Goal: Task Accomplishment & Management: Manage account settings

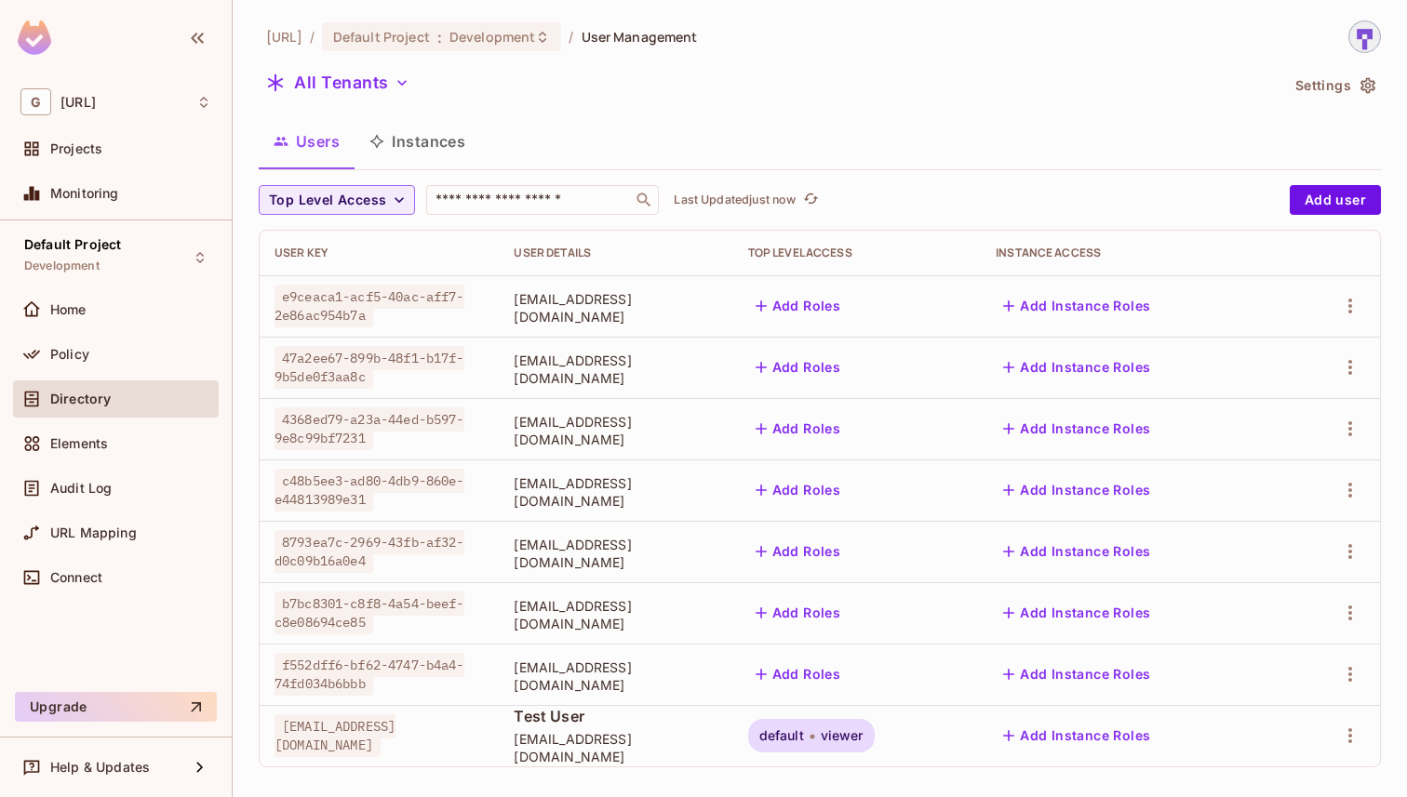
scroll to position [11, 0]
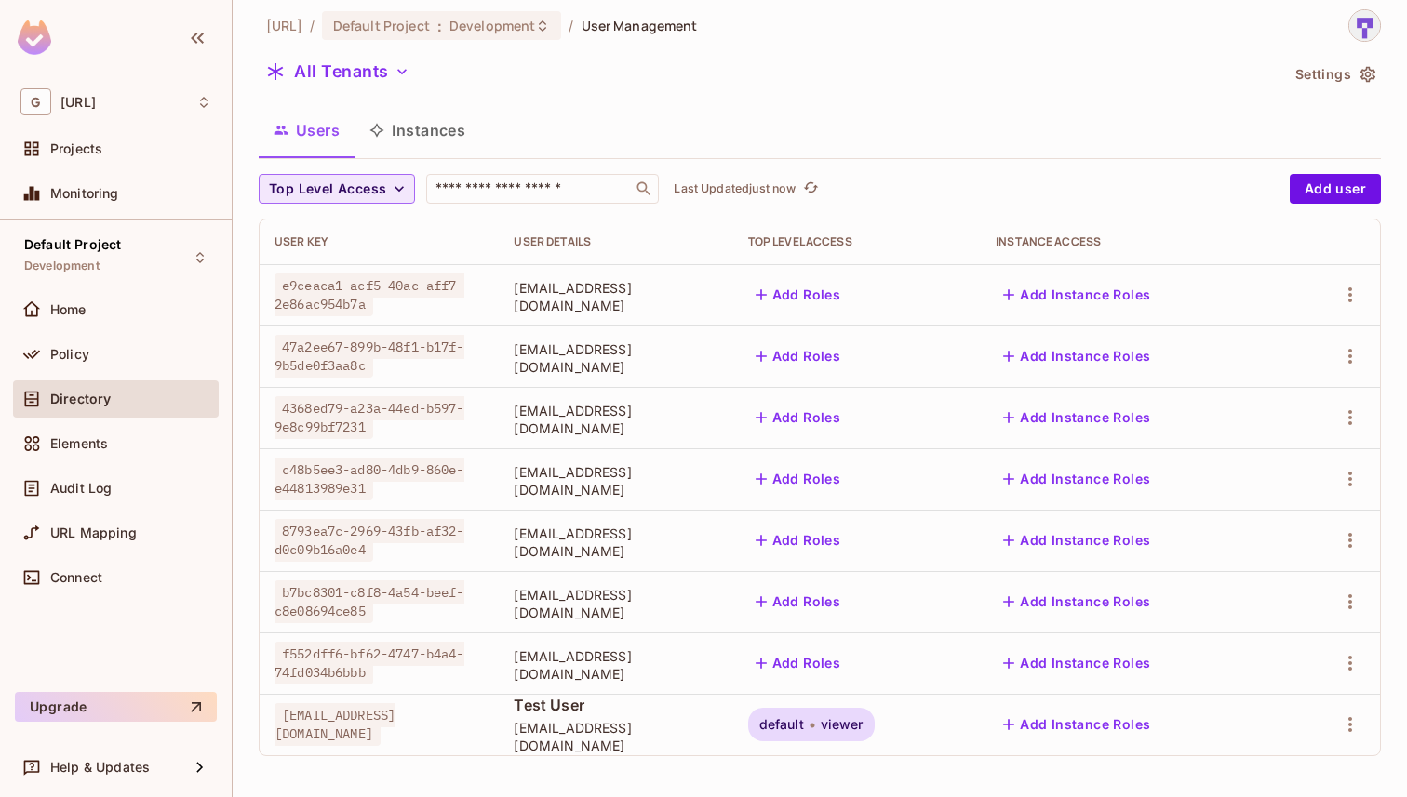
click at [385, 191] on button "Top Level Access" at bounding box center [337, 189] width 156 height 30
click at [309, 224] on span "admin" at bounding box center [305, 231] width 63 height 18
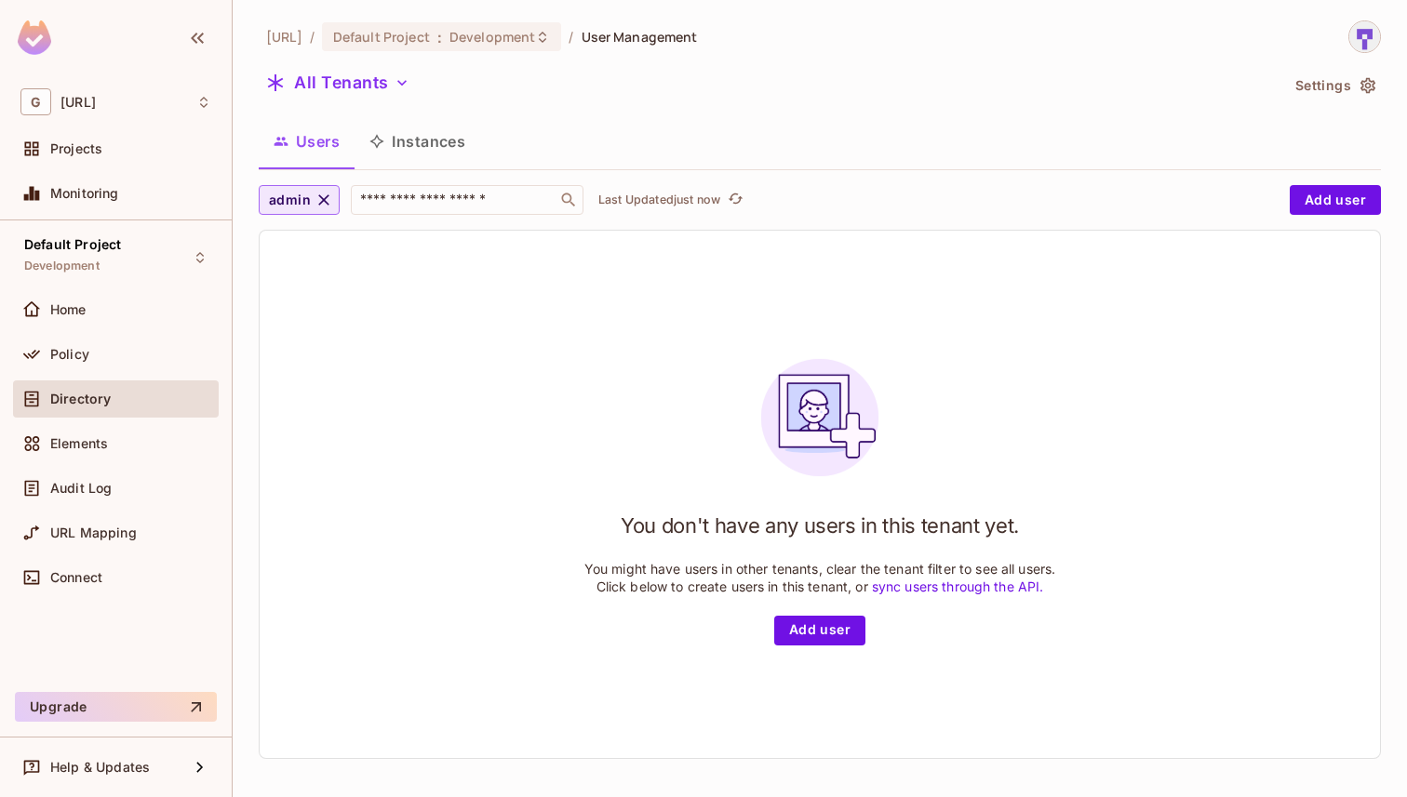
click at [318, 203] on icon "button" at bounding box center [323, 199] width 11 height 11
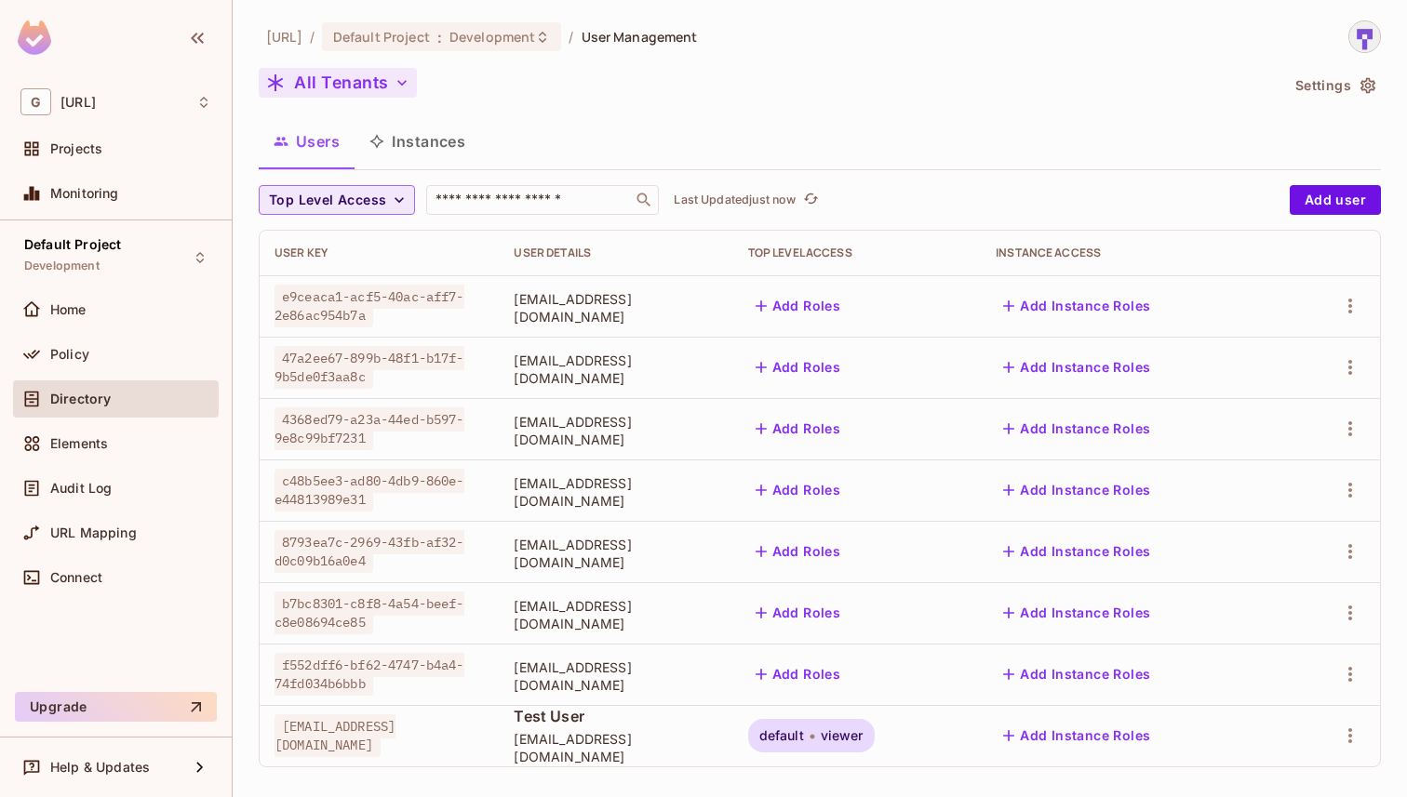
click at [396, 85] on icon "button" at bounding box center [402, 83] width 19 height 19
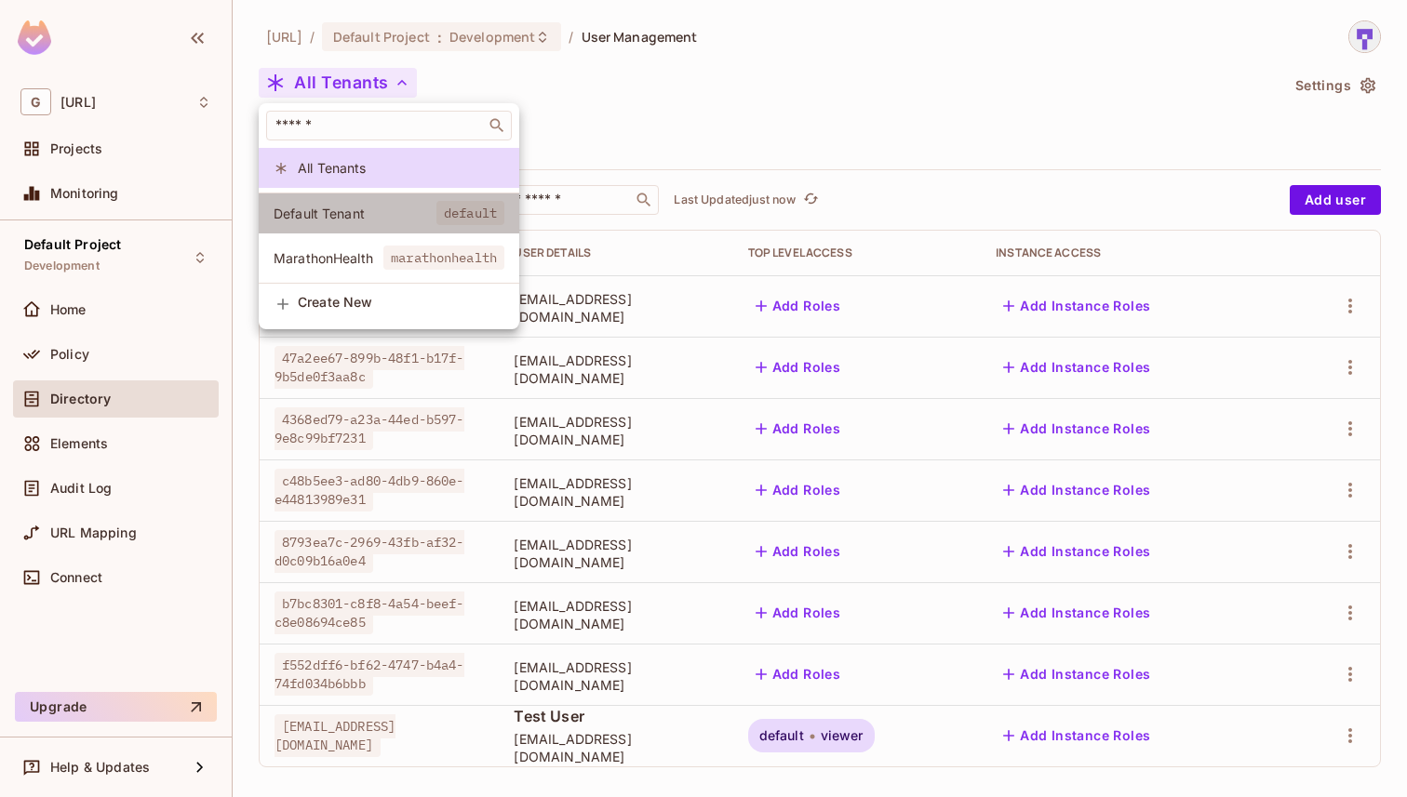
click at [389, 226] on li "Default Tenant default" at bounding box center [389, 214] width 261 height 40
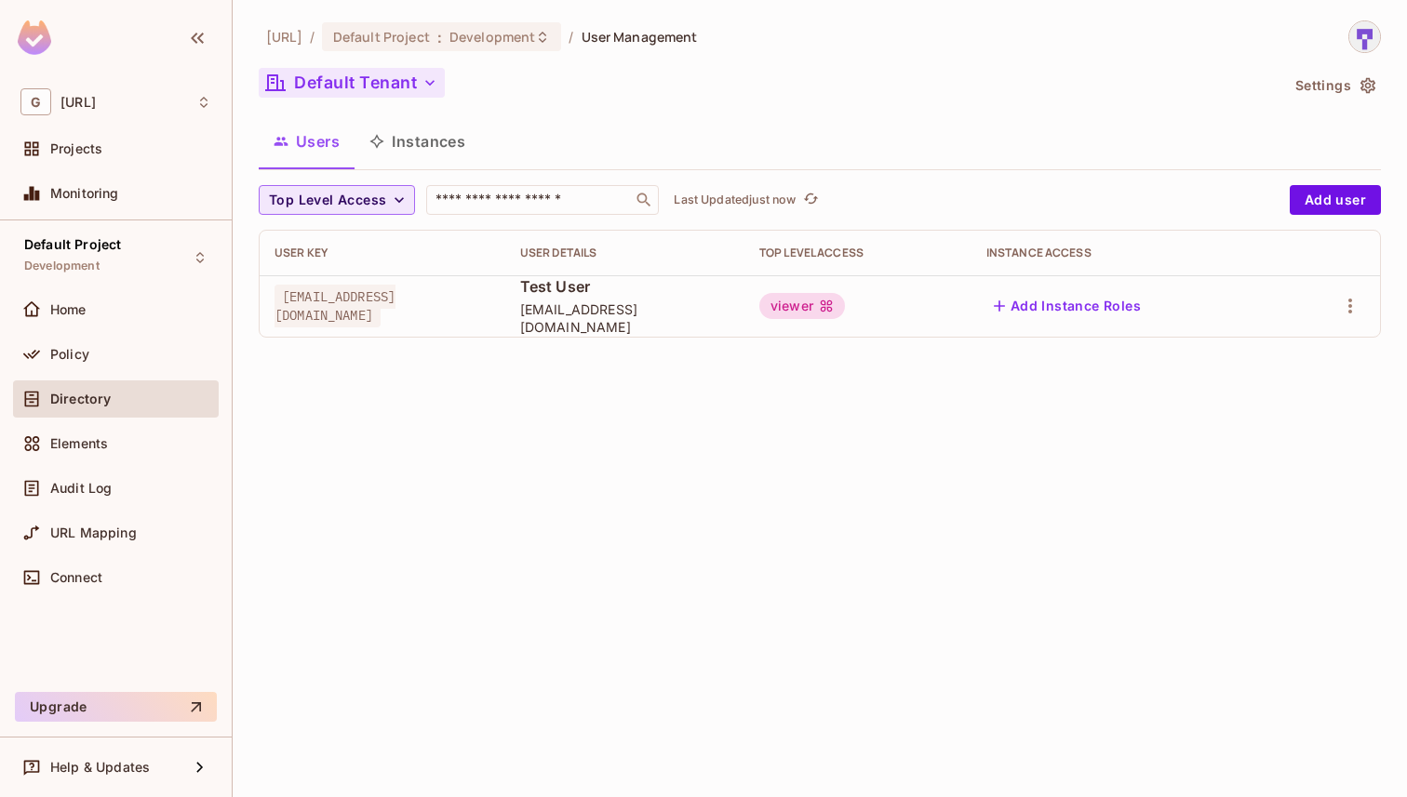
click at [397, 89] on button "Default Tenant" at bounding box center [352, 83] width 186 height 30
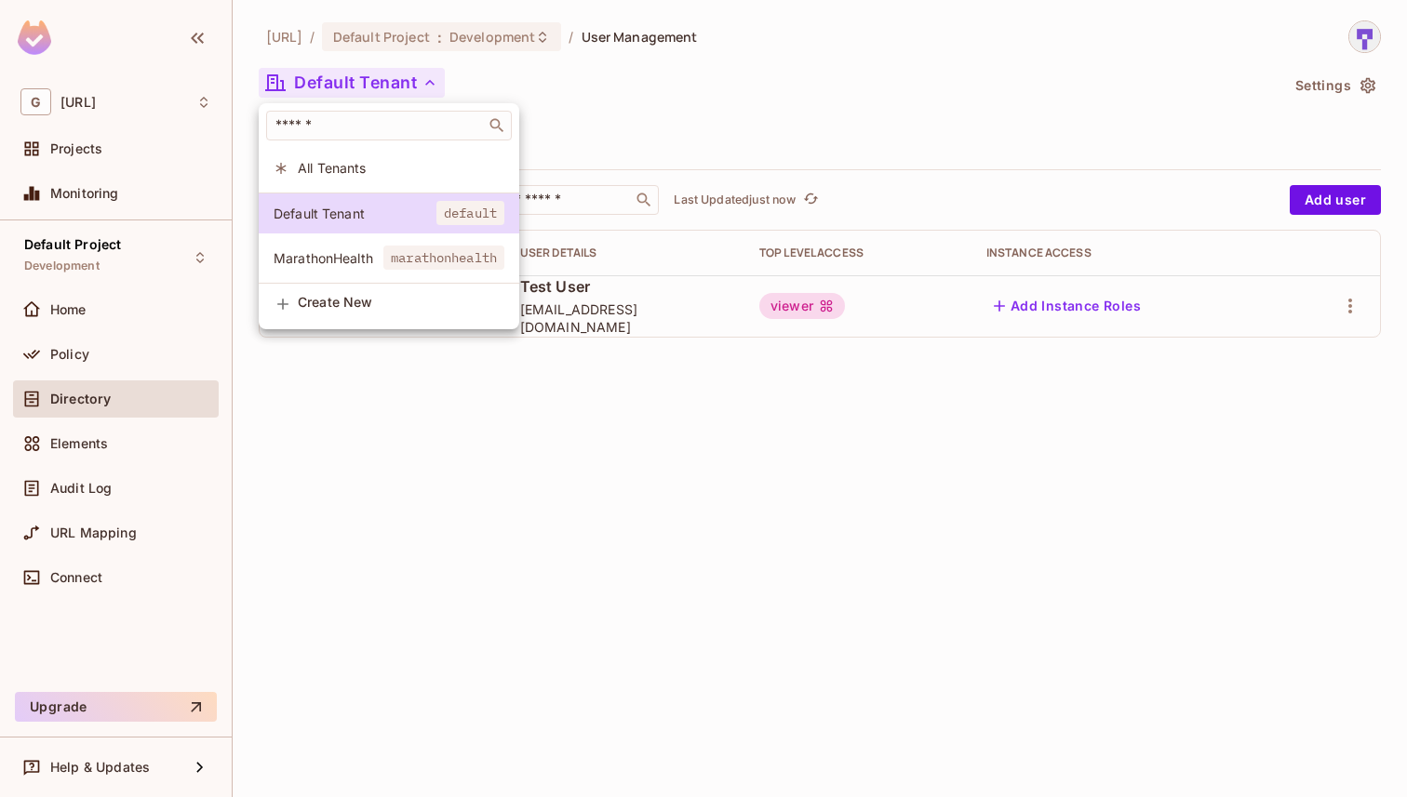
click at [377, 164] on span "All Tenants" at bounding box center [401, 168] width 207 height 18
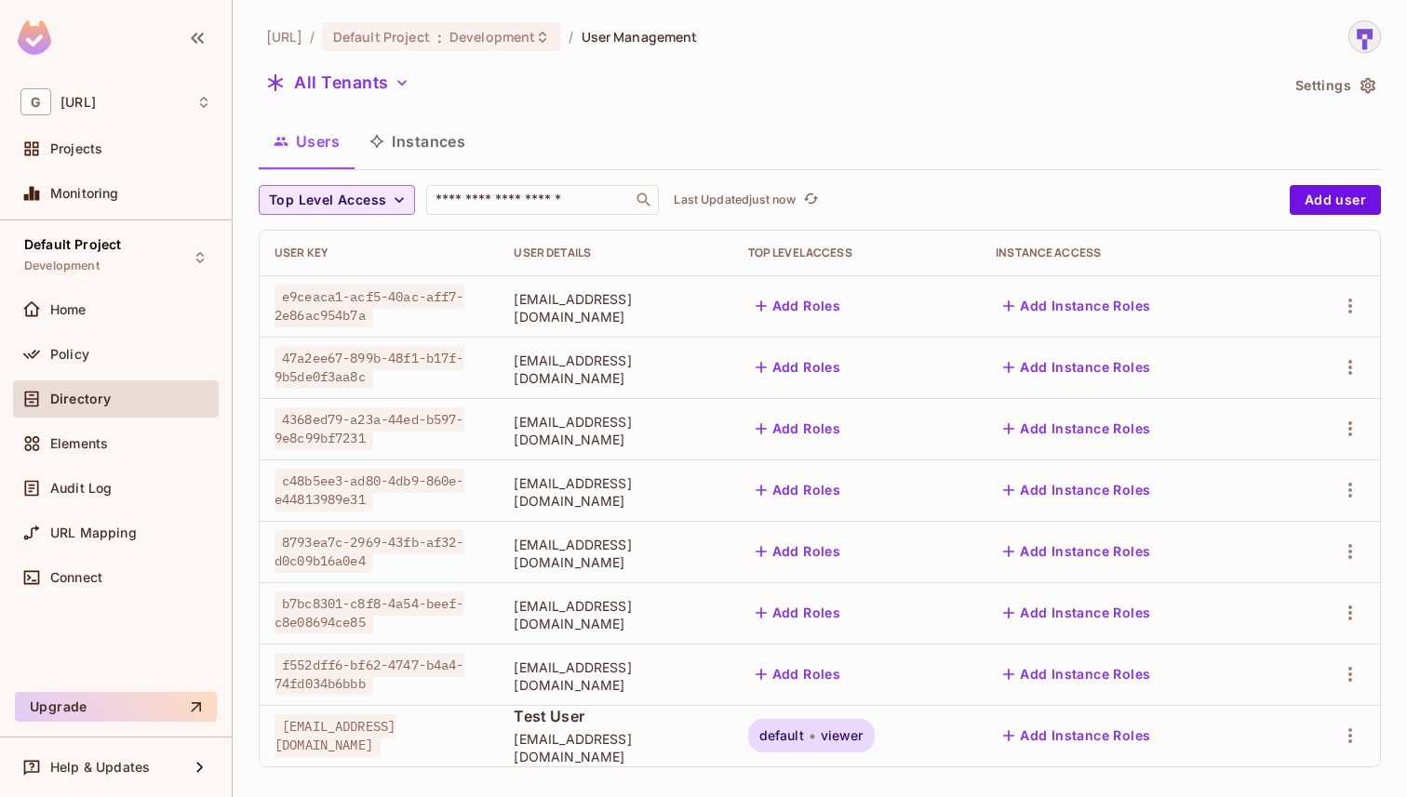
scroll to position [11, 0]
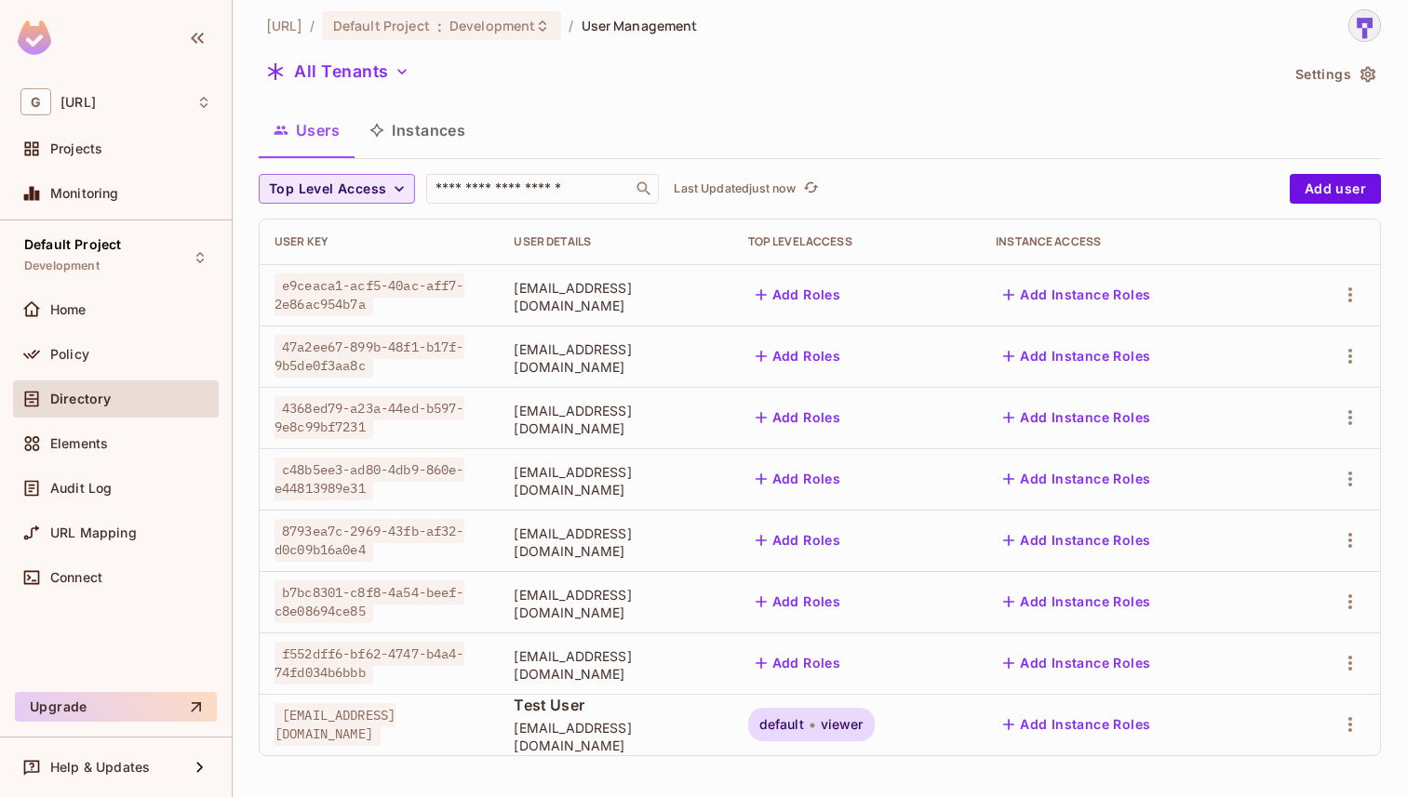
click at [386, 188] on button "Top Level Access" at bounding box center [337, 189] width 156 height 30
click at [312, 351] on span "viewer" at bounding box center [305, 351] width 63 height 18
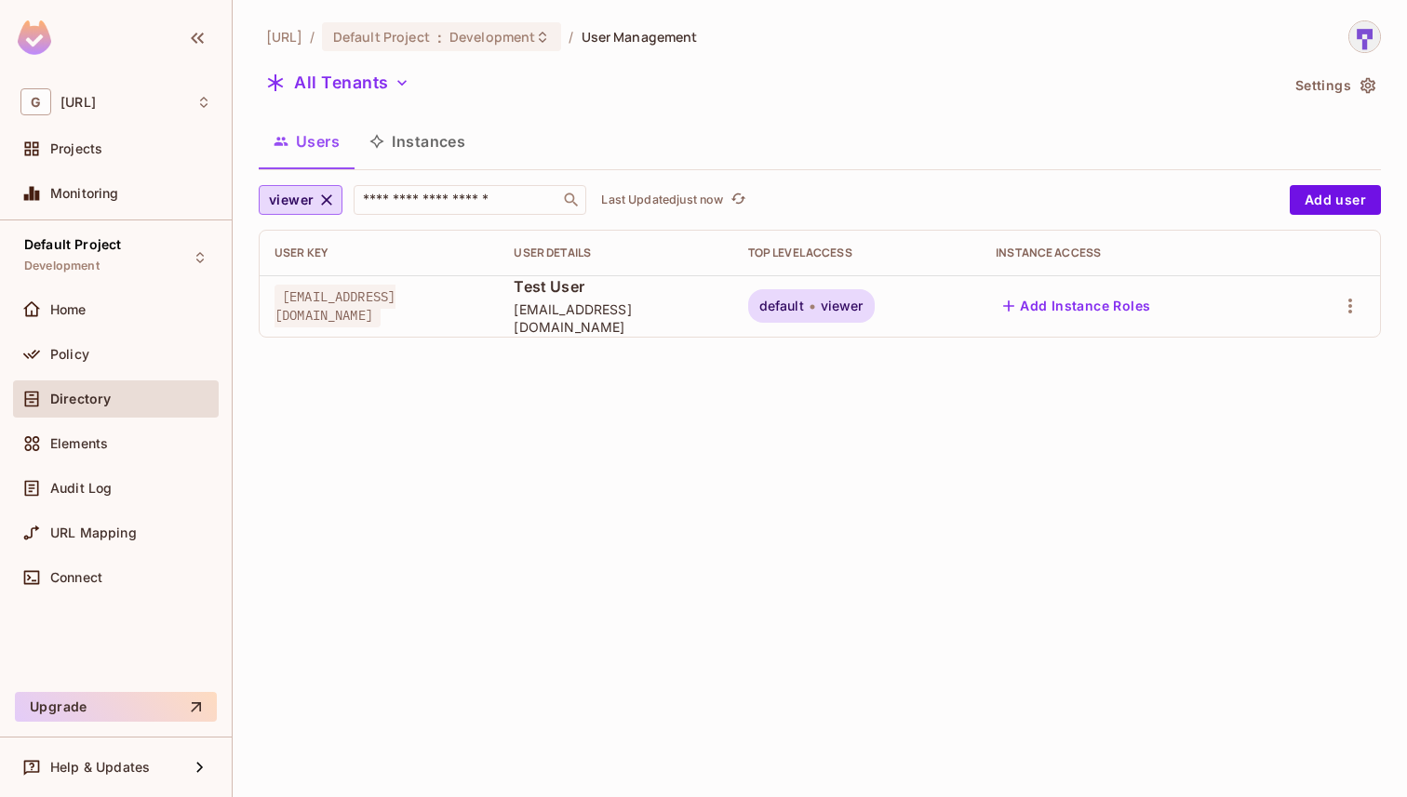
click at [330, 202] on icon "button" at bounding box center [326, 200] width 19 height 19
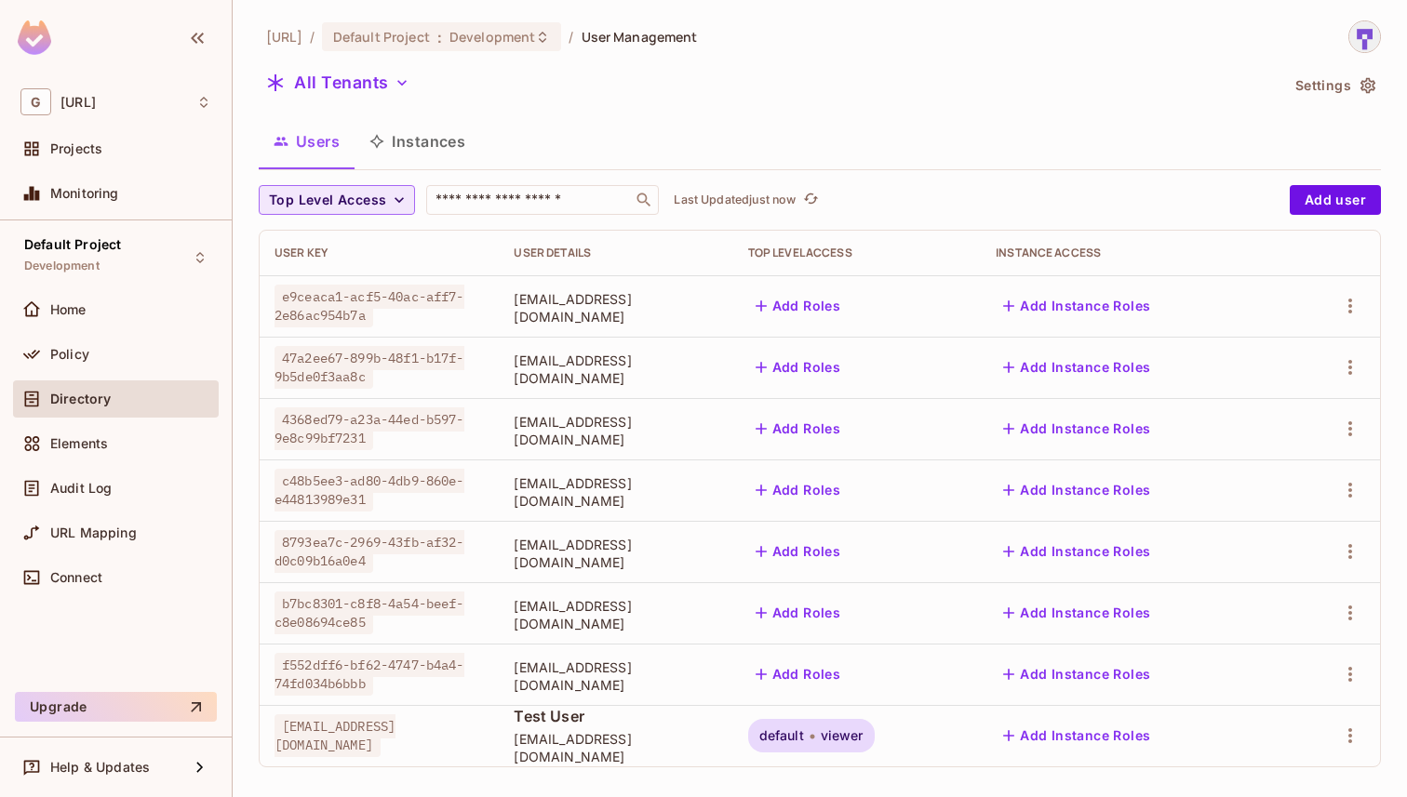
click at [337, 202] on span "Top Level Access" at bounding box center [327, 200] width 117 height 23
click at [301, 250] on span "admin" at bounding box center [305, 243] width 63 height 18
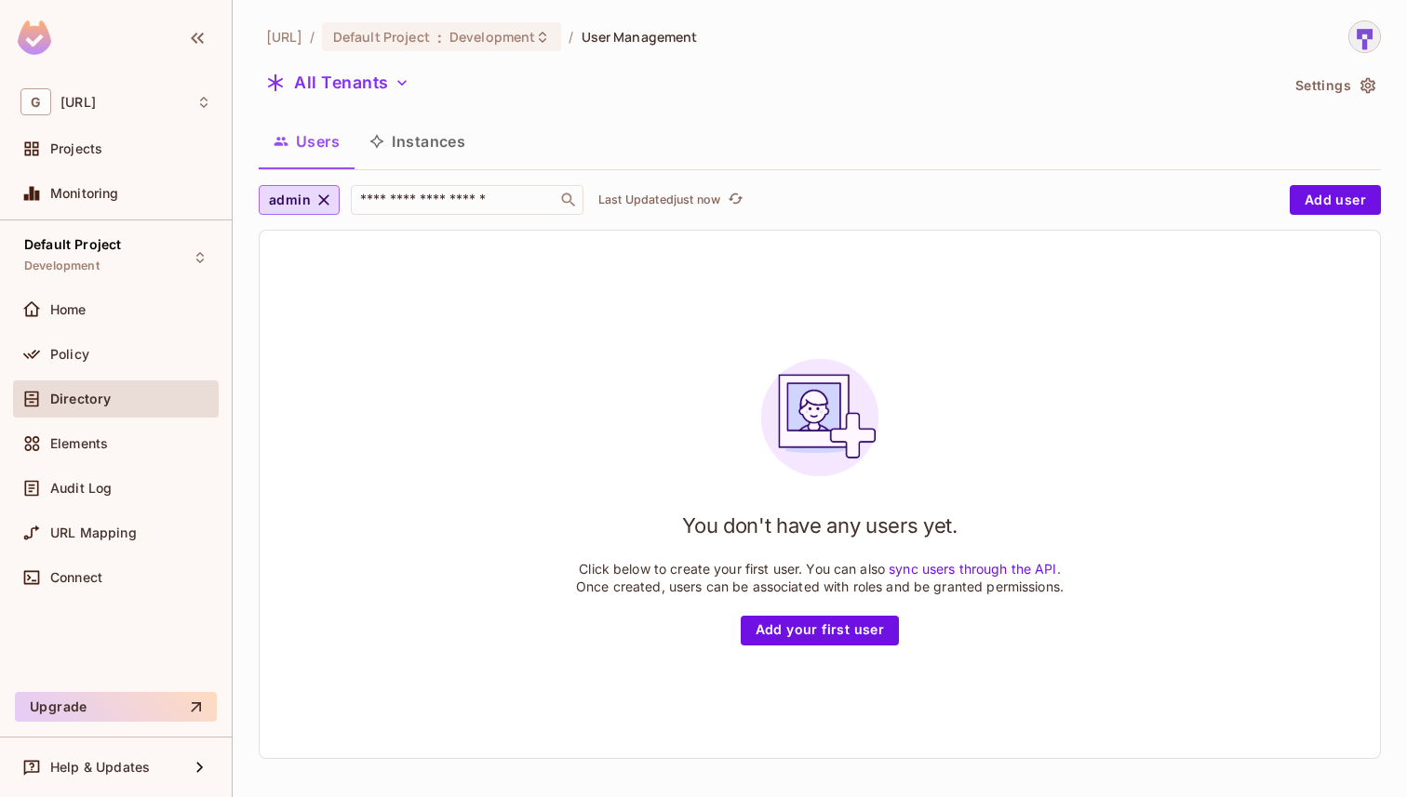
click at [328, 201] on icon "button" at bounding box center [323, 200] width 19 height 19
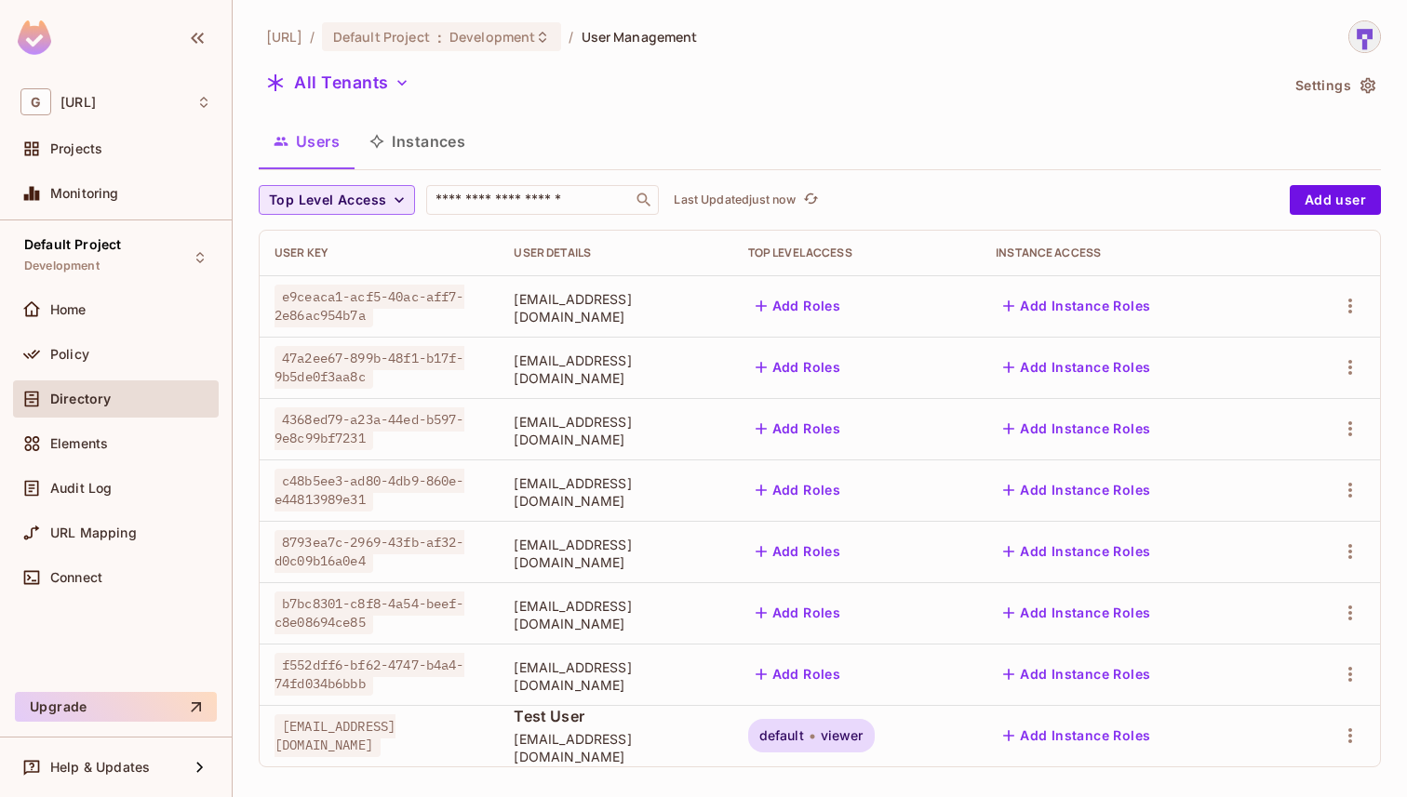
click at [355, 210] on span "Top Level Access" at bounding box center [327, 200] width 117 height 23
click at [314, 360] on span "viewer" at bounding box center [305, 363] width 63 height 18
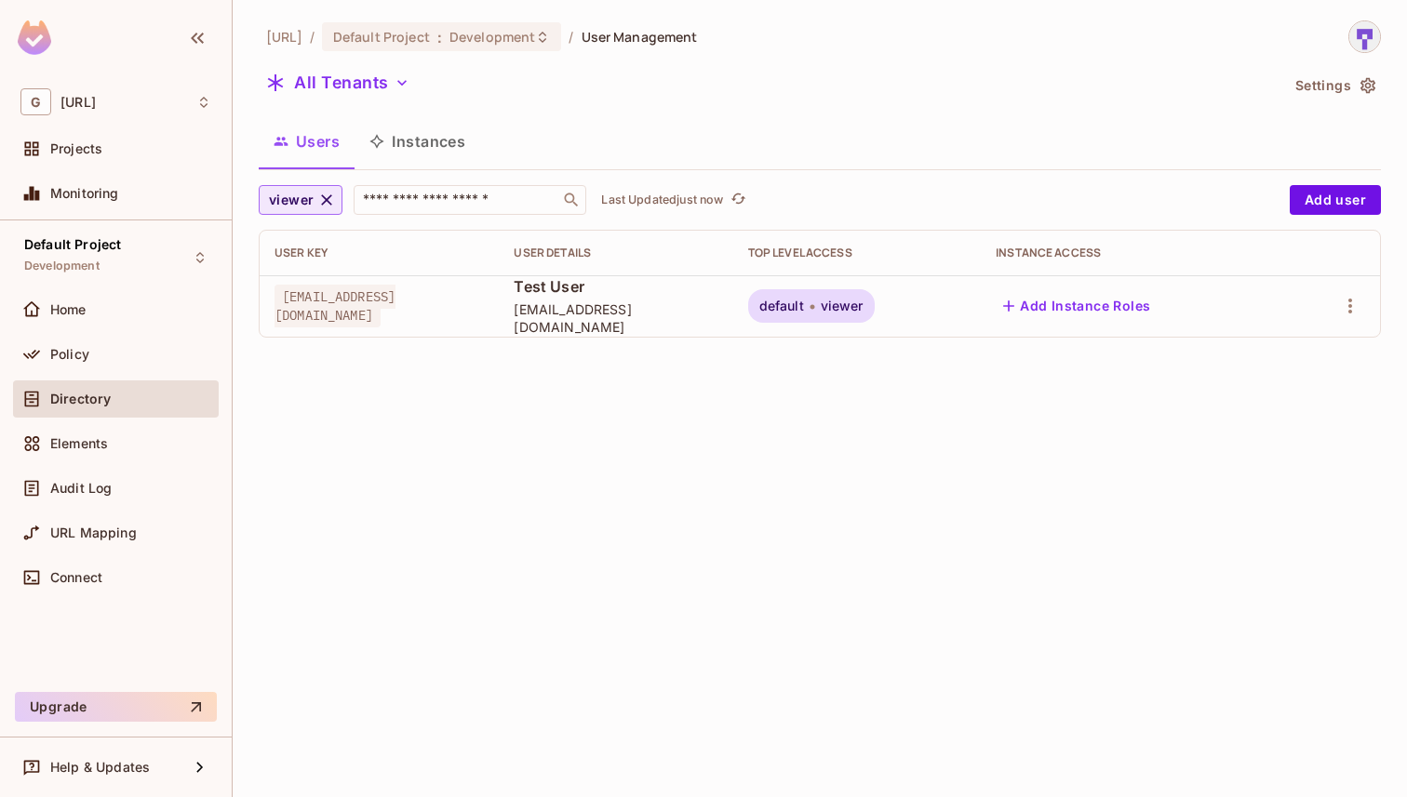
click at [305, 206] on span "viewer" at bounding box center [291, 200] width 45 height 23
click at [306, 246] on span "admin" at bounding box center [311, 243] width 74 height 18
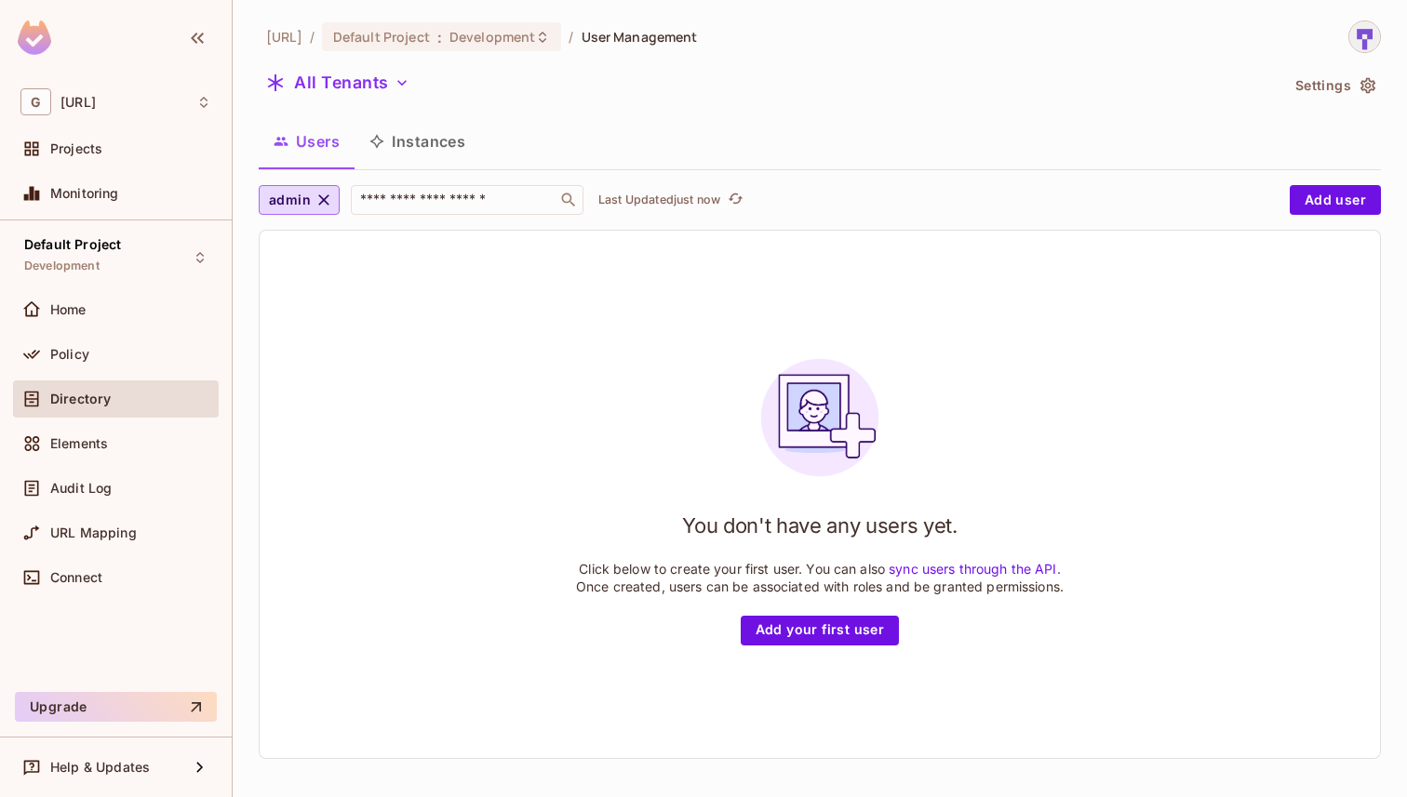
click at [323, 197] on icon "button" at bounding box center [323, 200] width 19 height 19
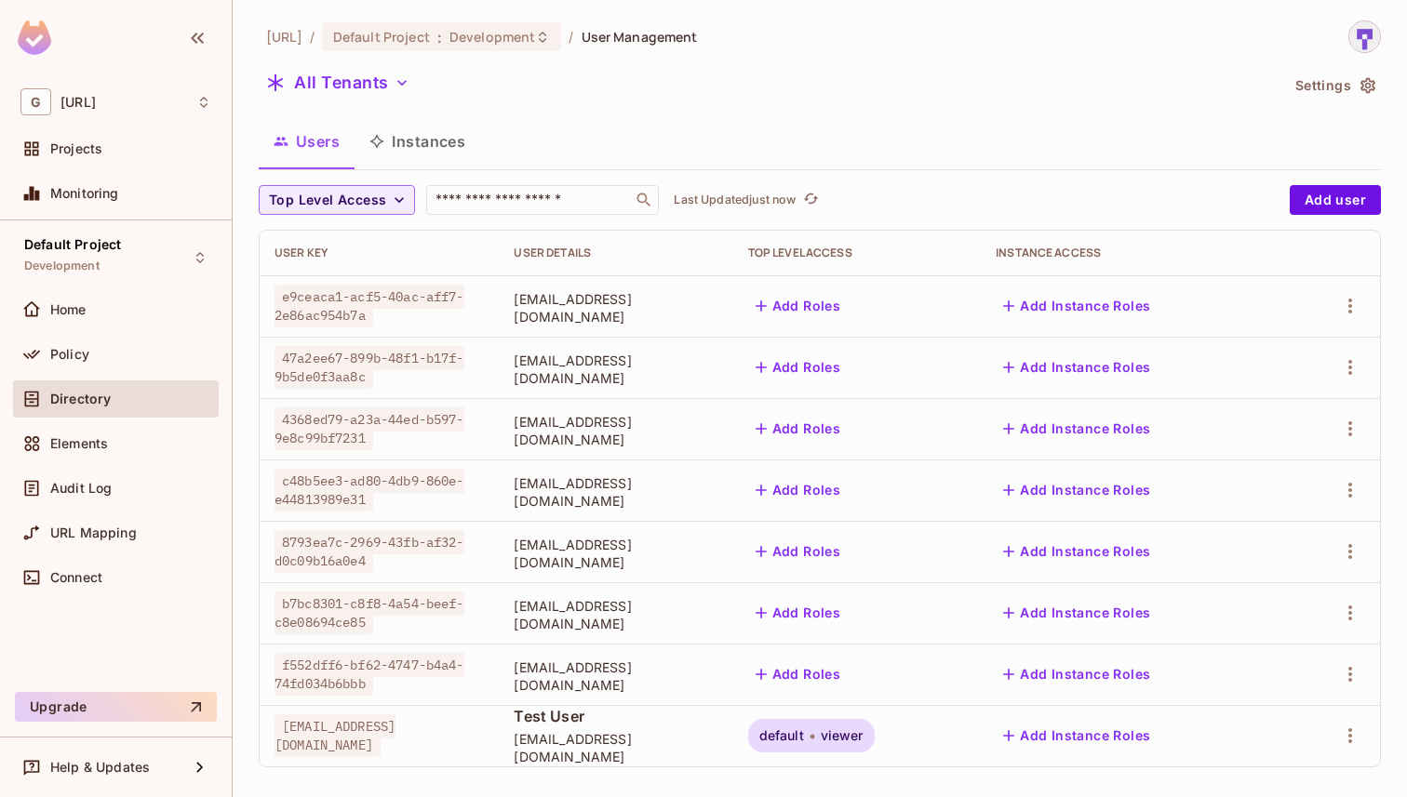
click at [419, 125] on button "Instances" at bounding box center [418, 141] width 126 height 47
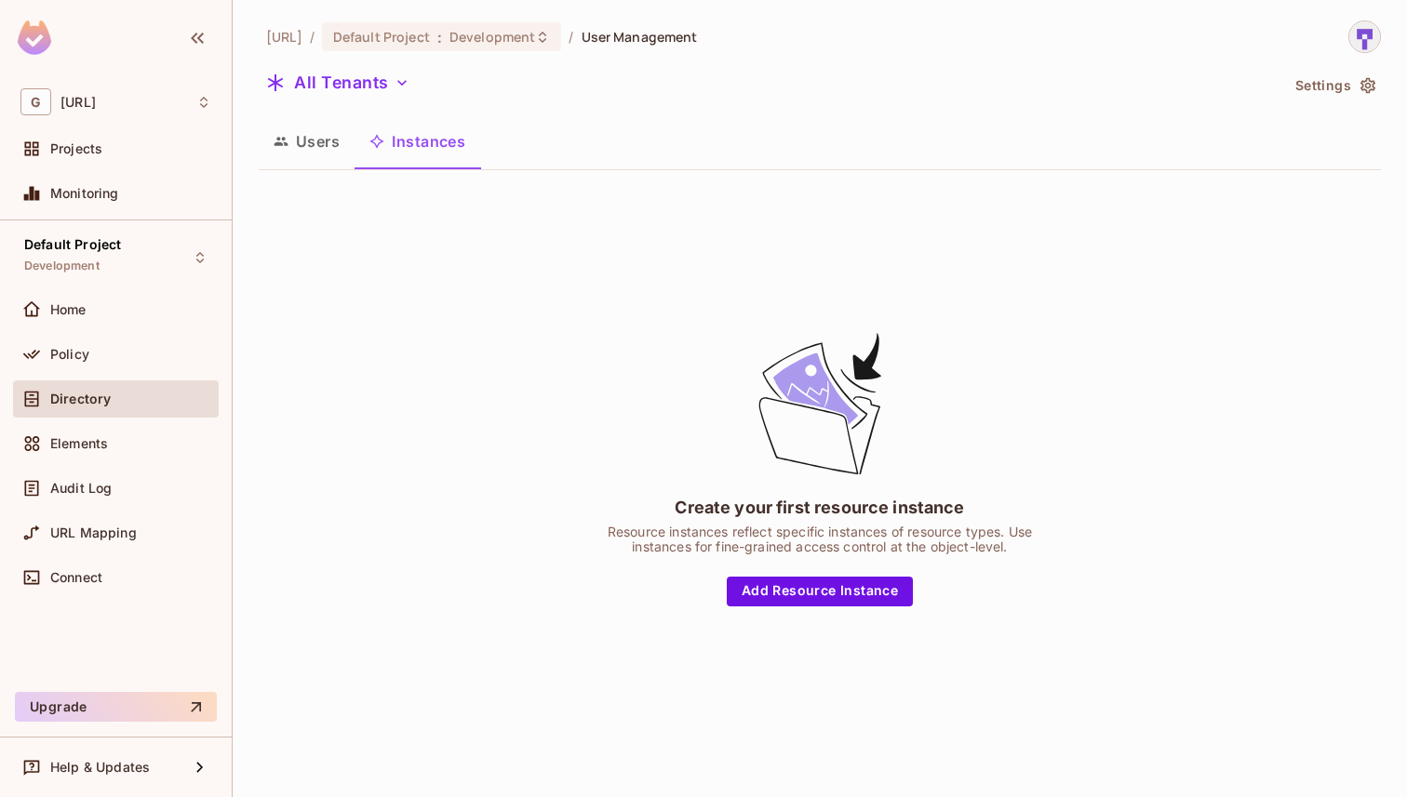
click at [319, 152] on button "Users" at bounding box center [307, 141] width 96 height 47
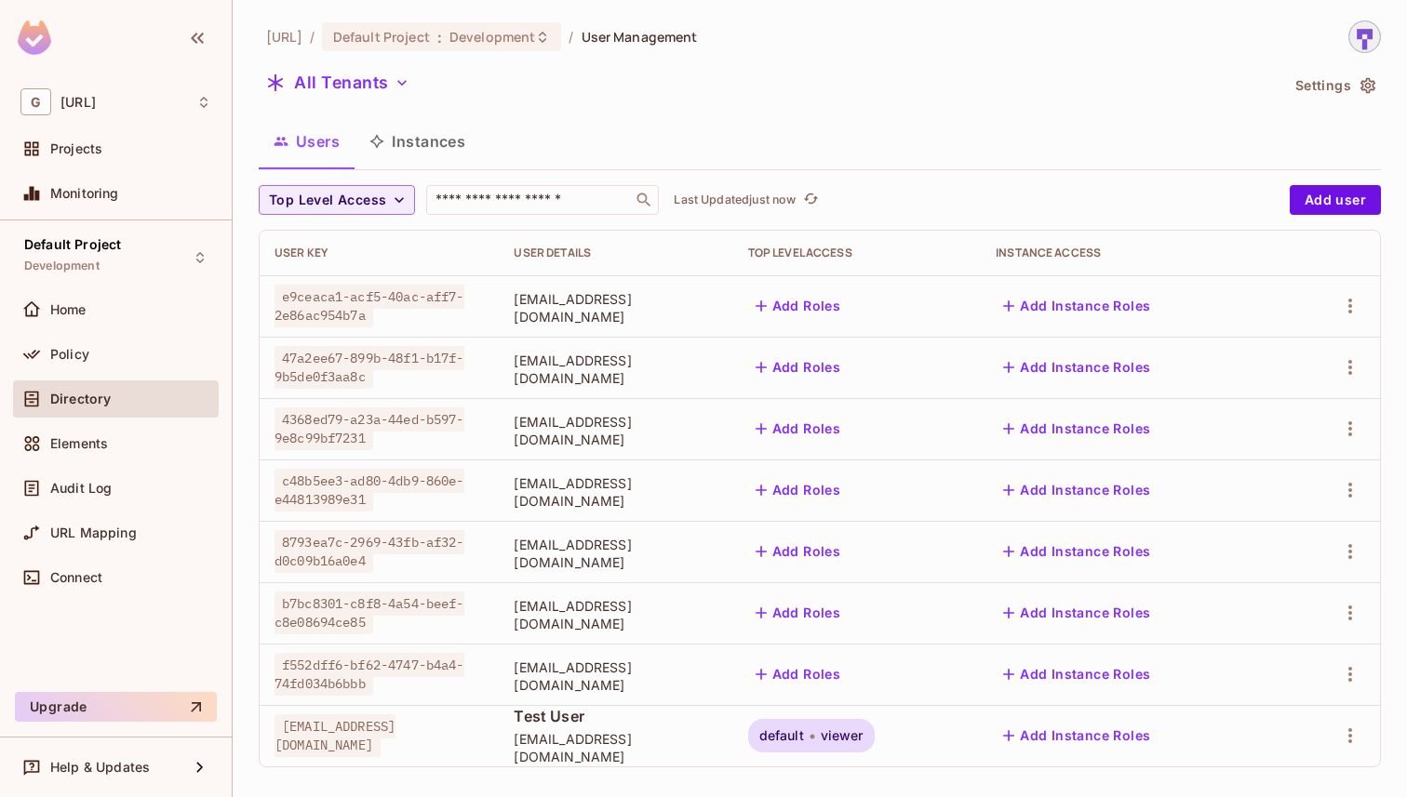
click at [445, 146] on button "Instances" at bounding box center [418, 141] width 126 height 47
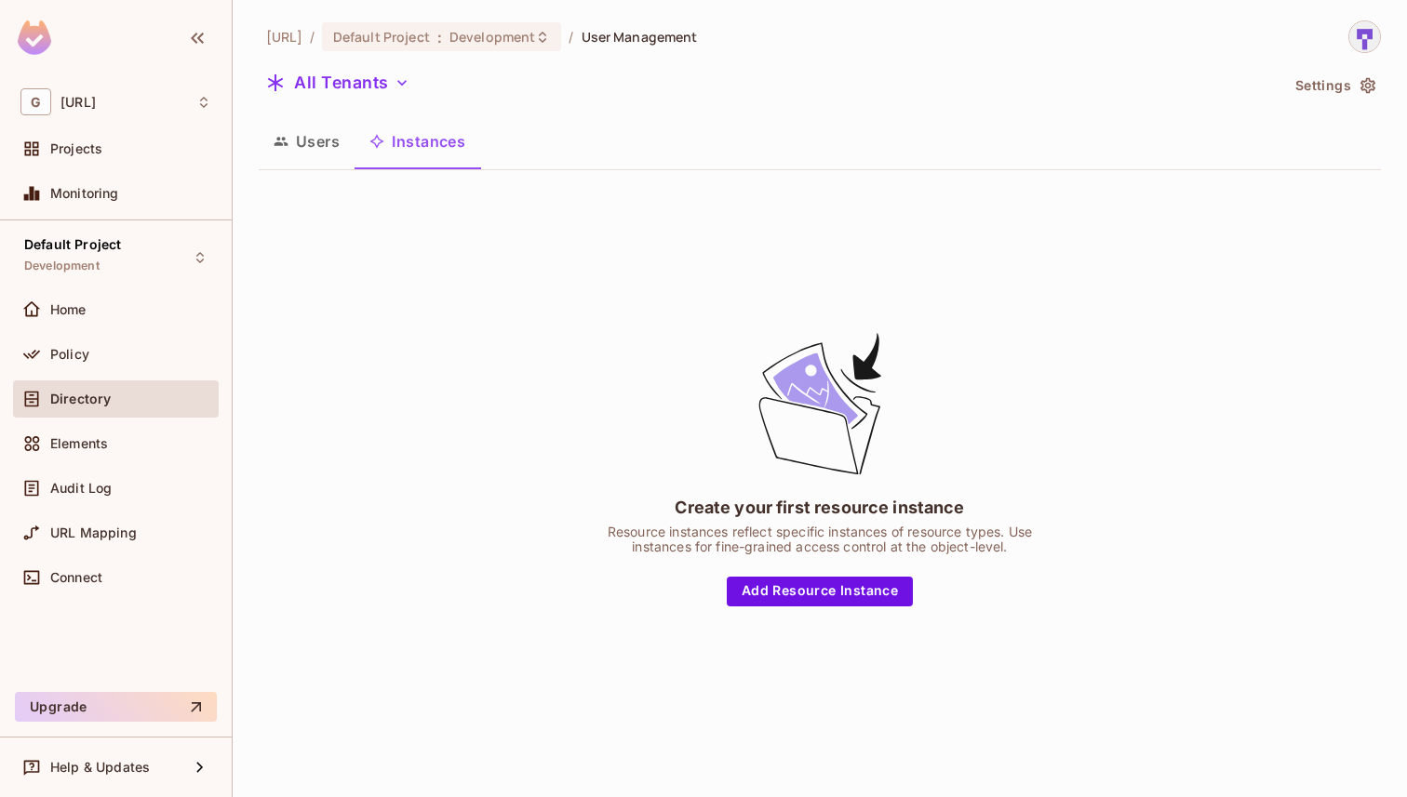
click at [349, 146] on button "Users" at bounding box center [307, 141] width 96 height 47
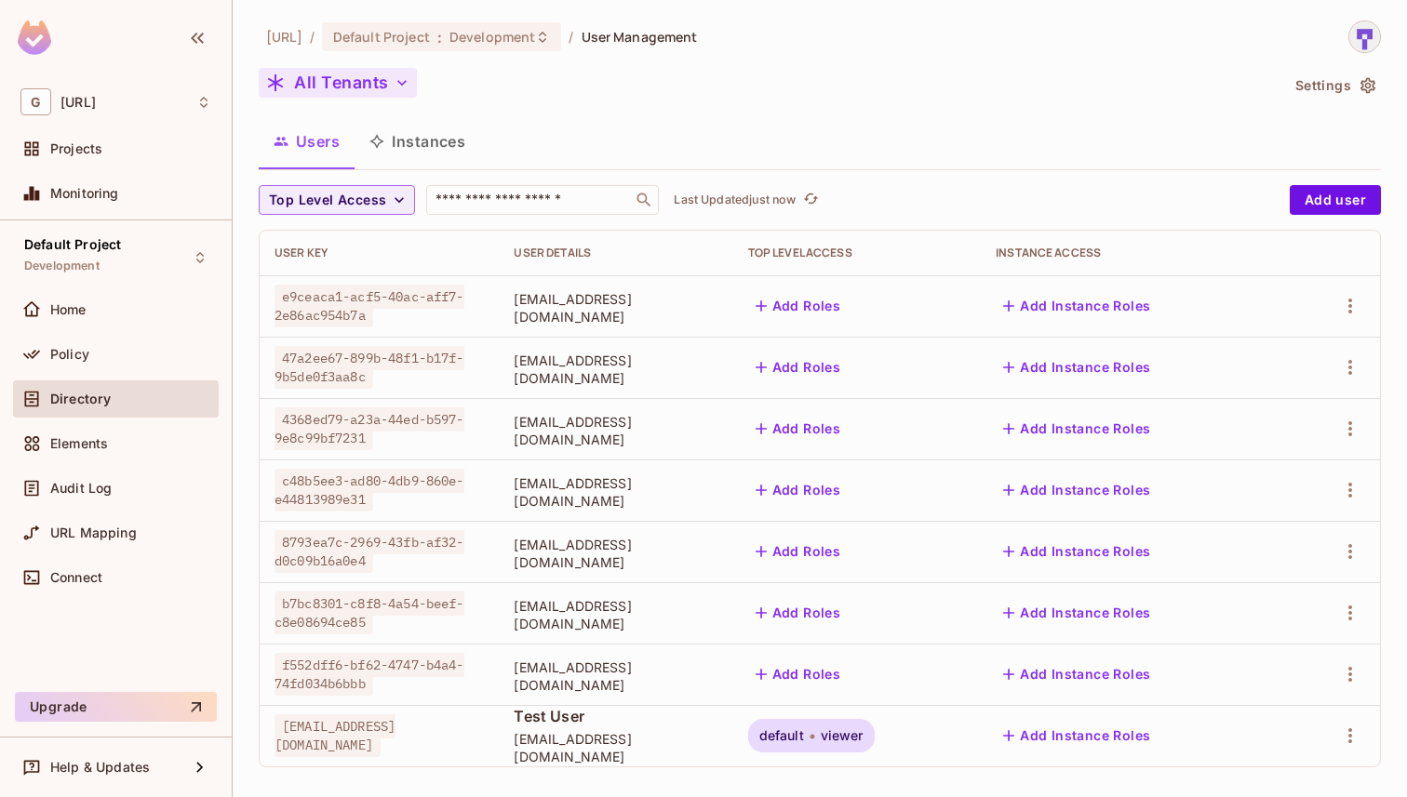
click at [400, 81] on icon "button" at bounding box center [402, 83] width 19 height 19
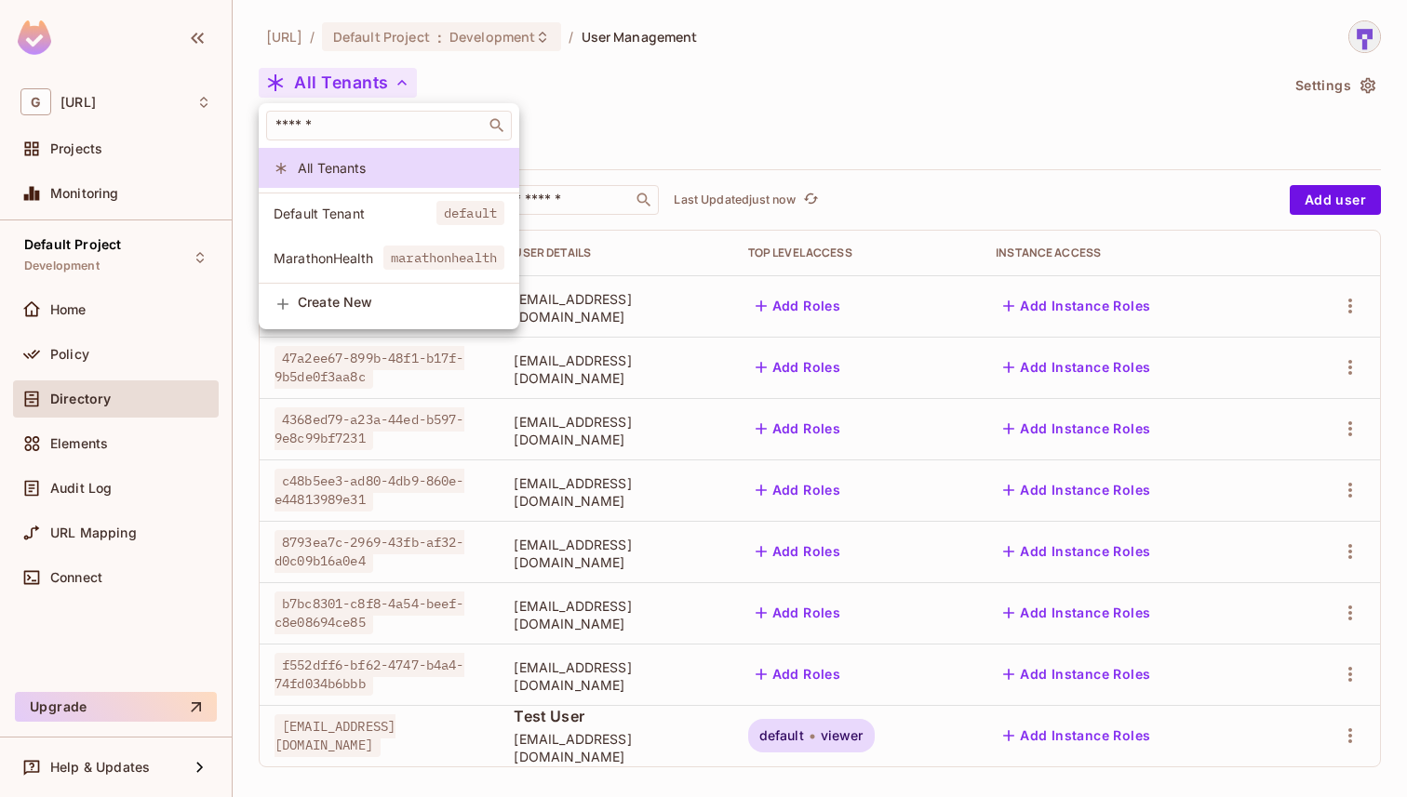
click at [400, 81] on div at bounding box center [703, 398] width 1407 height 797
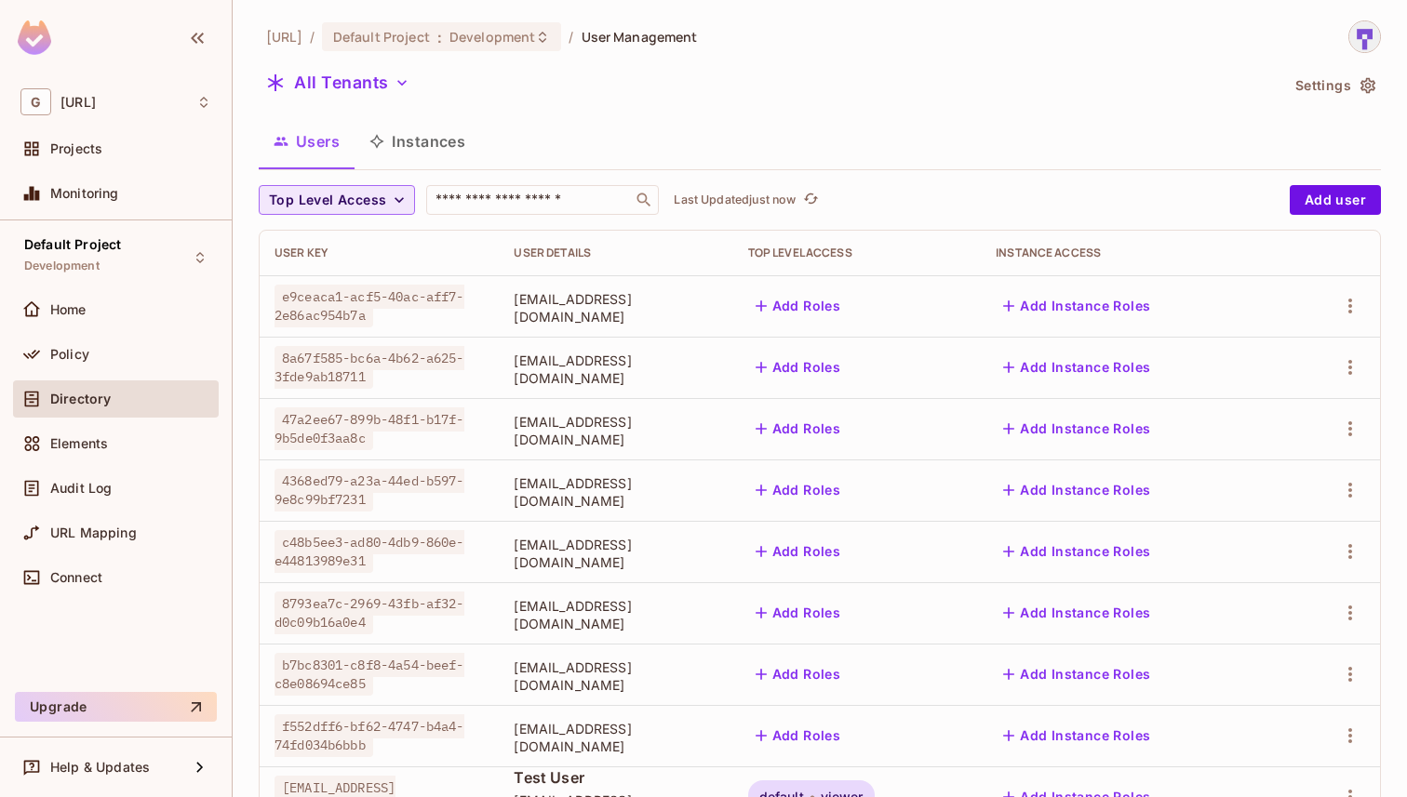
click at [380, 206] on span "Top Level Access" at bounding box center [327, 200] width 117 height 23
click at [393, 90] on div at bounding box center [703, 398] width 1407 height 797
click at [385, 79] on button "All Tenants" at bounding box center [338, 83] width 158 height 30
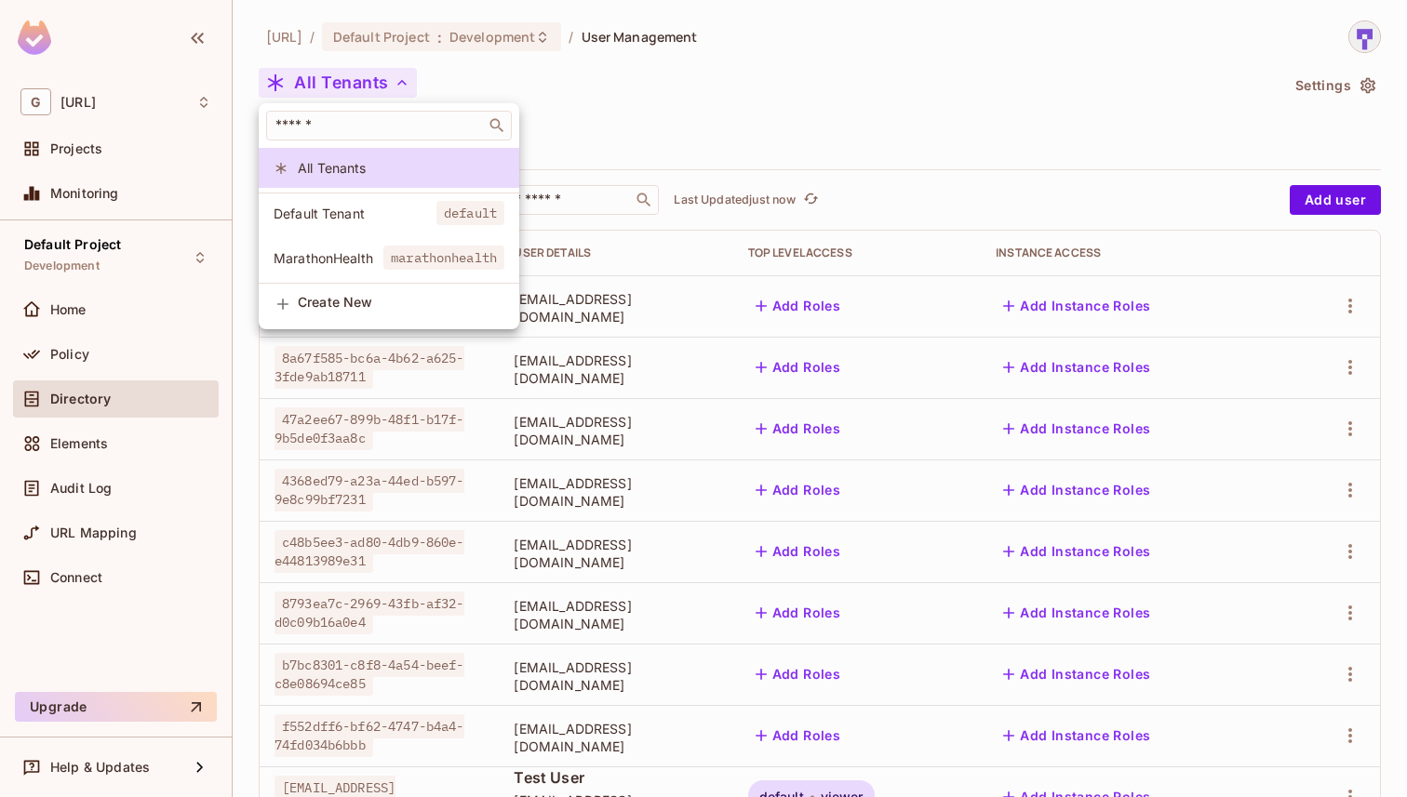
click at [365, 211] on span "Default Tenant" at bounding box center [355, 214] width 163 height 18
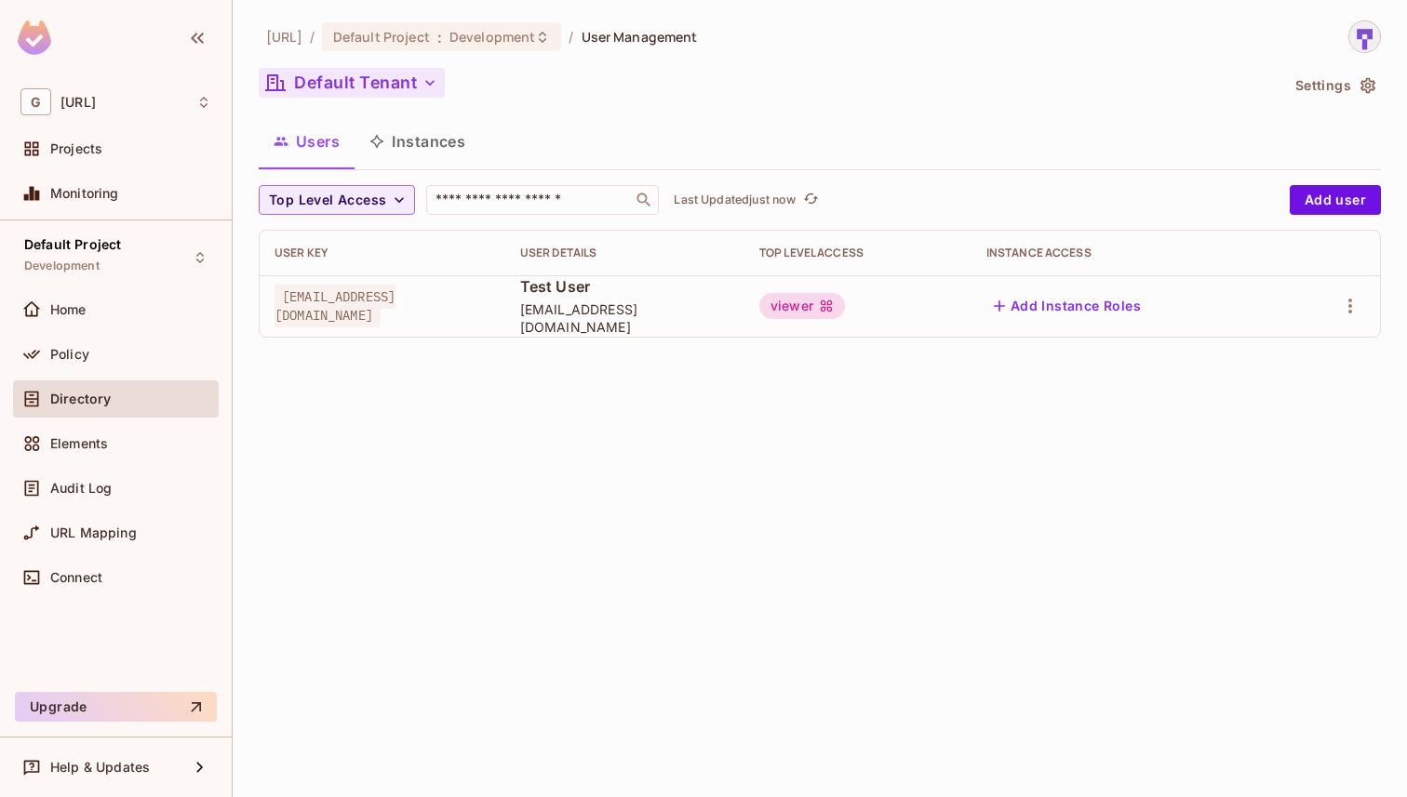
click at [395, 87] on button "Default Tenant" at bounding box center [352, 83] width 186 height 30
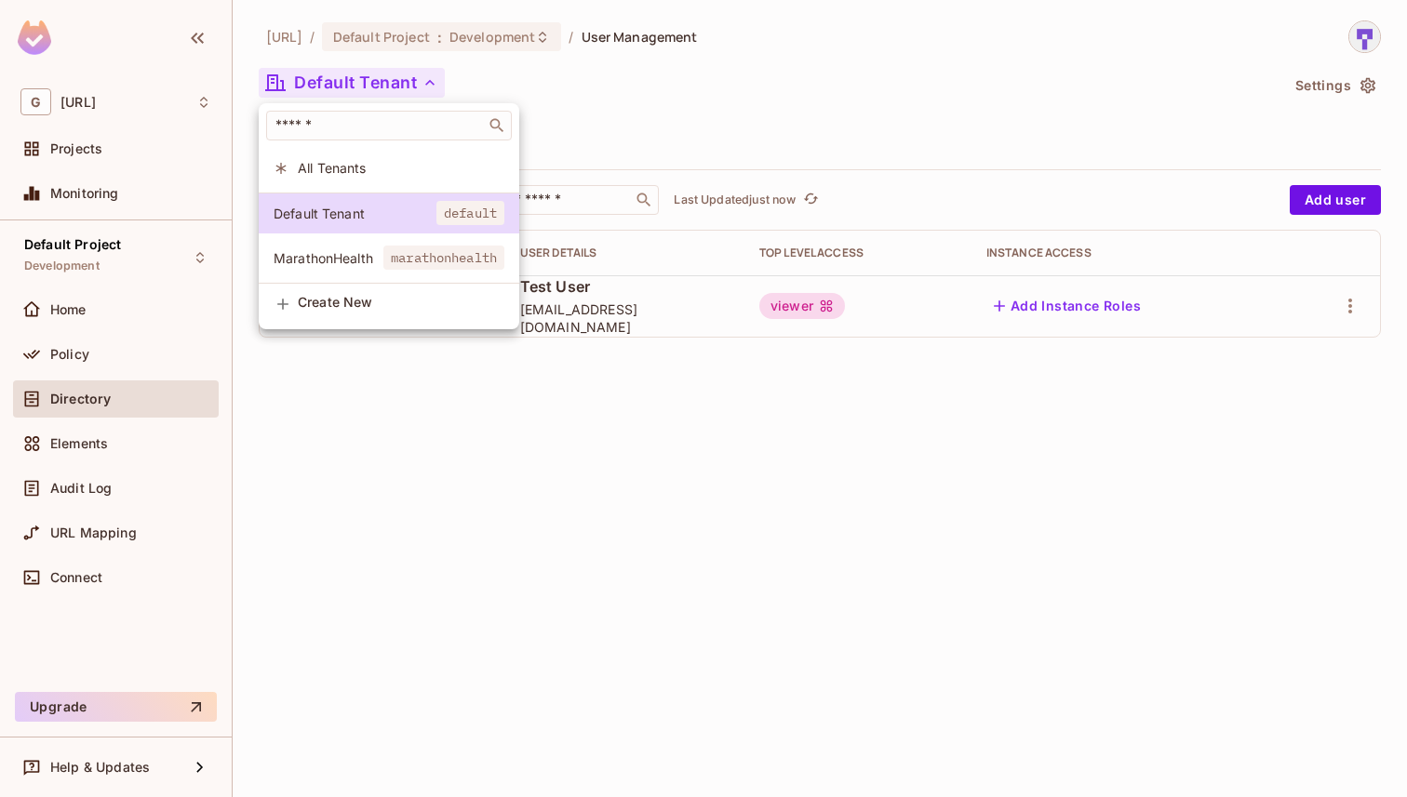
click at [377, 165] on span "All Tenants" at bounding box center [401, 168] width 207 height 18
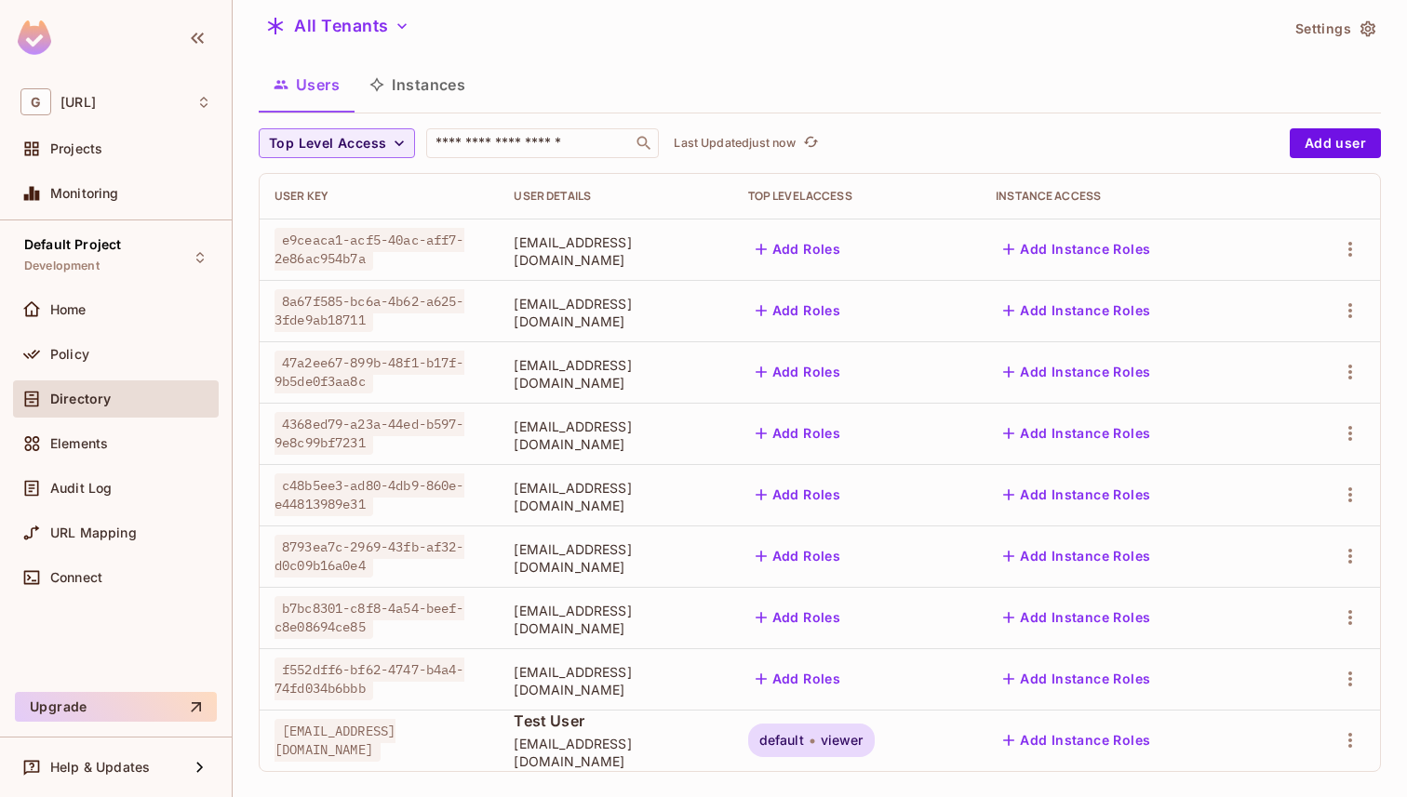
scroll to position [73, 0]
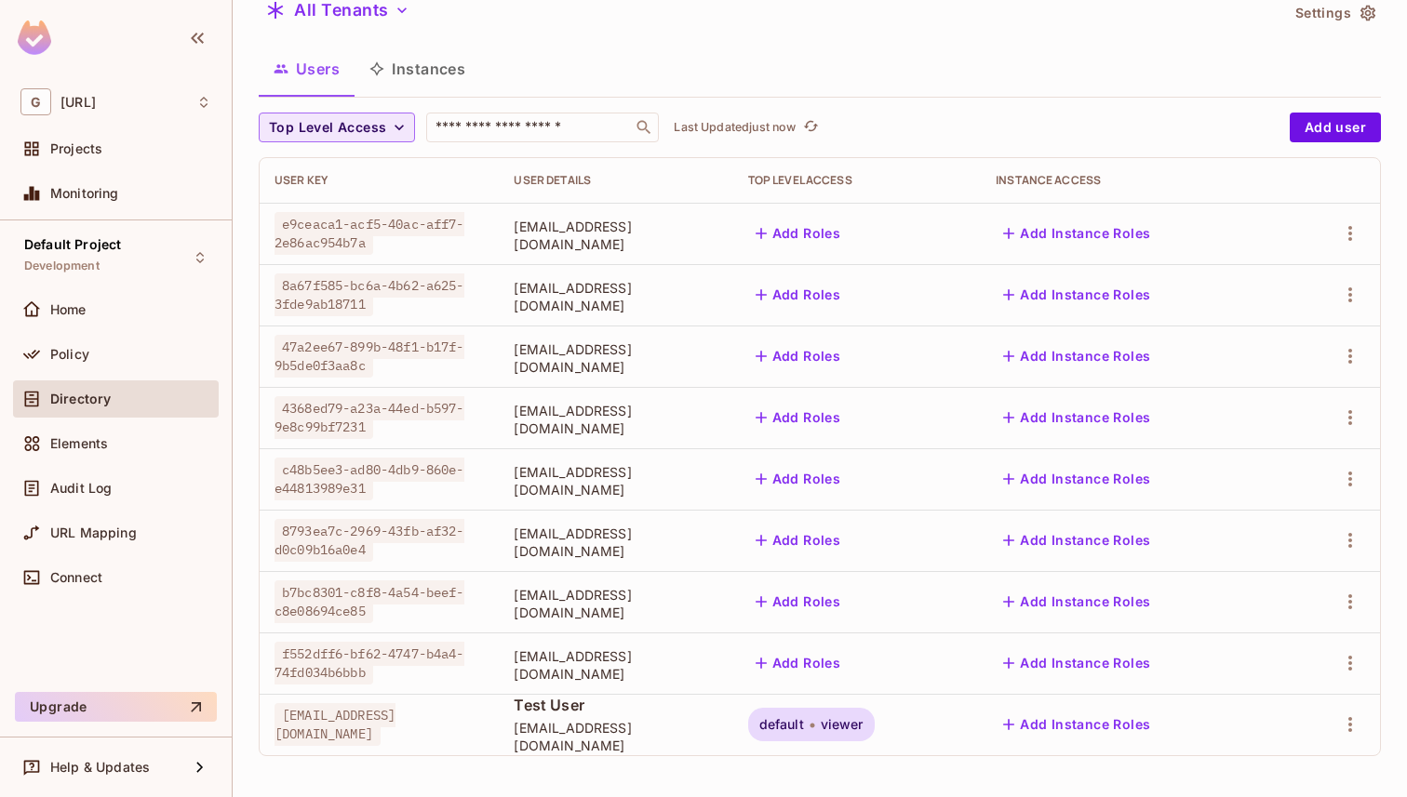
click at [397, 125] on icon "button" at bounding box center [399, 127] width 19 height 19
click at [397, 125] on div at bounding box center [703, 398] width 1407 height 797
click at [393, 20] on button "All Tenants" at bounding box center [338, 10] width 158 height 30
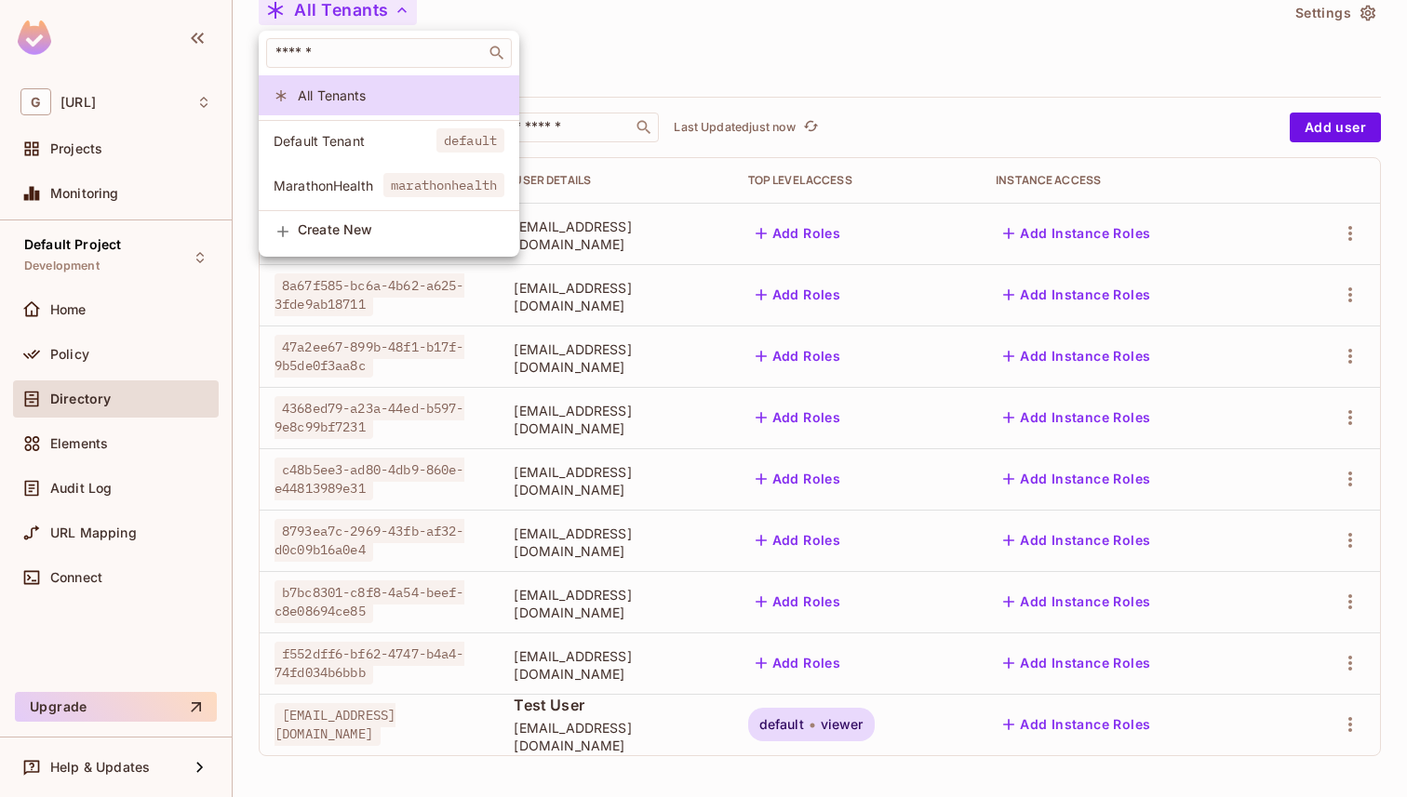
click at [637, 60] on div at bounding box center [703, 398] width 1407 height 797
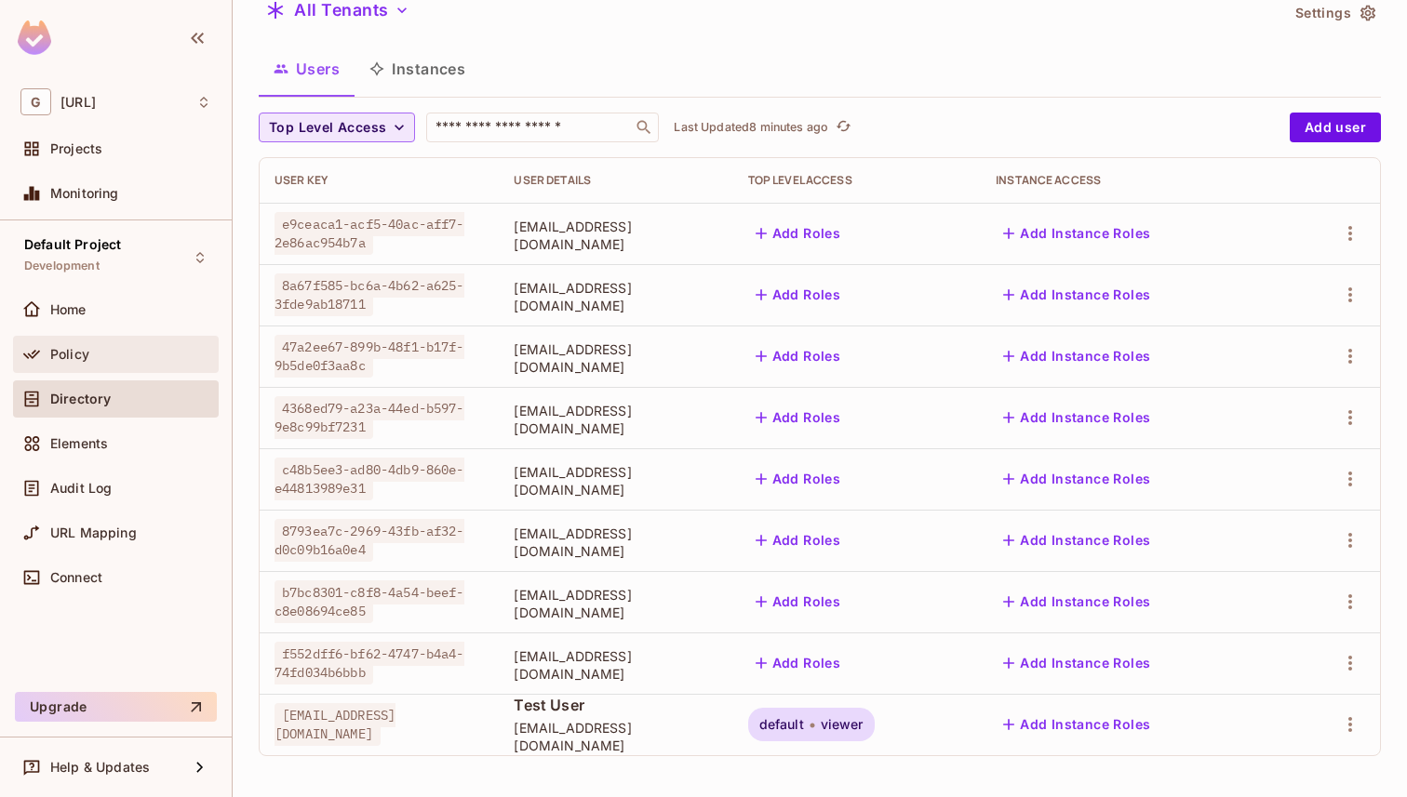
click at [136, 354] on div "Policy" at bounding box center [130, 354] width 161 height 15
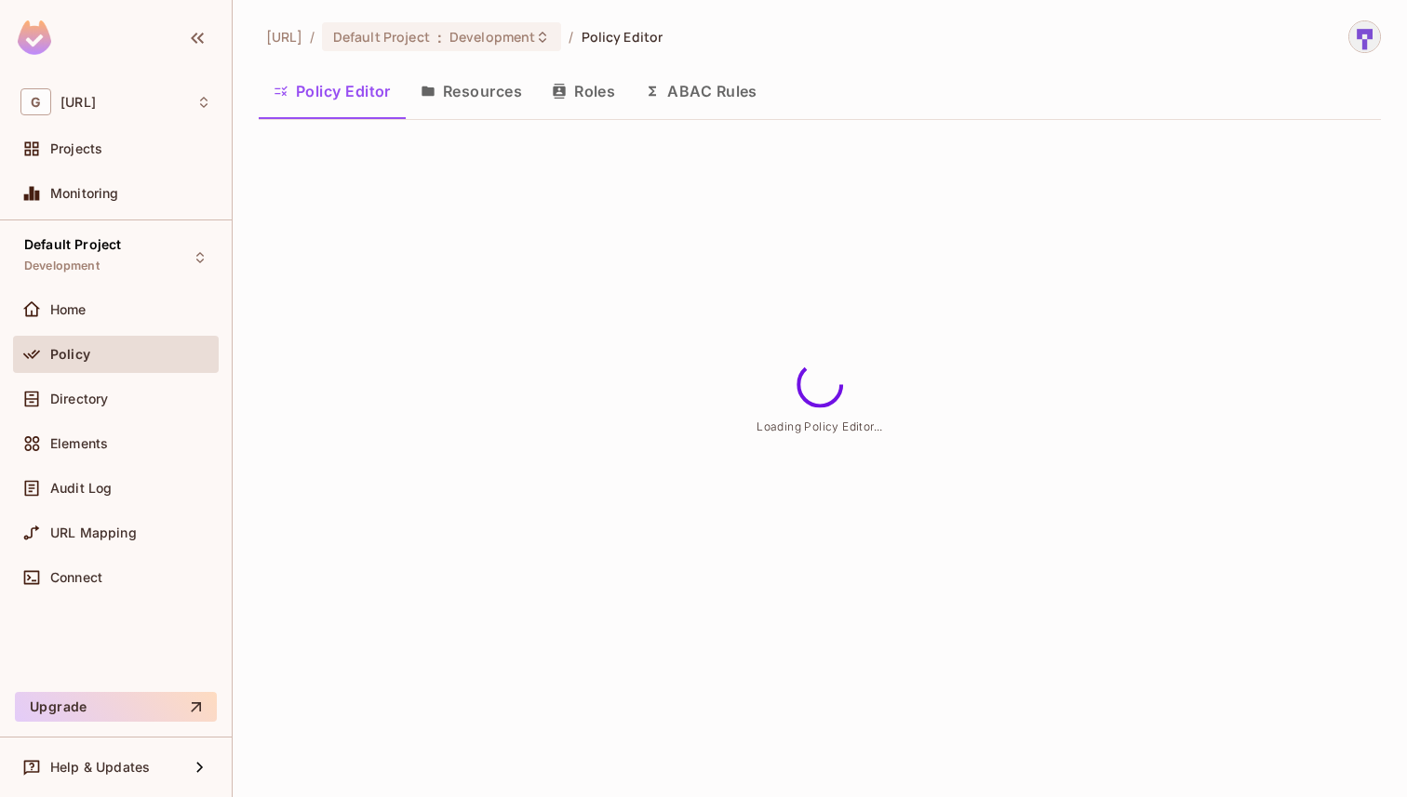
click at [475, 99] on button "Resources" at bounding box center [471, 91] width 131 height 47
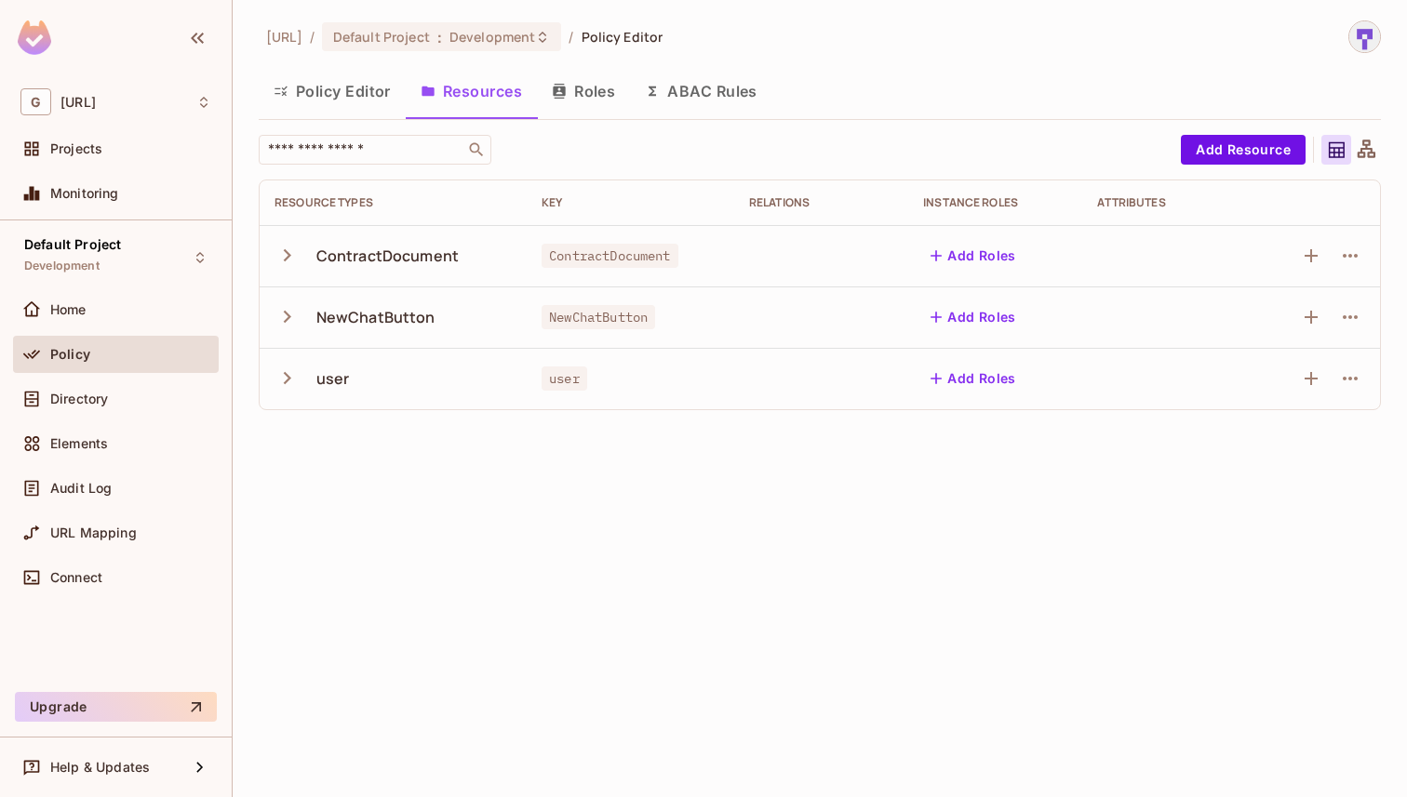
click at [278, 257] on icon "button" at bounding box center [286, 255] width 25 height 25
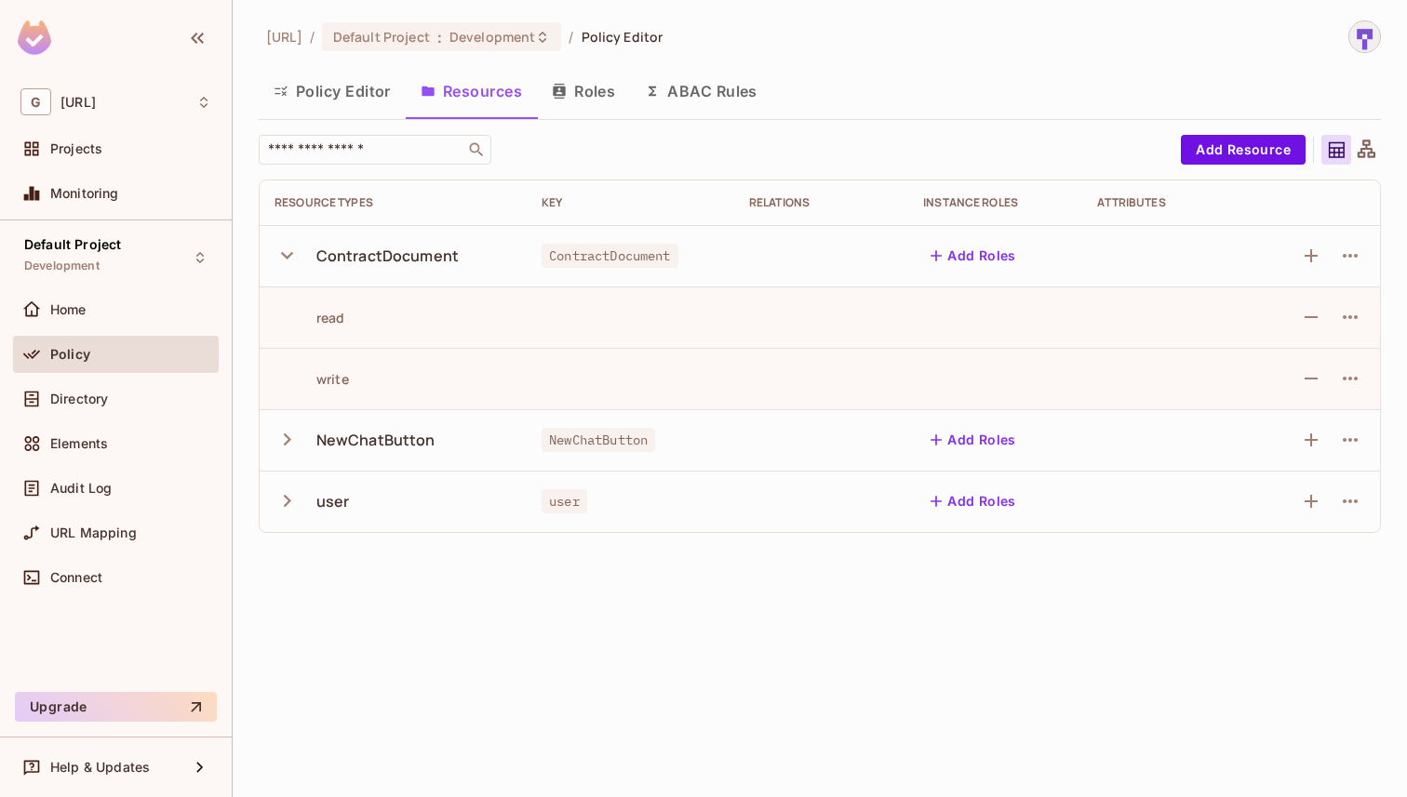
click at [975, 261] on button "Add Roles" at bounding box center [973, 256] width 100 height 30
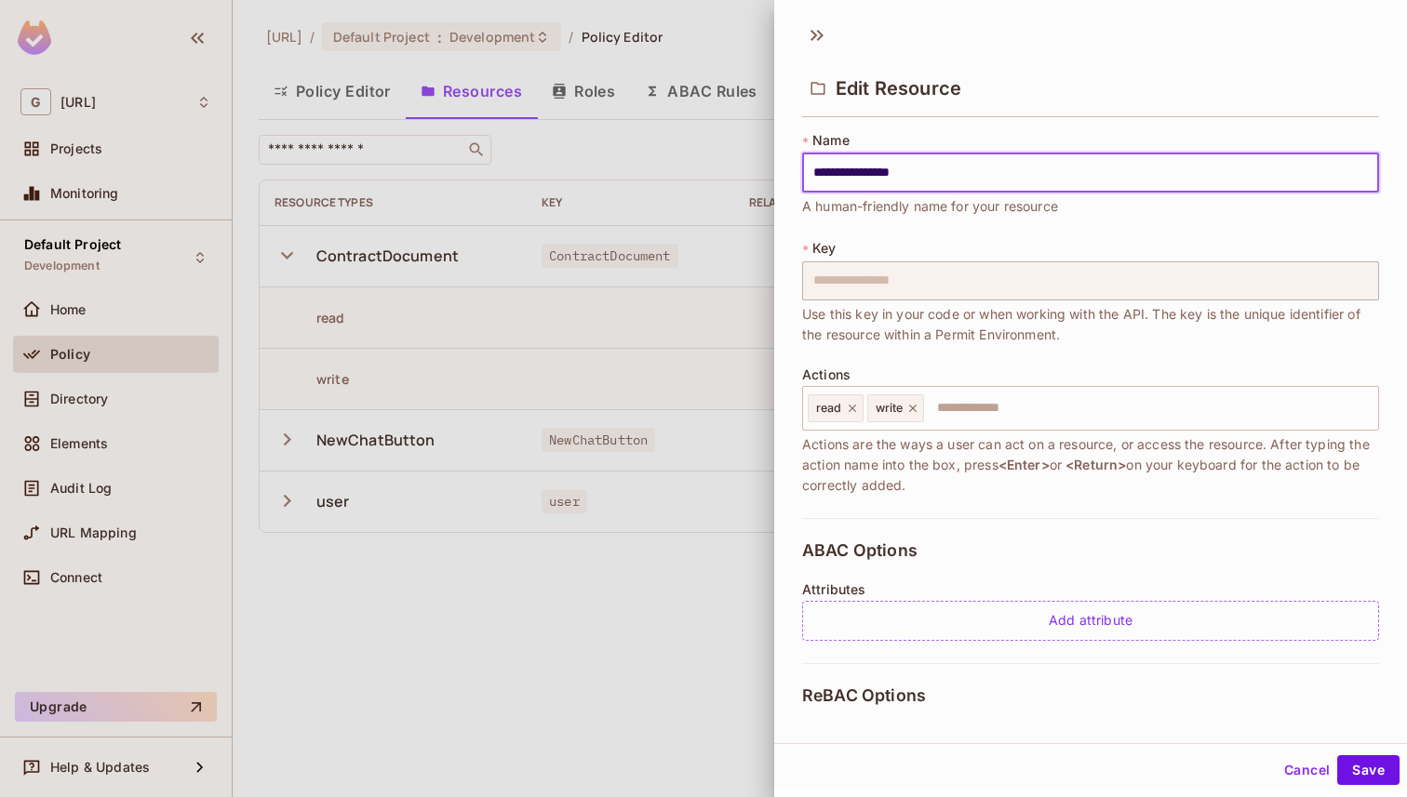
click at [808, 47] on div "Edit Resource" at bounding box center [1090, 71] width 633 height 103
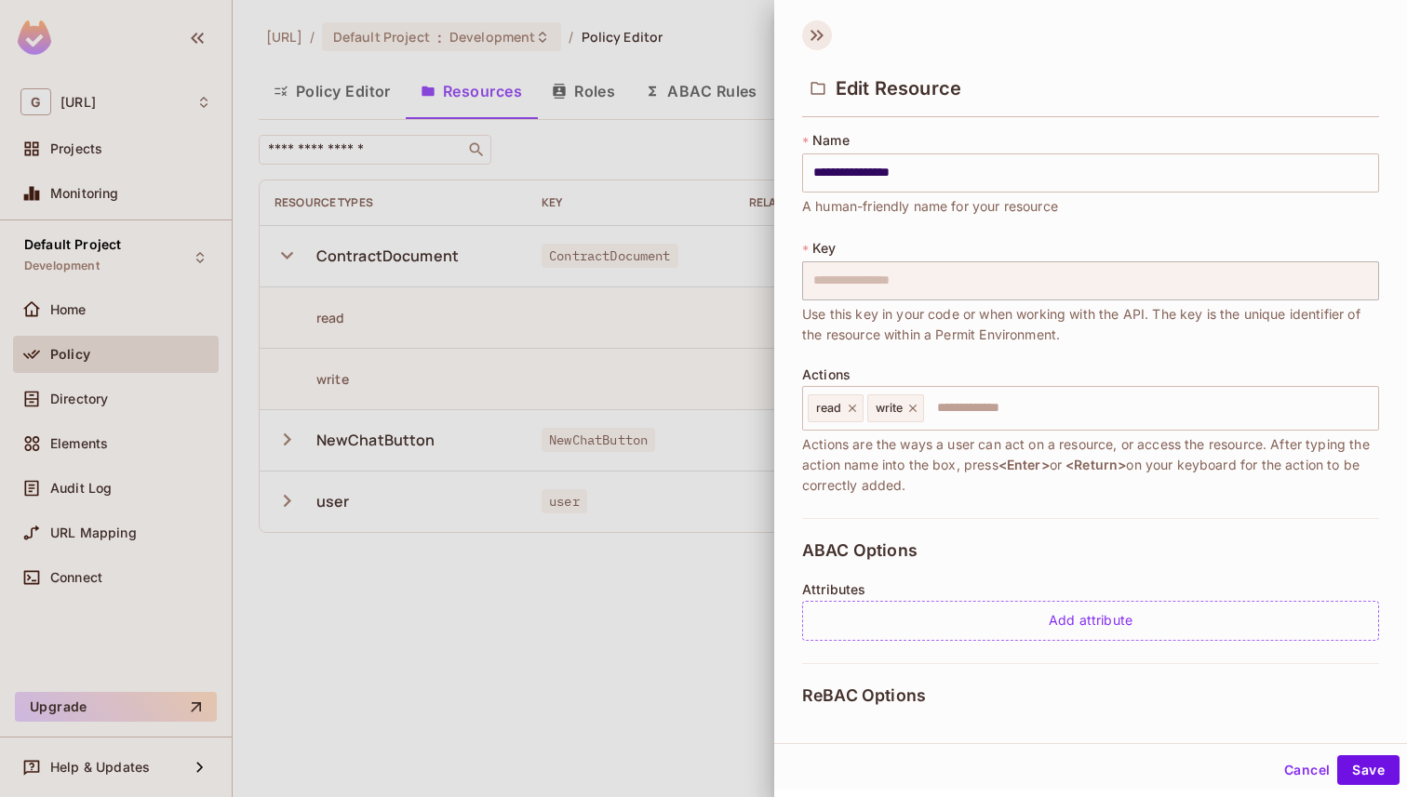
click at [816, 33] on icon at bounding box center [817, 35] width 30 height 30
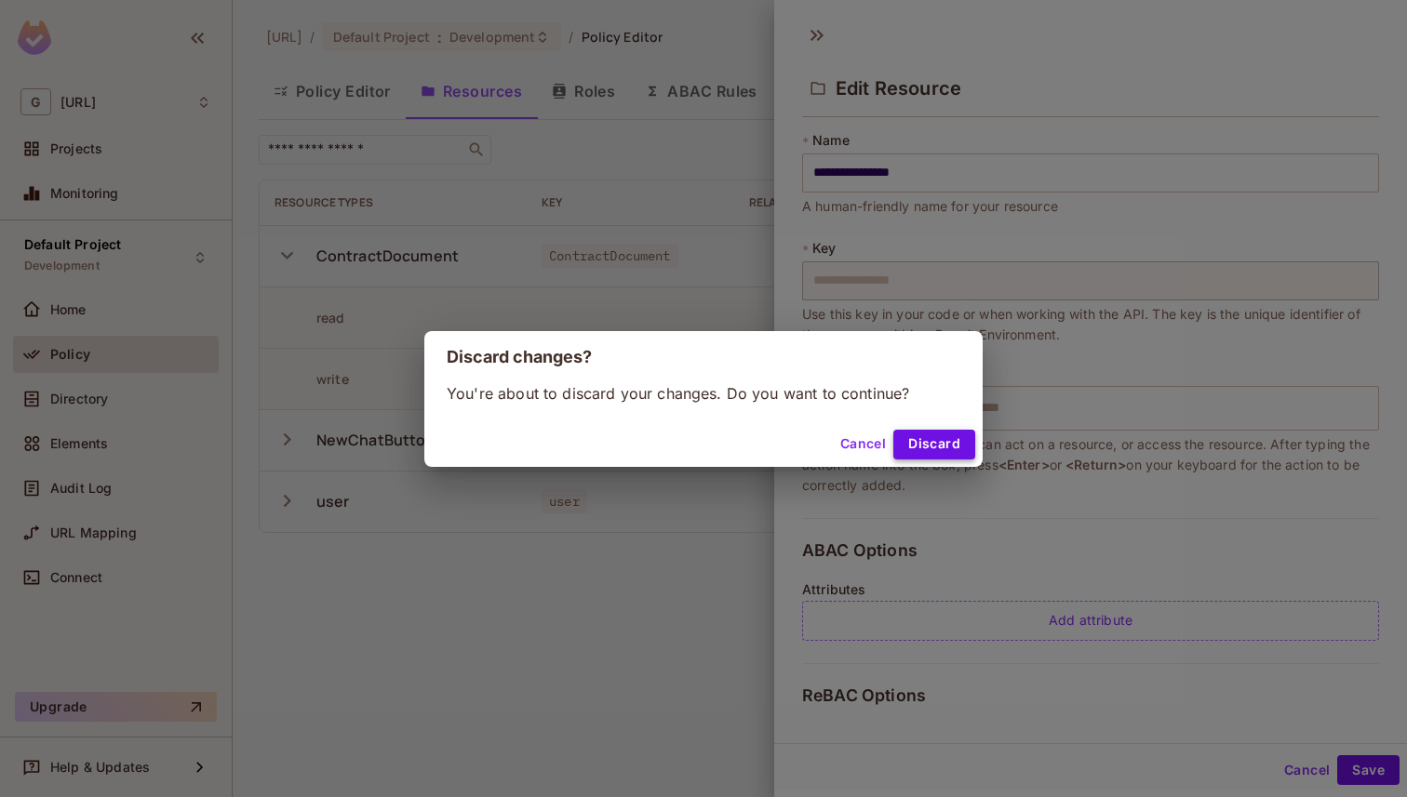
click at [934, 448] on button "Discard" at bounding box center [934, 445] width 82 height 30
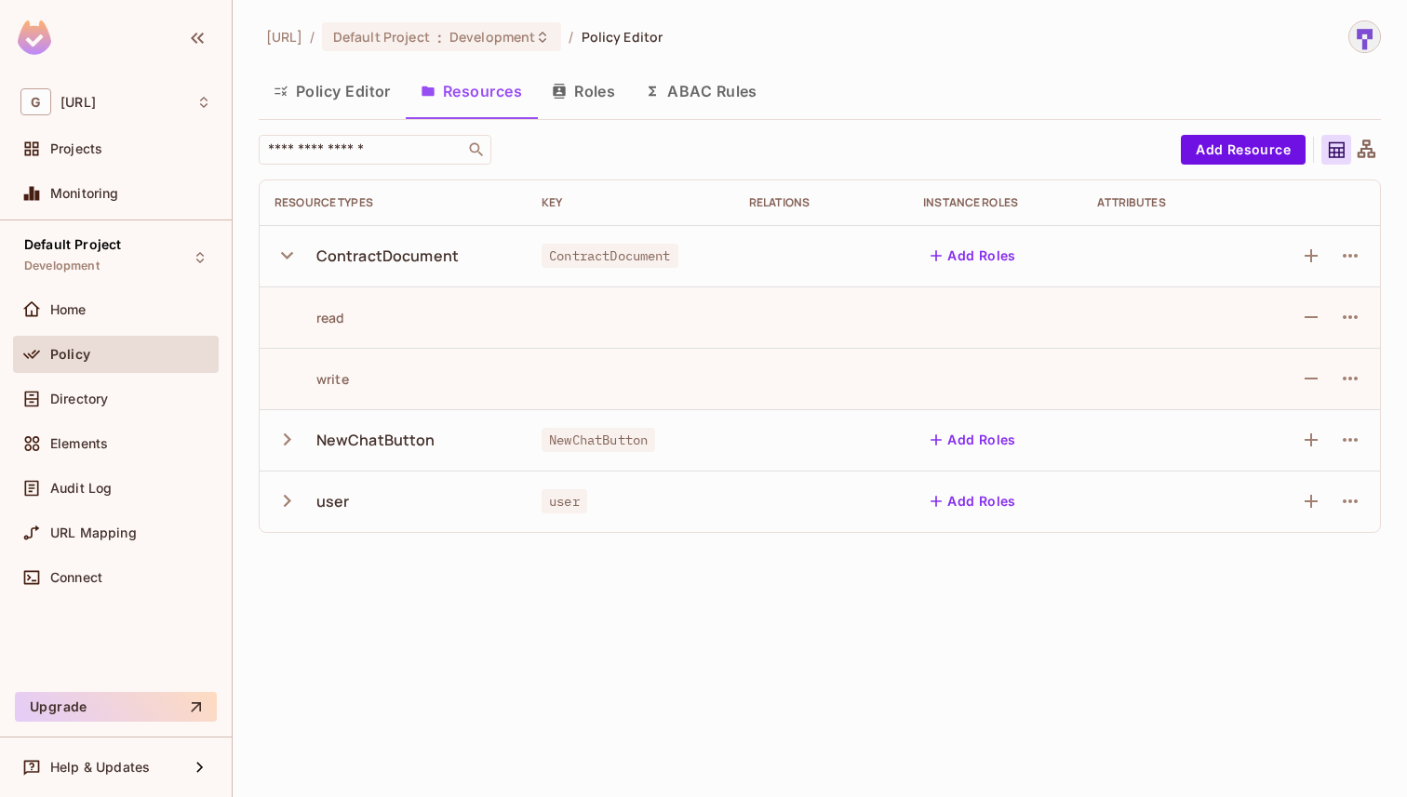
click at [969, 257] on button "Add Roles" at bounding box center [973, 256] width 100 height 30
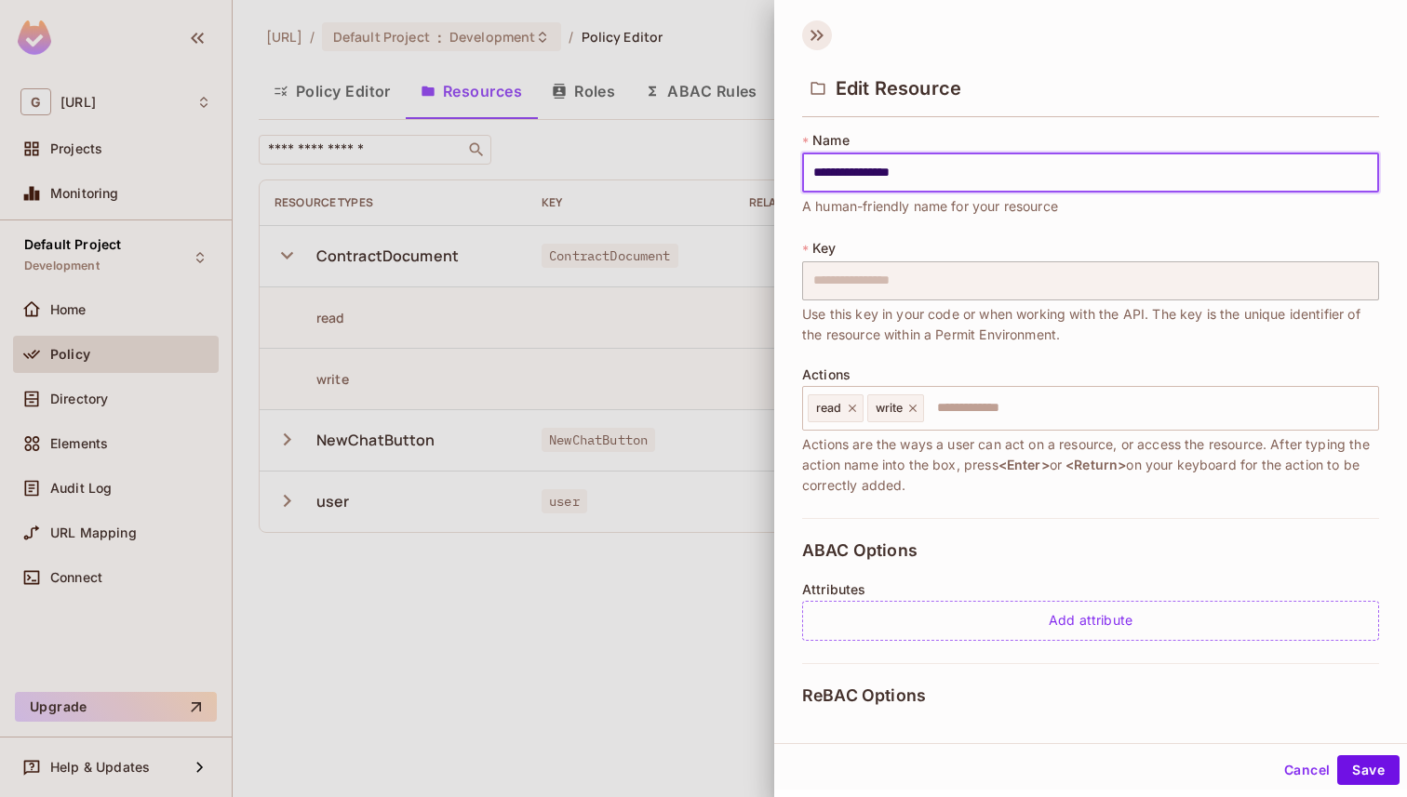
click at [811, 33] on icon at bounding box center [817, 35] width 30 height 30
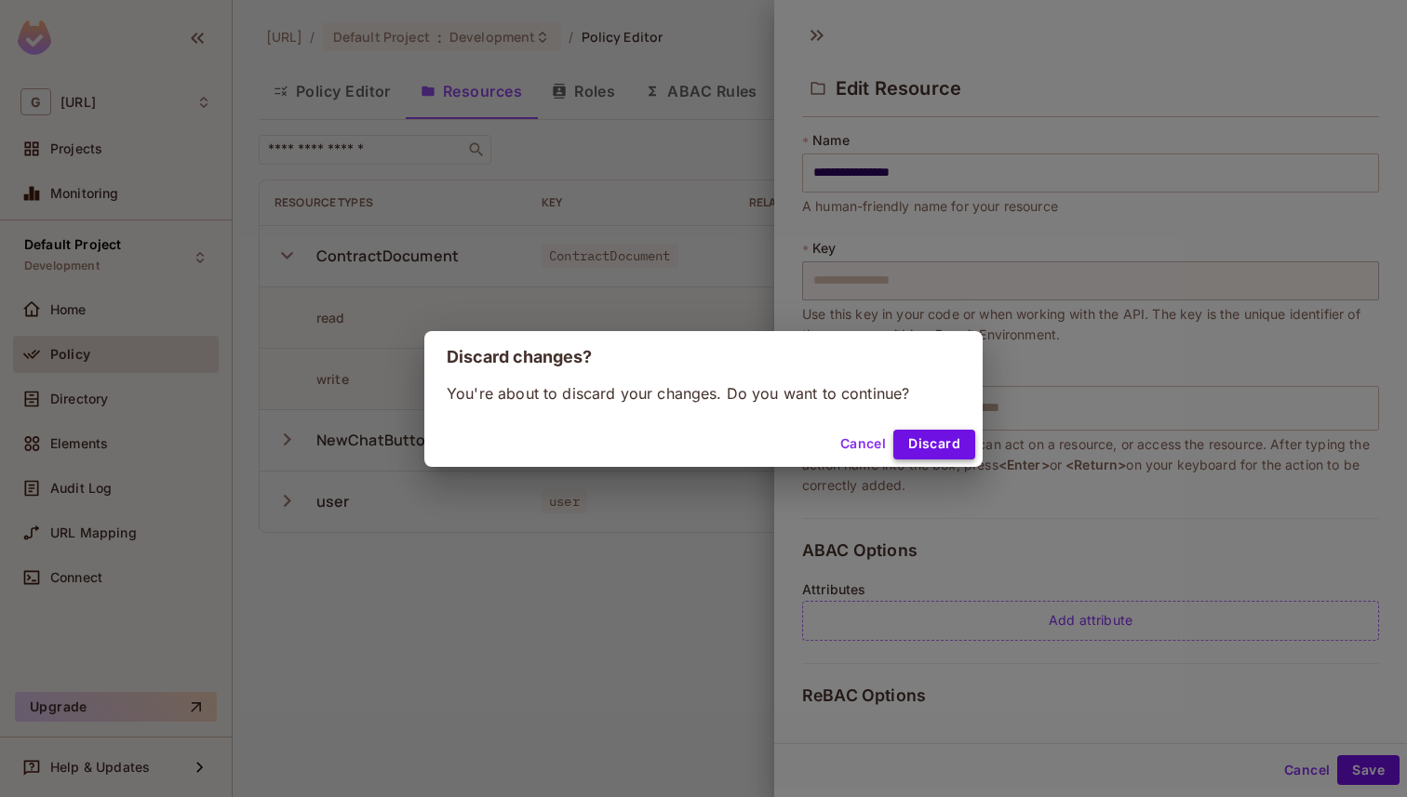
click at [935, 447] on button "Discard" at bounding box center [934, 445] width 82 height 30
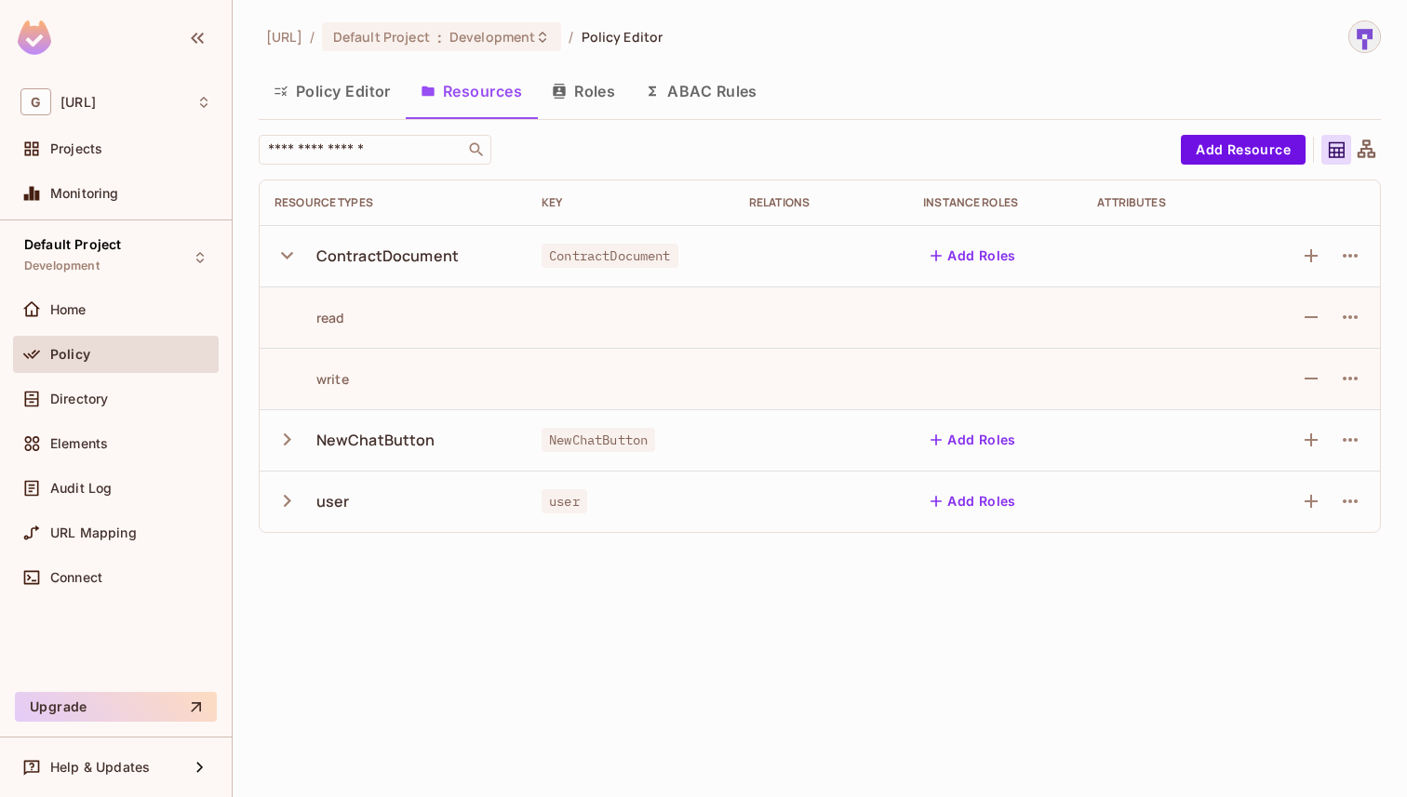
click at [576, 84] on button "Roles" at bounding box center [583, 91] width 93 height 47
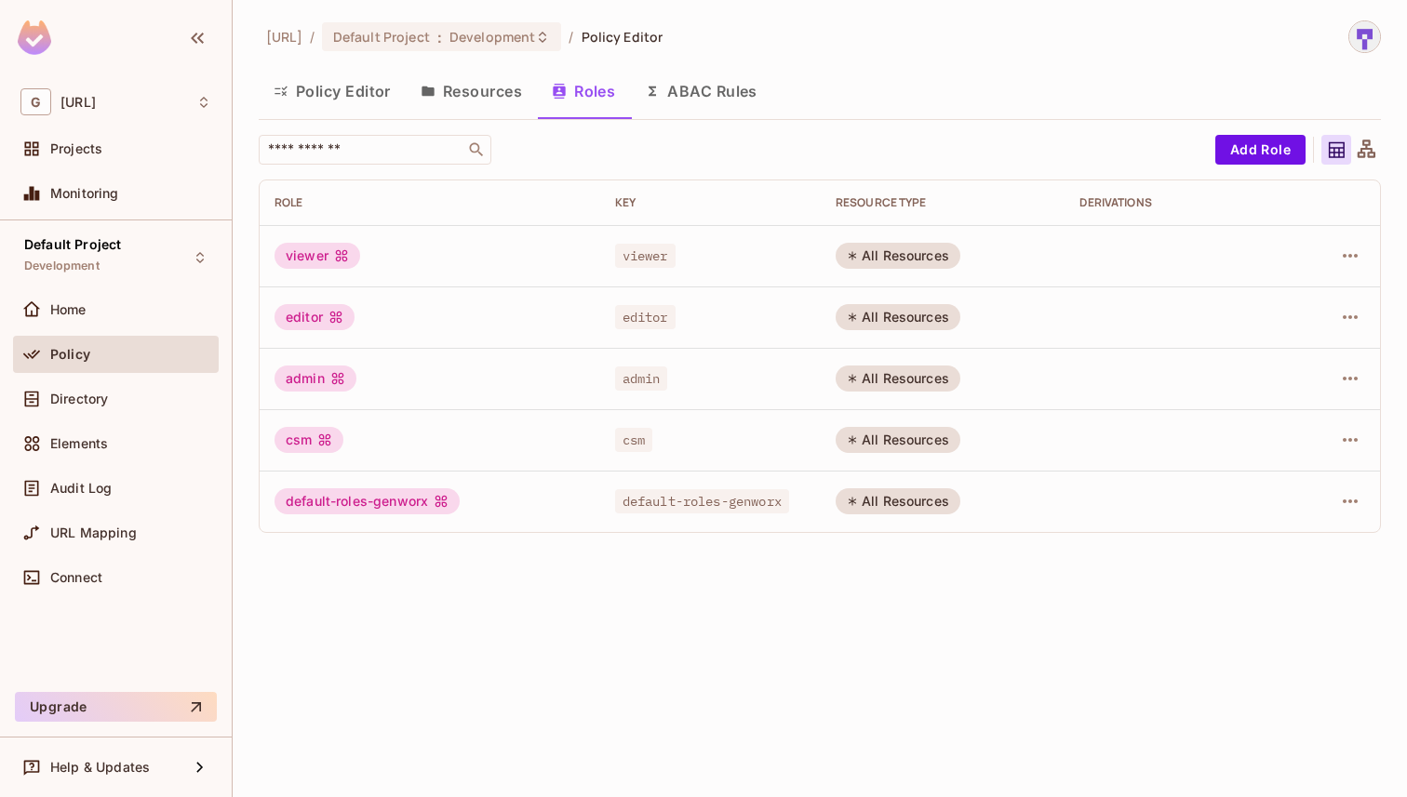
click at [478, 103] on button "Resources" at bounding box center [471, 91] width 131 height 47
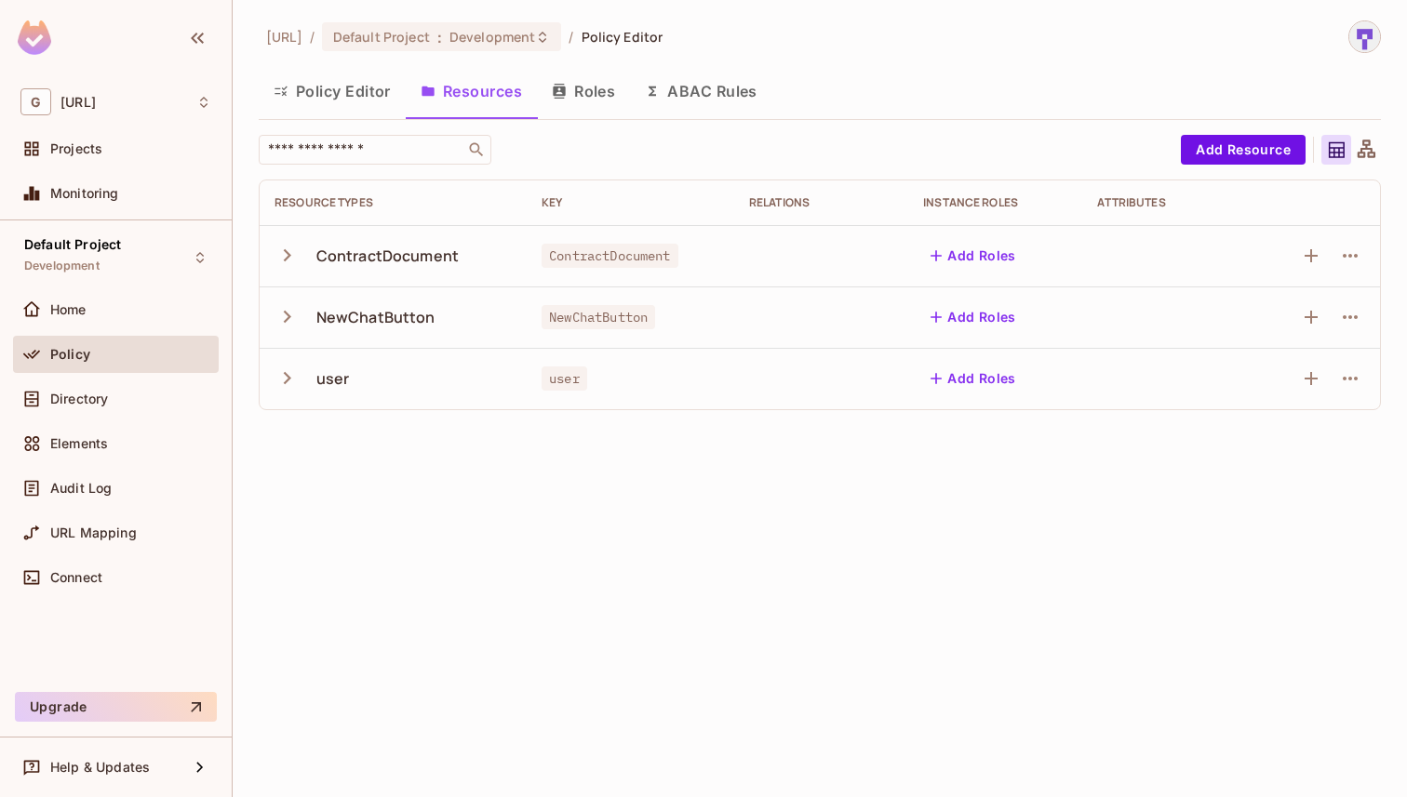
click at [280, 260] on icon "button" at bounding box center [286, 255] width 25 height 25
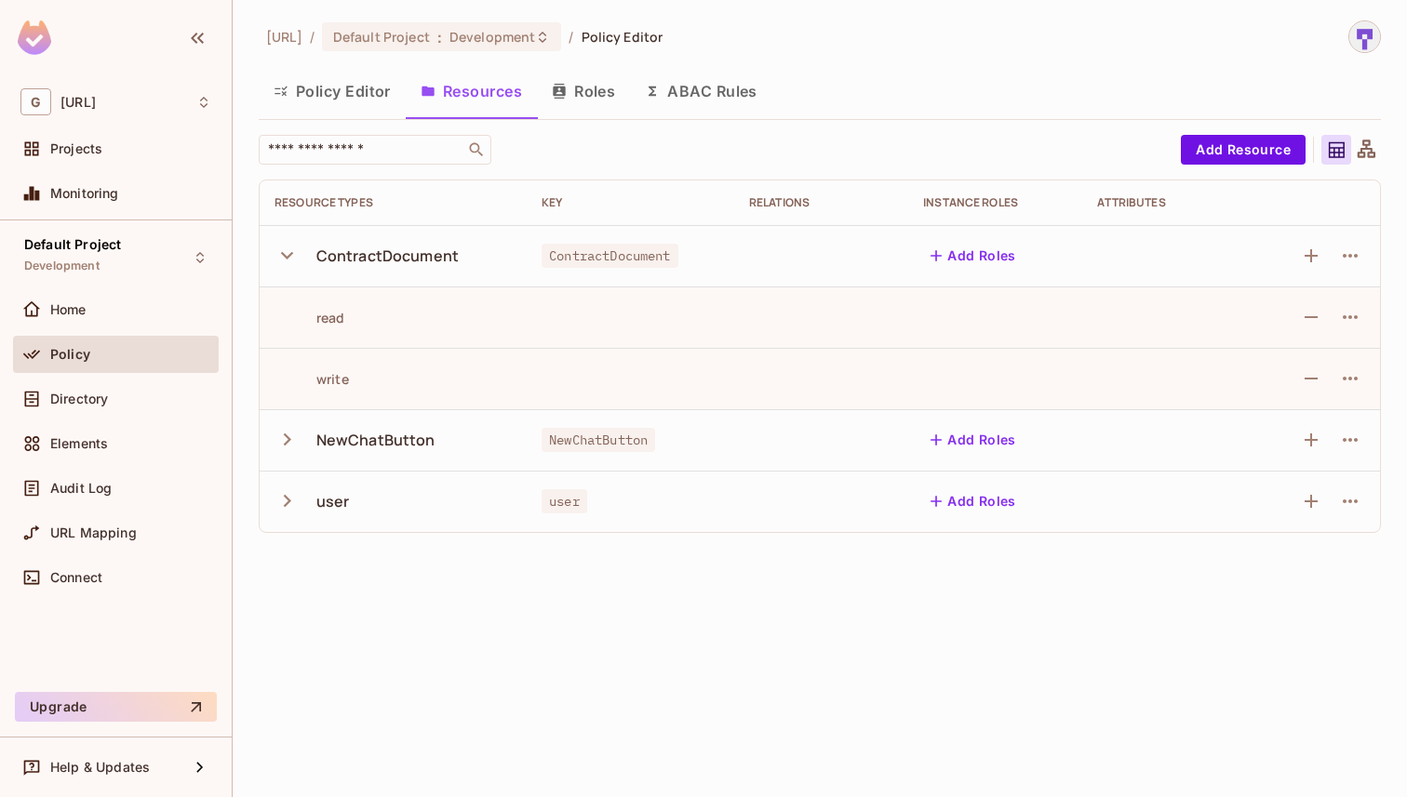
click at [785, 205] on div "Relations" at bounding box center [821, 202] width 144 height 15
click at [594, 92] on button "Roles" at bounding box center [583, 91] width 93 height 47
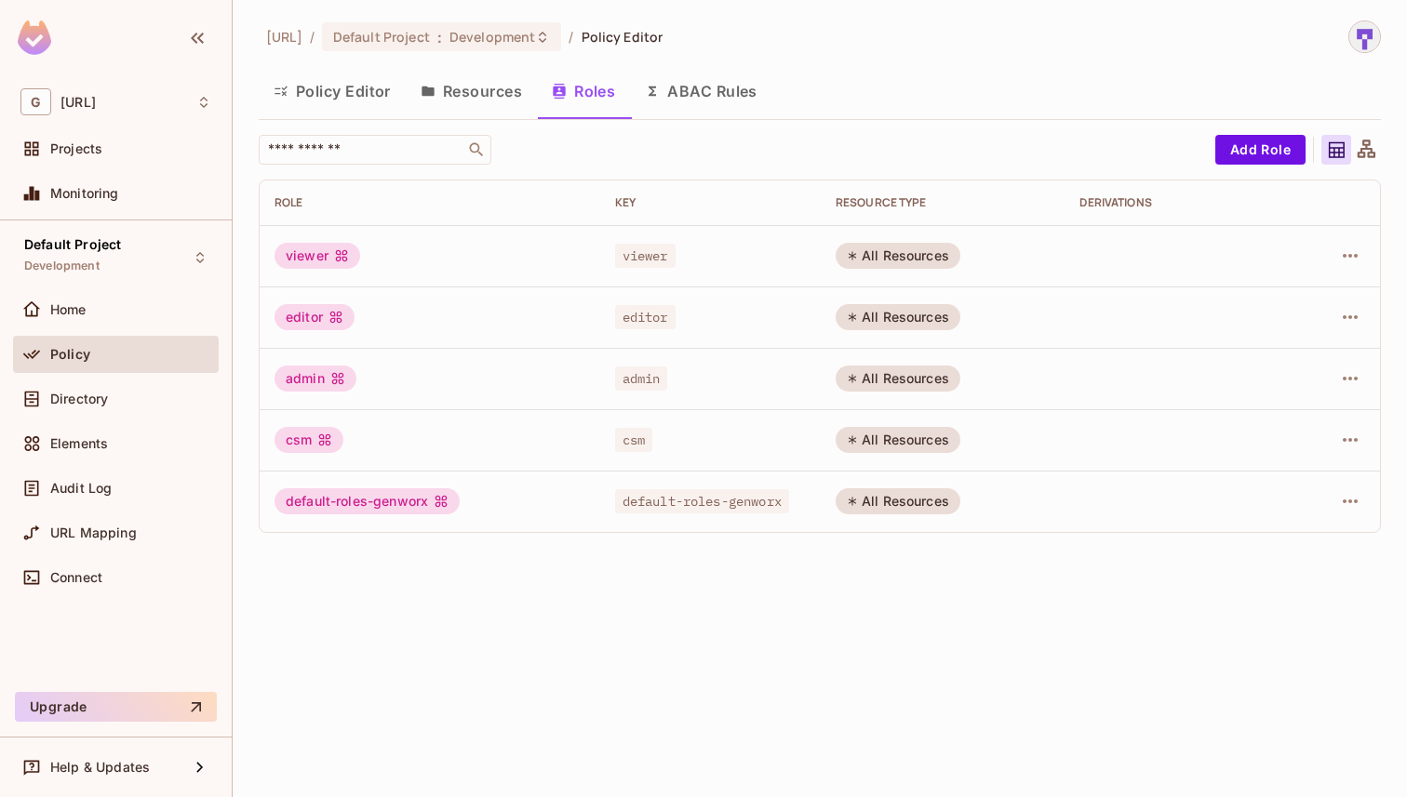
click at [464, 80] on button "Resources" at bounding box center [471, 91] width 131 height 47
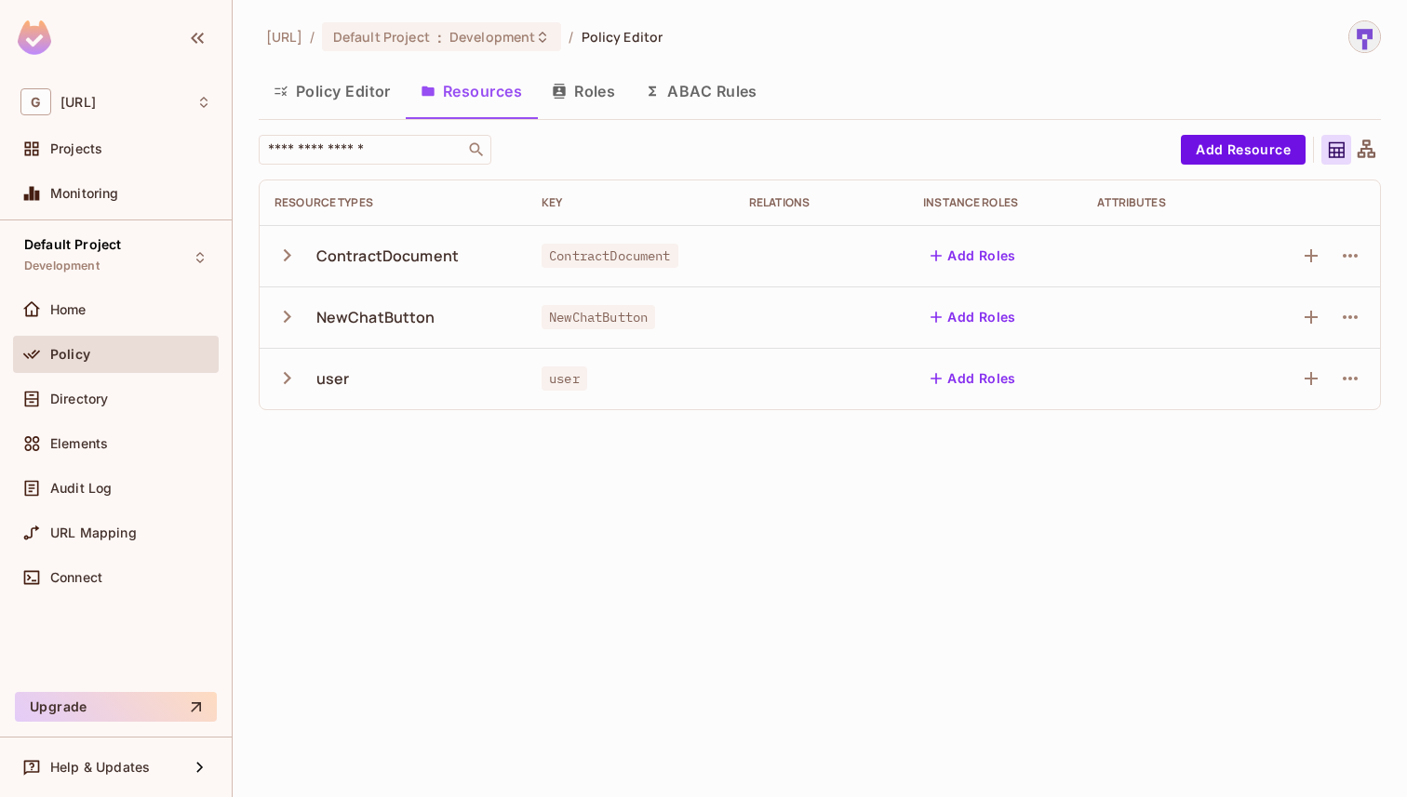
click at [981, 257] on button "Add Roles" at bounding box center [973, 256] width 100 height 30
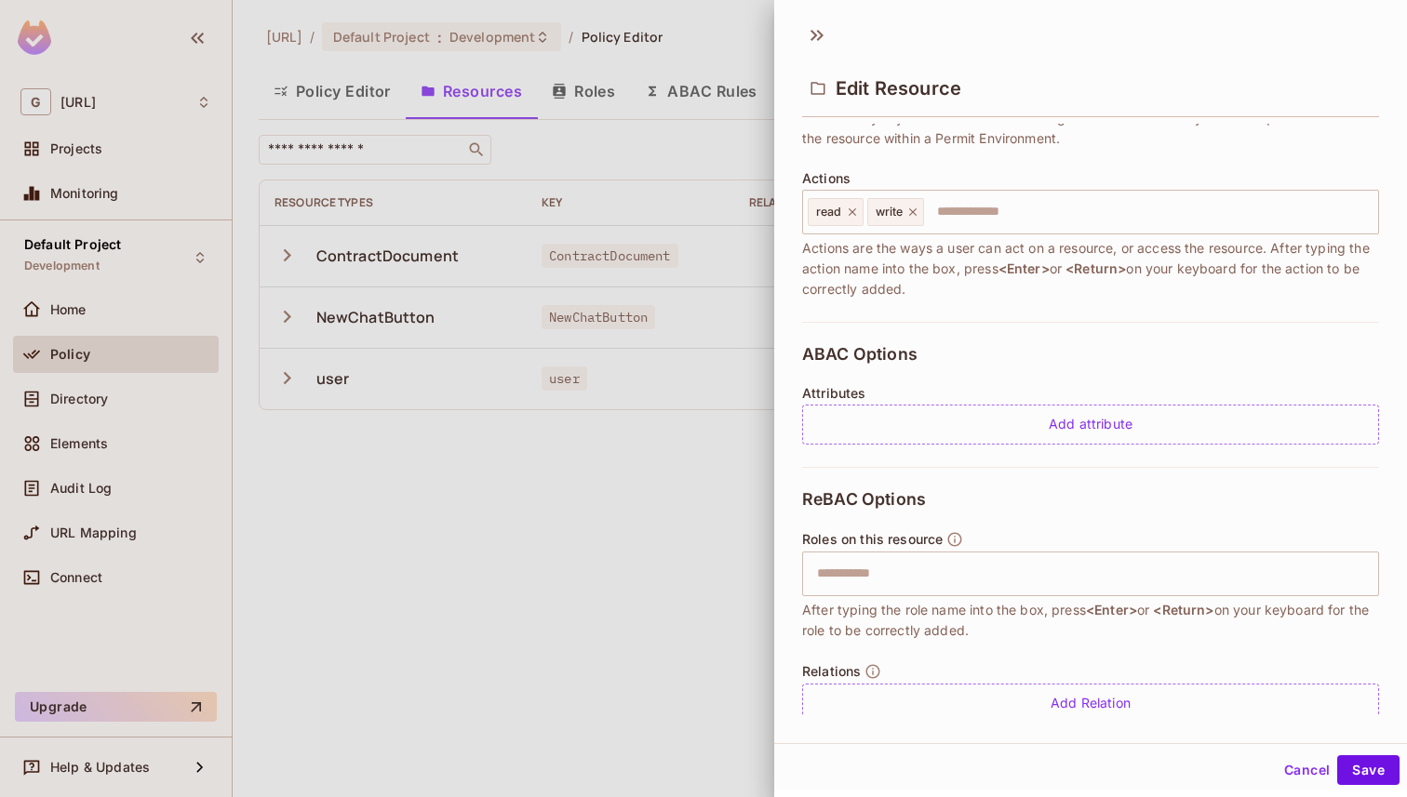
scroll to position [226, 0]
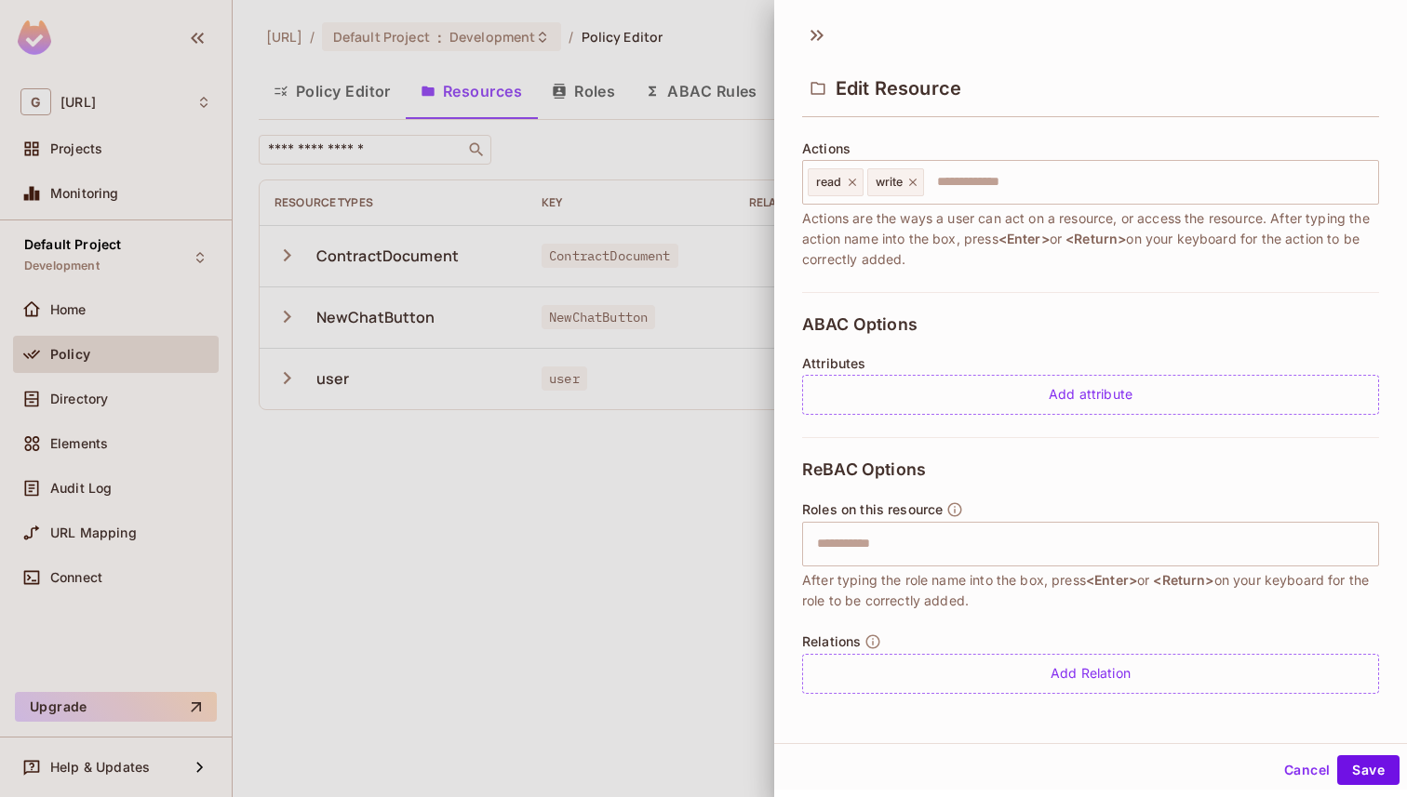
click at [966, 540] on input "text" at bounding box center [1088, 544] width 565 height 37
click at [1000, 678] on div "Add Relation" at bounding box center [1090, 674] width 577 height 40
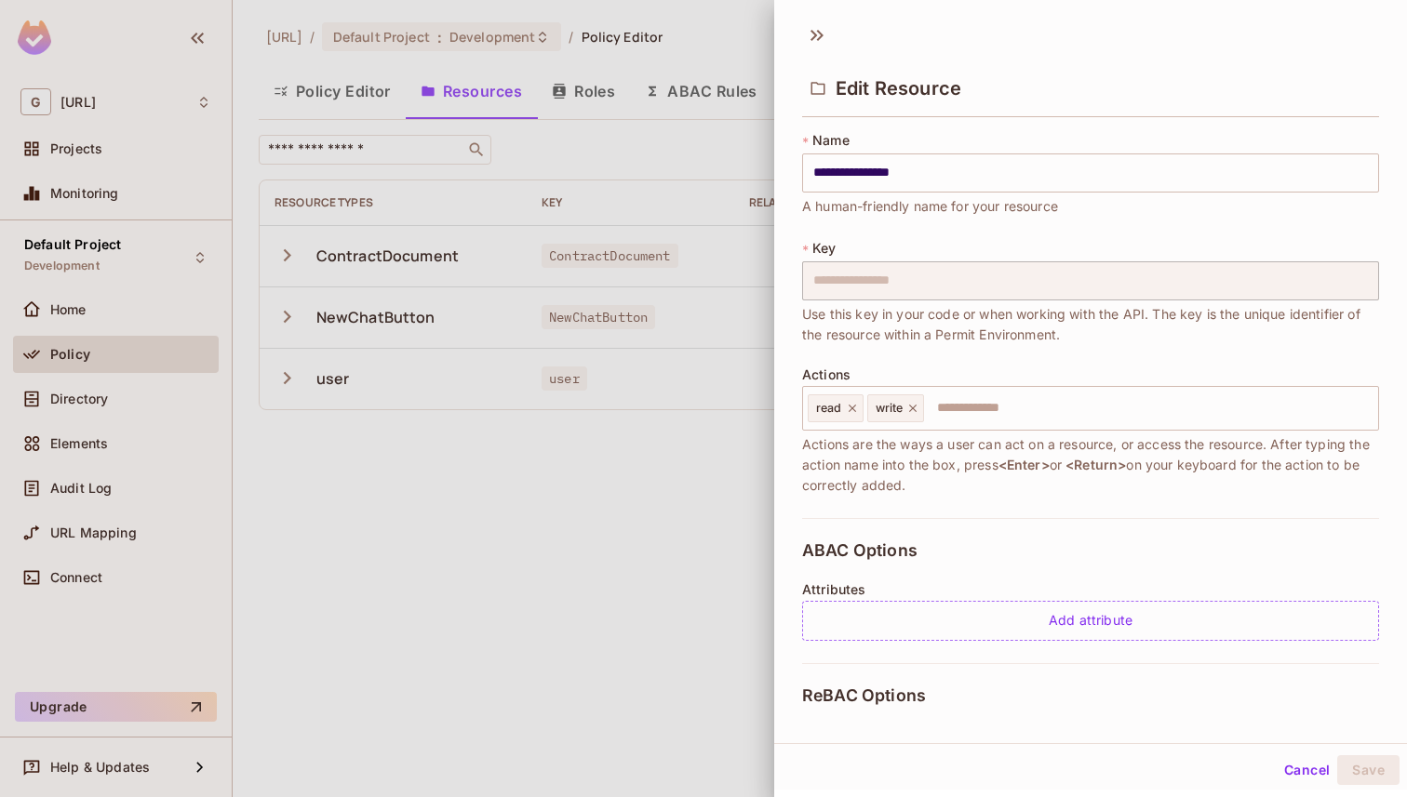
scroll to position [280, 0]
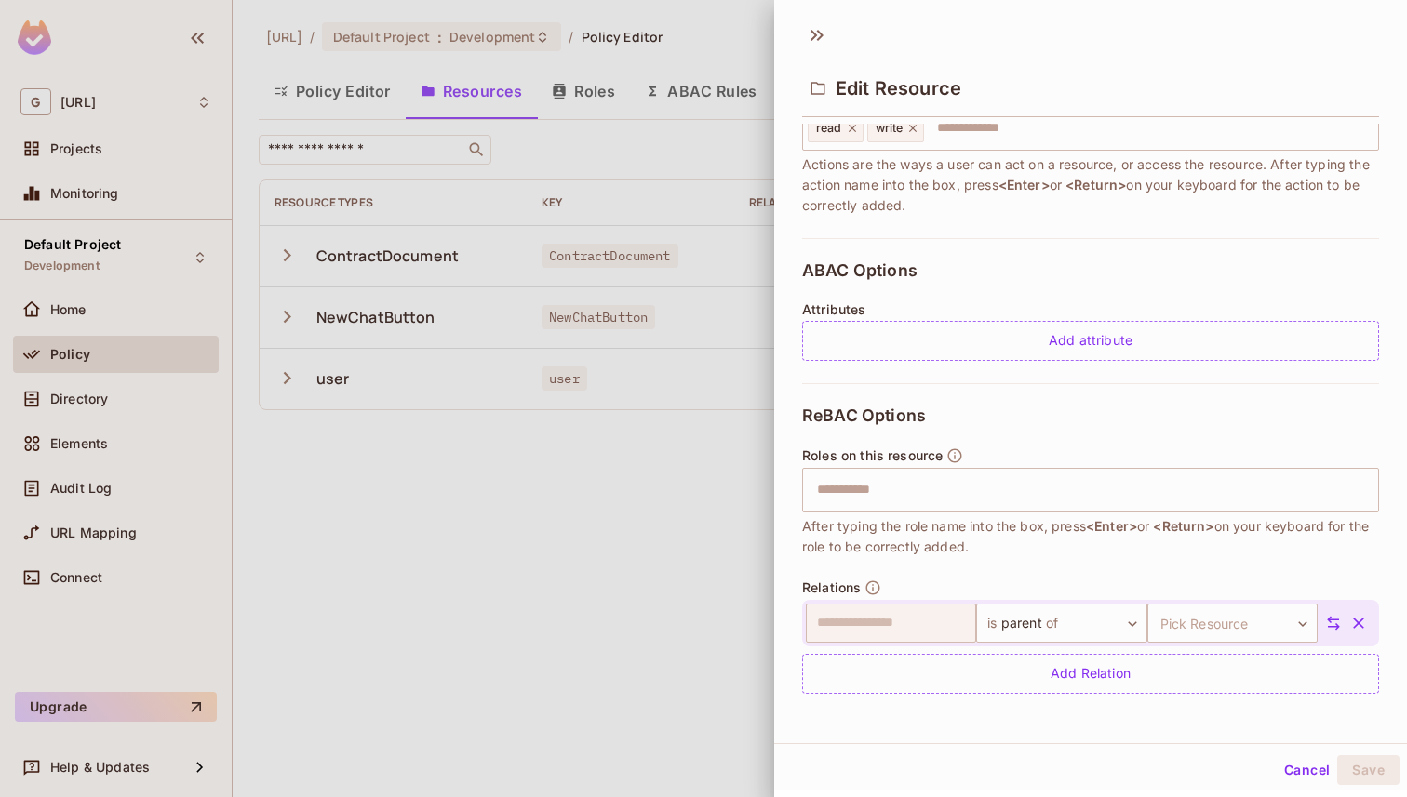
click at [1307, 776] on button "Cancel" at bounding box center [1307, 771] width 60 height 30
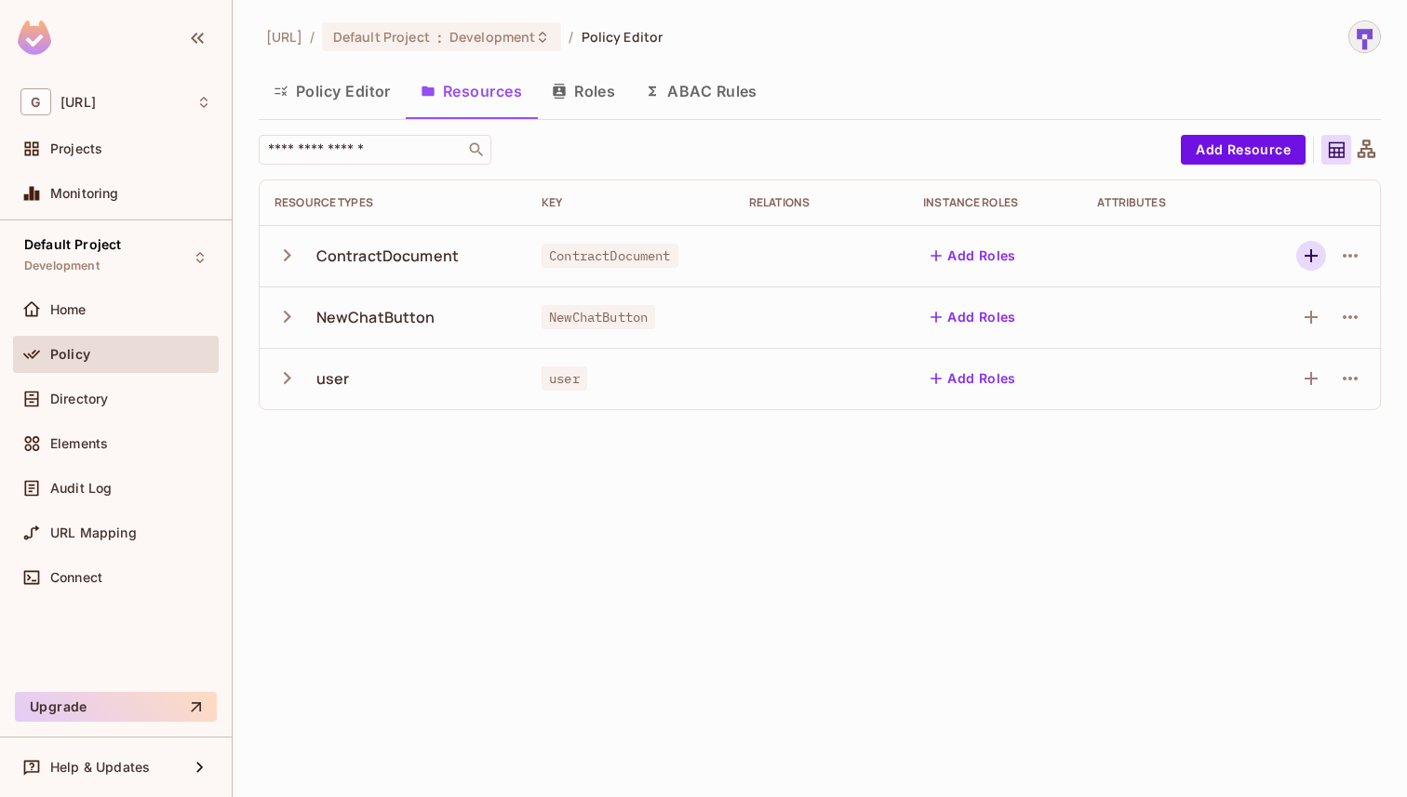
click at [1317, 261] on icon "button" at bounding box center [1311, 256] width 22 height 22
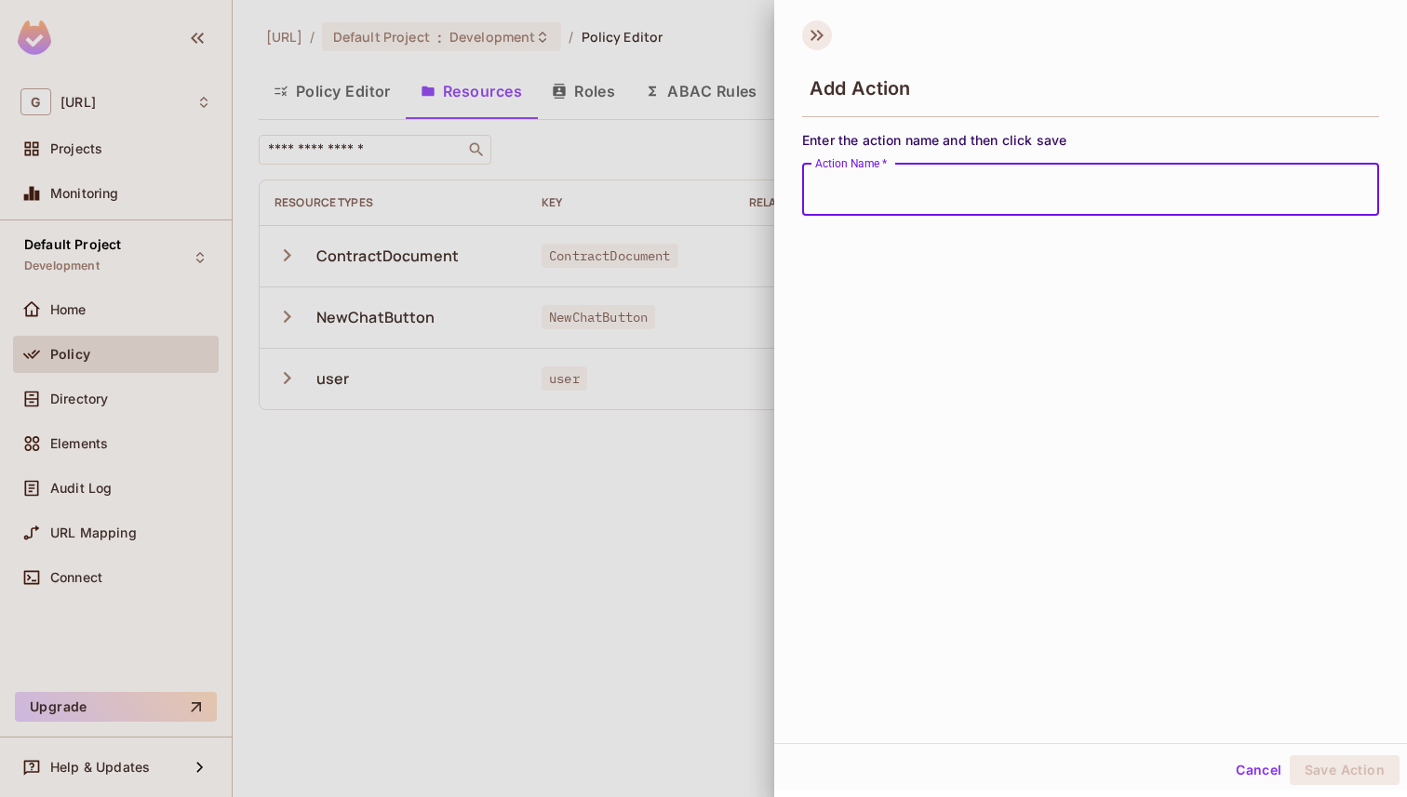
click at [806, 27] on icon at bounding box center [817, 35] width 30 height 30
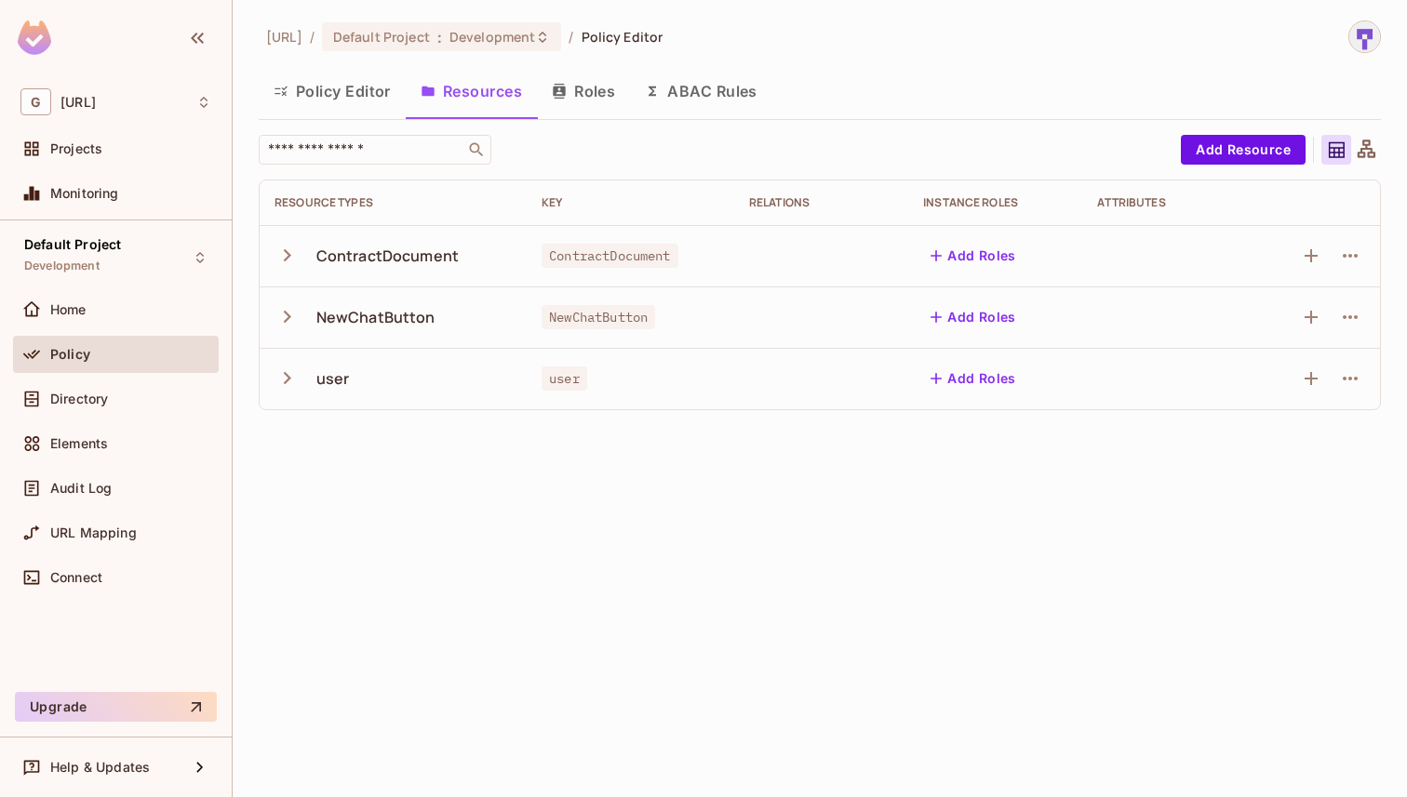
click at [964, 250] on button "Add Roles" at bounding box center [973, 256] width 100 height 30
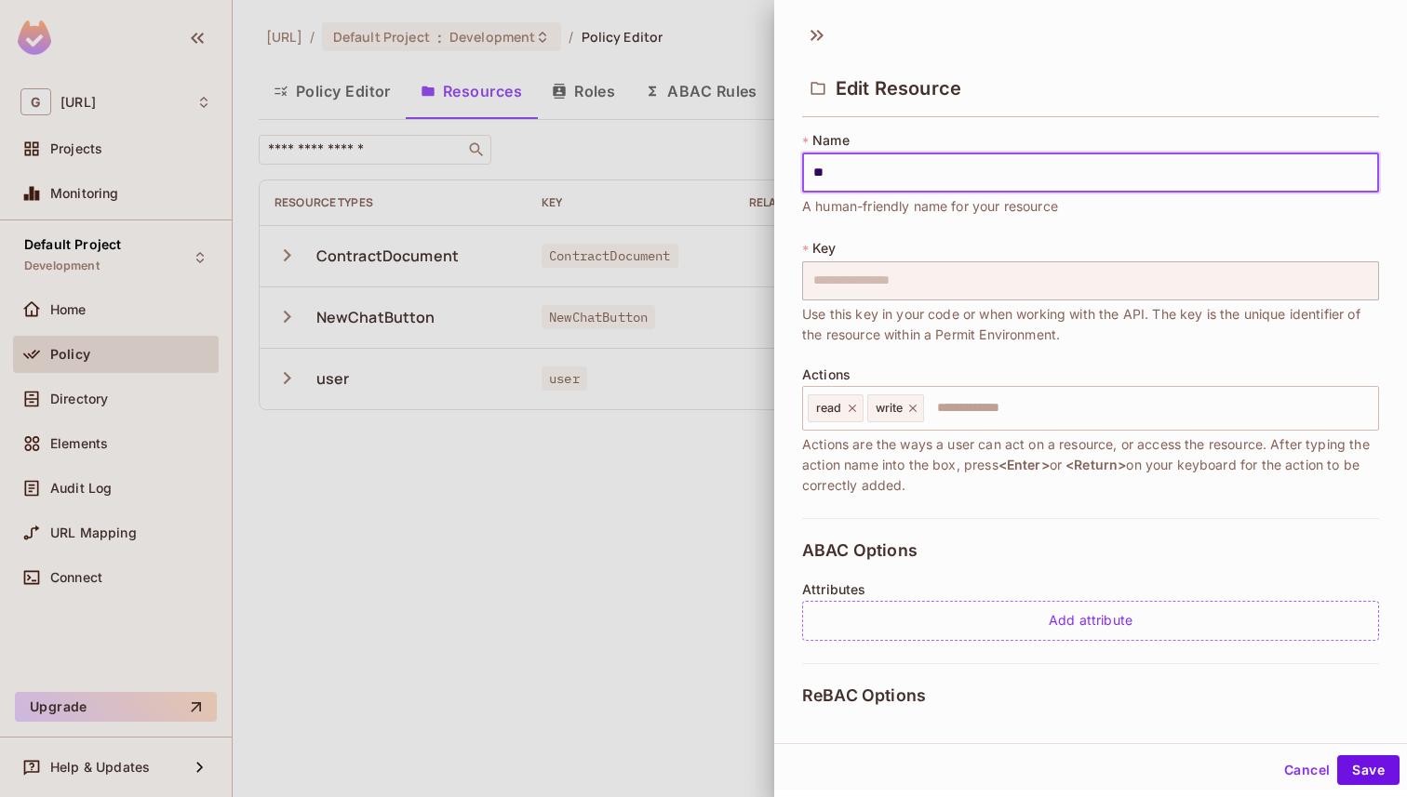
type input "*"
type input "*****"
click at [1376, 770] on button "Save" at bounding box center [1368, 768] width 62 height 30
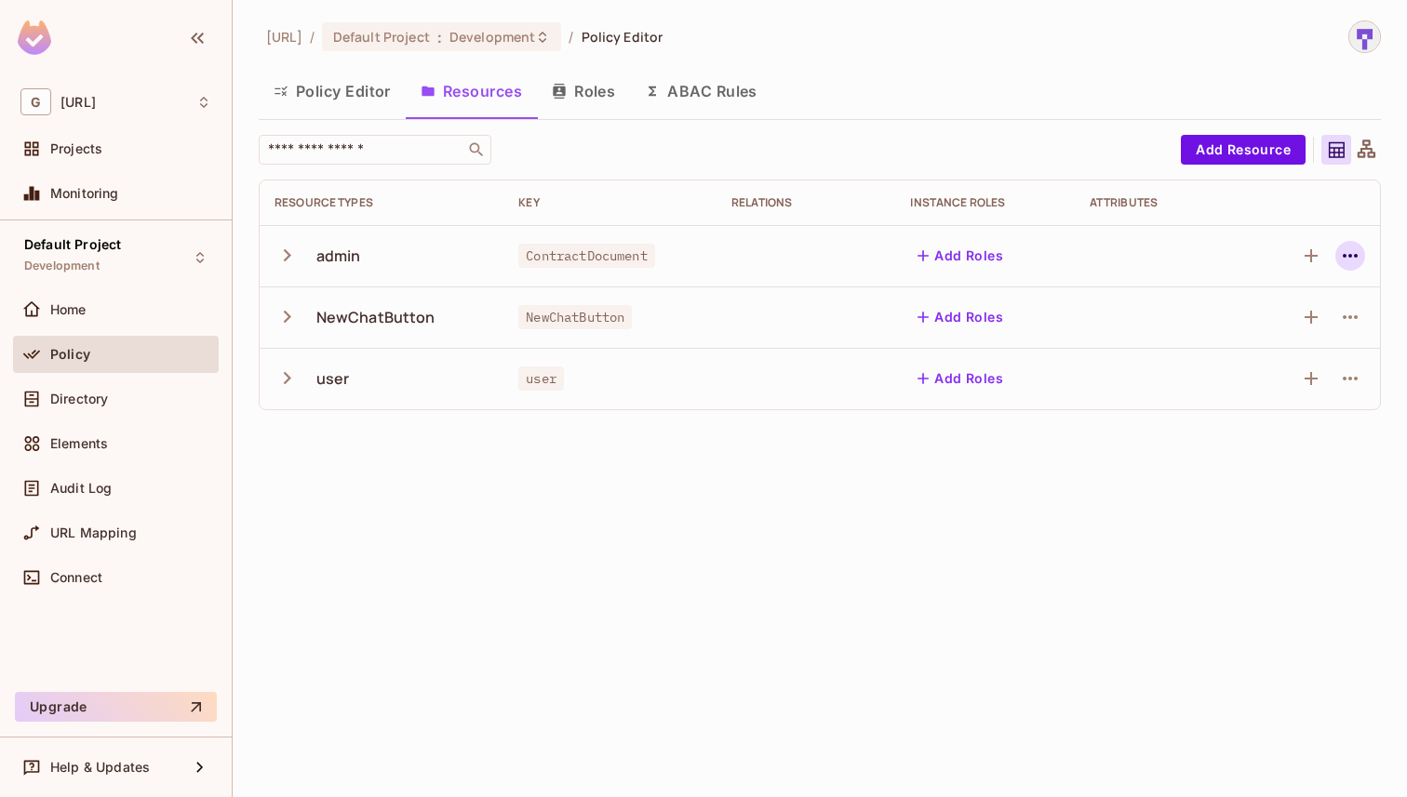
click at [1345, 261] on icon "button" at bounding box center [1350, 256] width 22 height 22
click at [1289, 336] on div "Edit Resource" at bounding box center [1268, 329] width 87 height 19
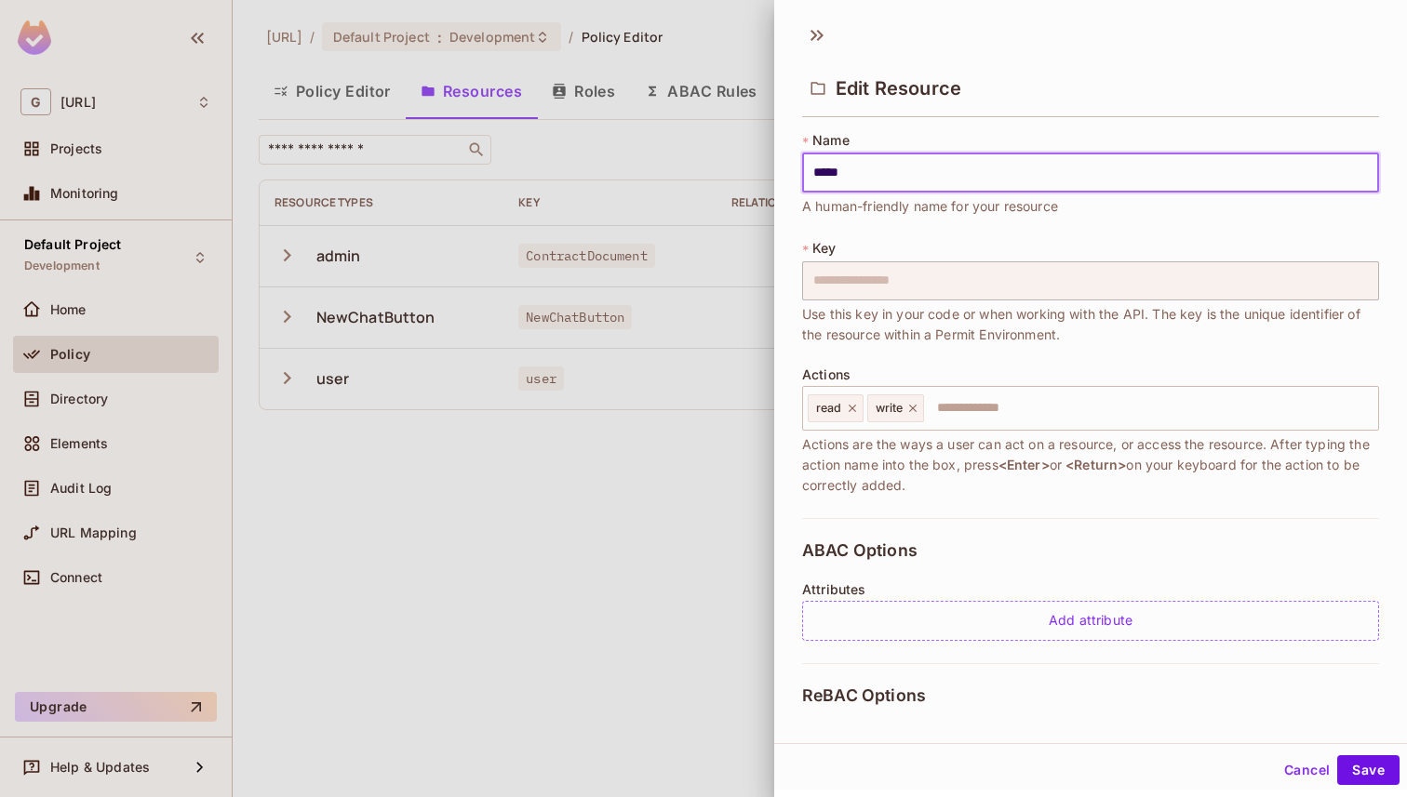
click at [1040, 181] on input "*****" at bounding box center [1090, 173] width 577 height 39
type input "*"
type input "**********"
click at [1365, 767] on button "Save" at bounding box center [1368, 771] width 62 height 30
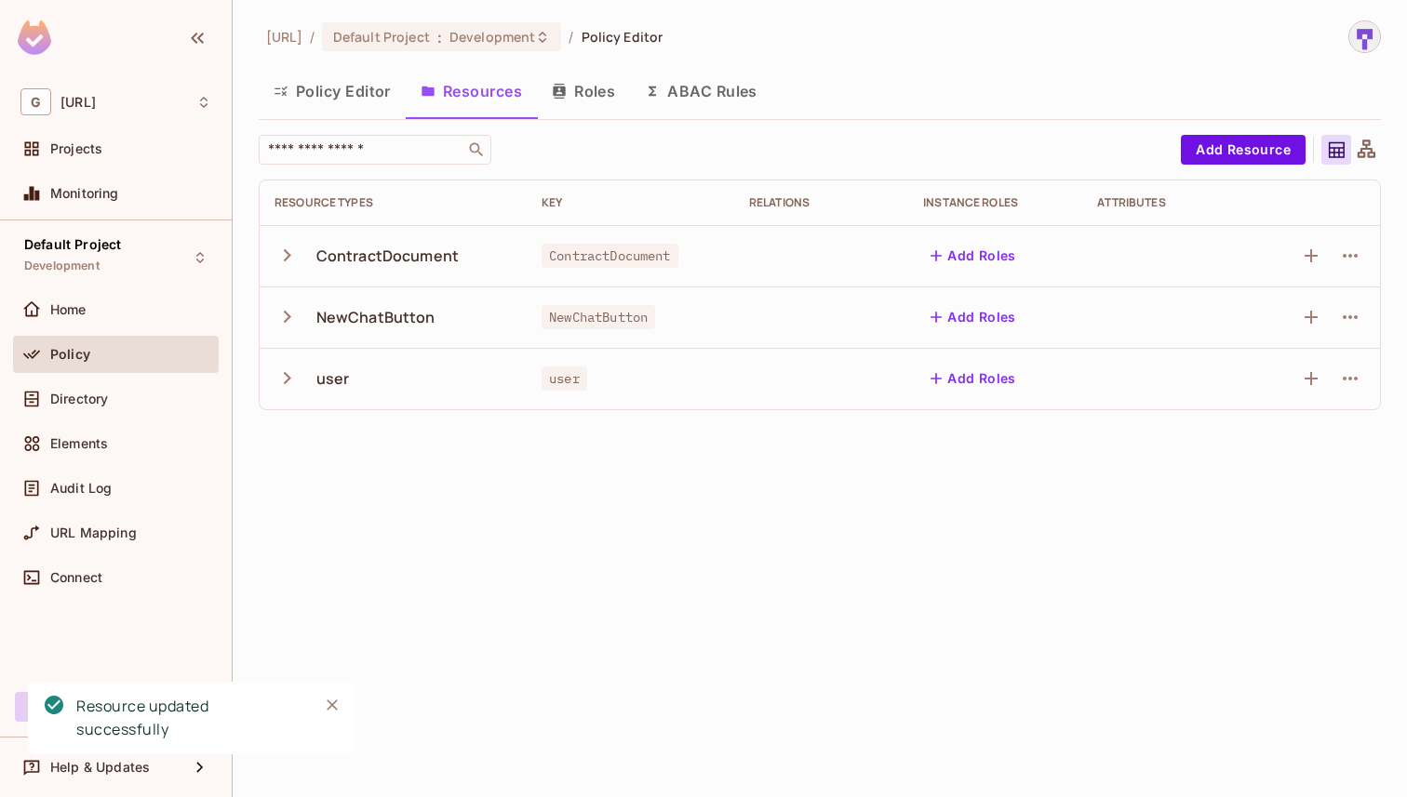
click at [606, 101] on button "Roles" at bounding box center [583, 91] width 93 height 47
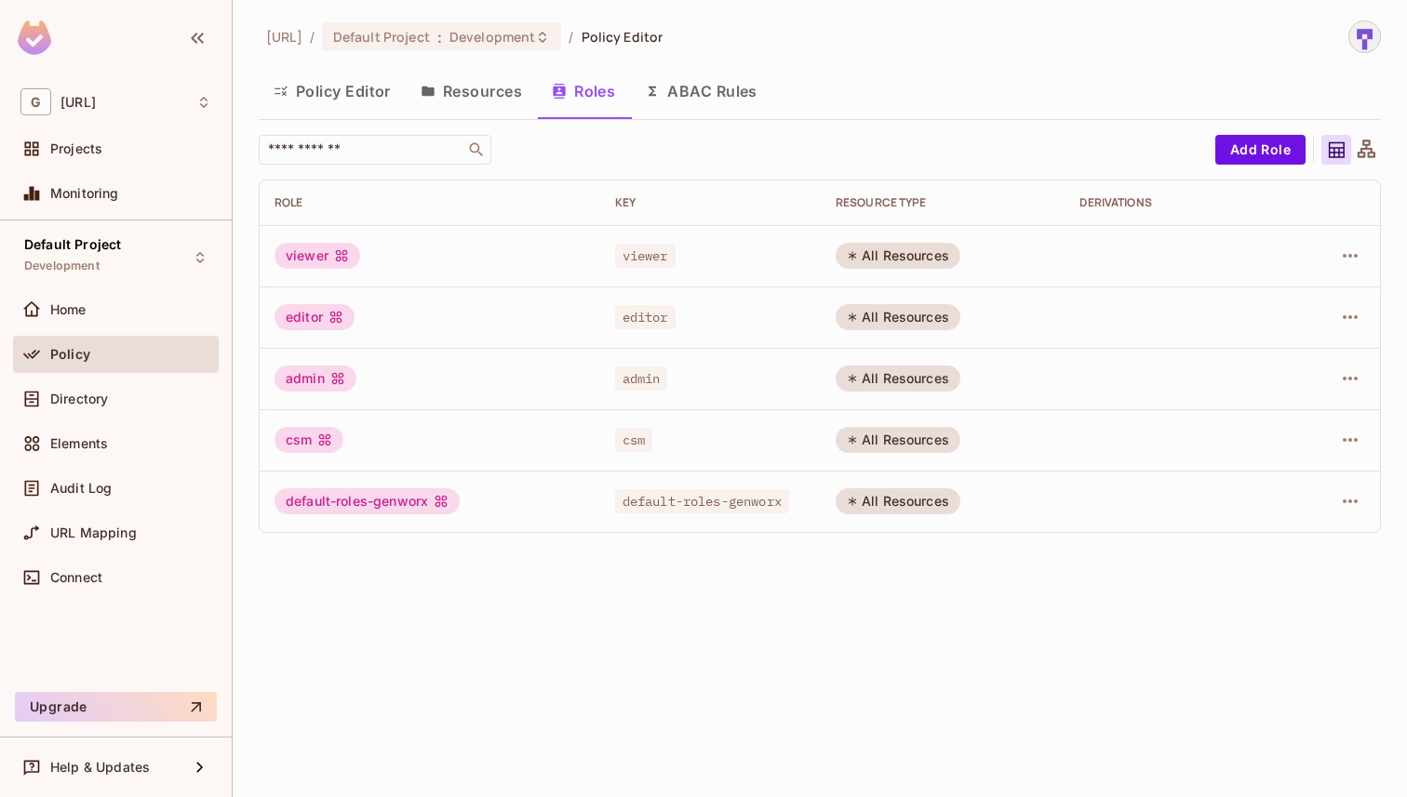
click at [340, 88] on button "Policy Editor" at bounding box center [332, 91] width 147 height 47
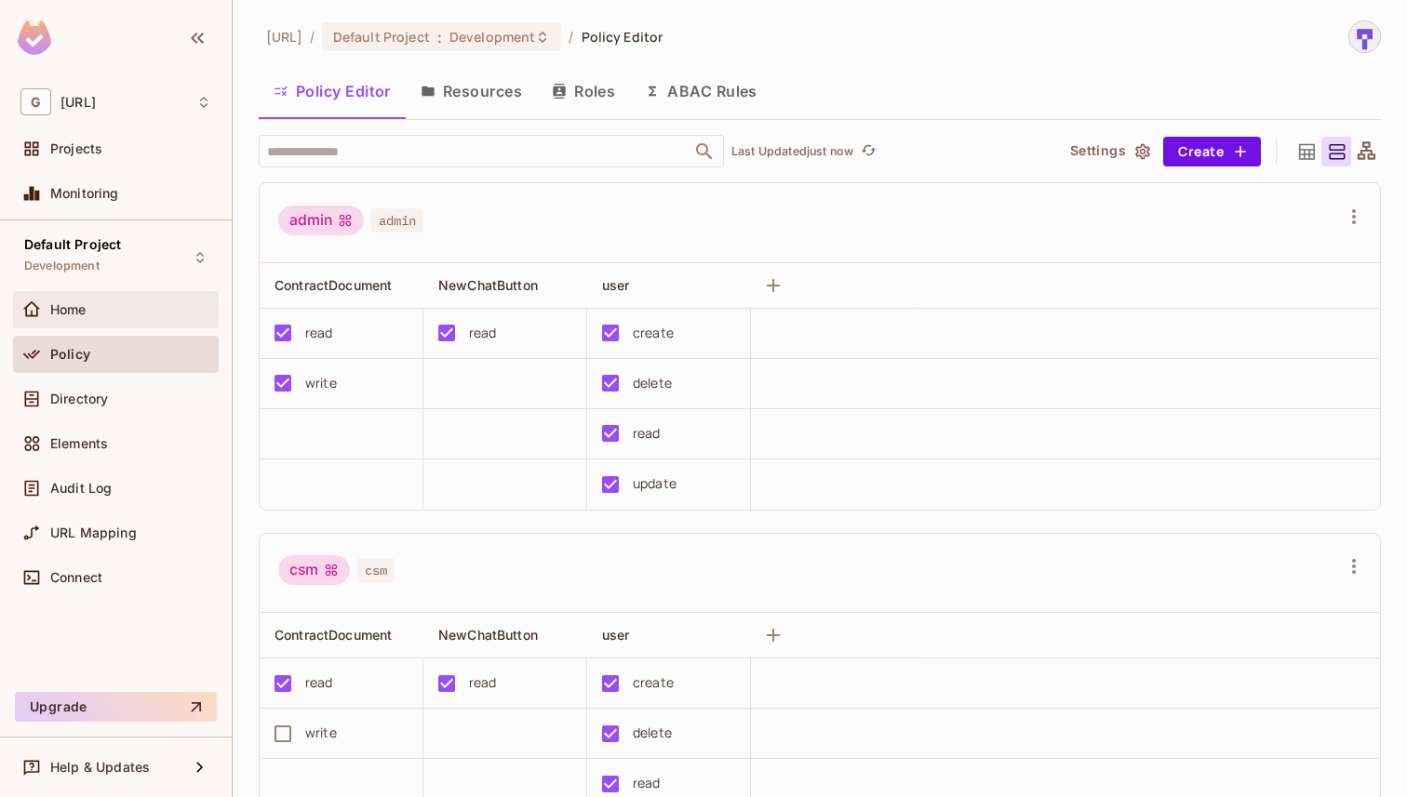
click at [111, 305] on div "Home" at bounding box center [130, 309] width 161 height 15
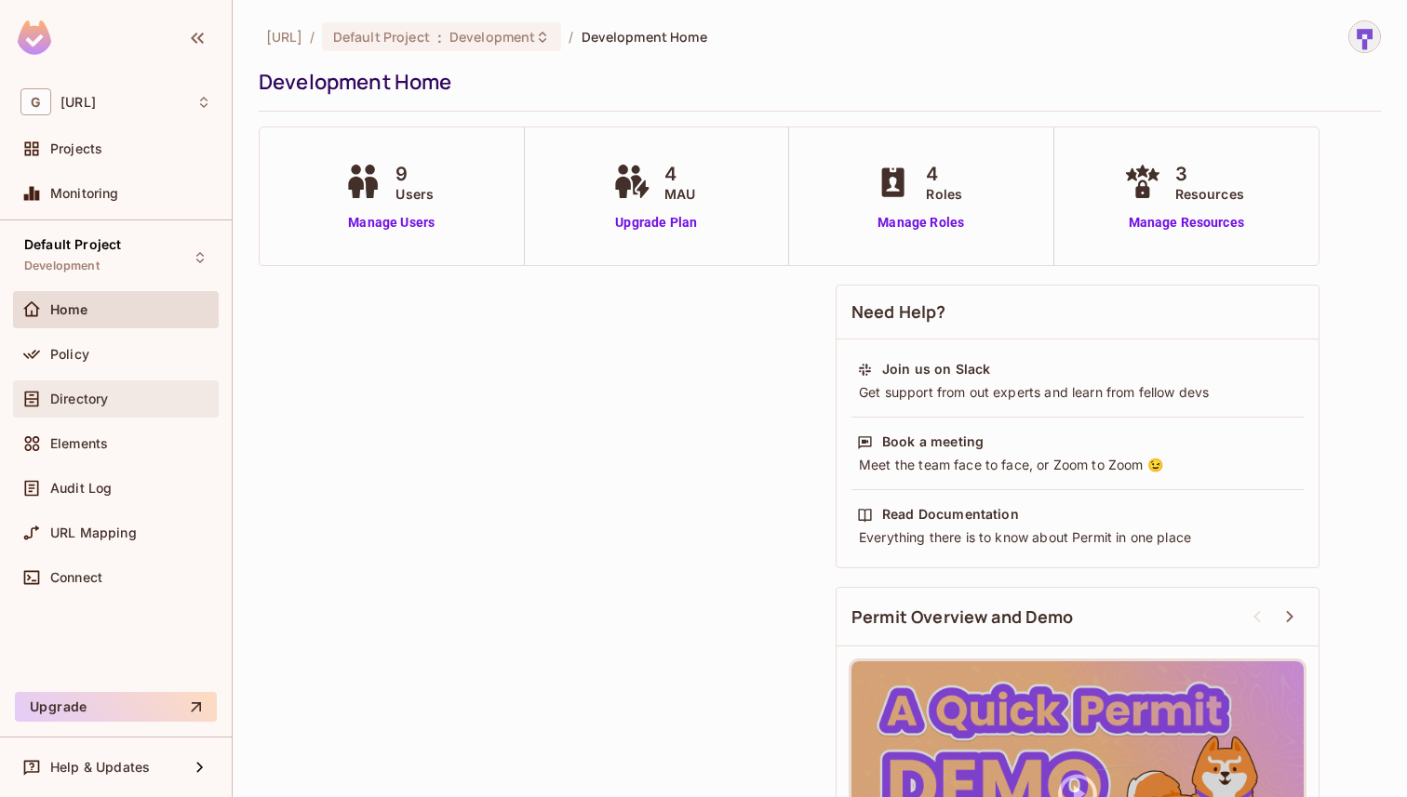
click at [109, 407] on div "Directory" at bounding box center [115, 399] width 191 height 22
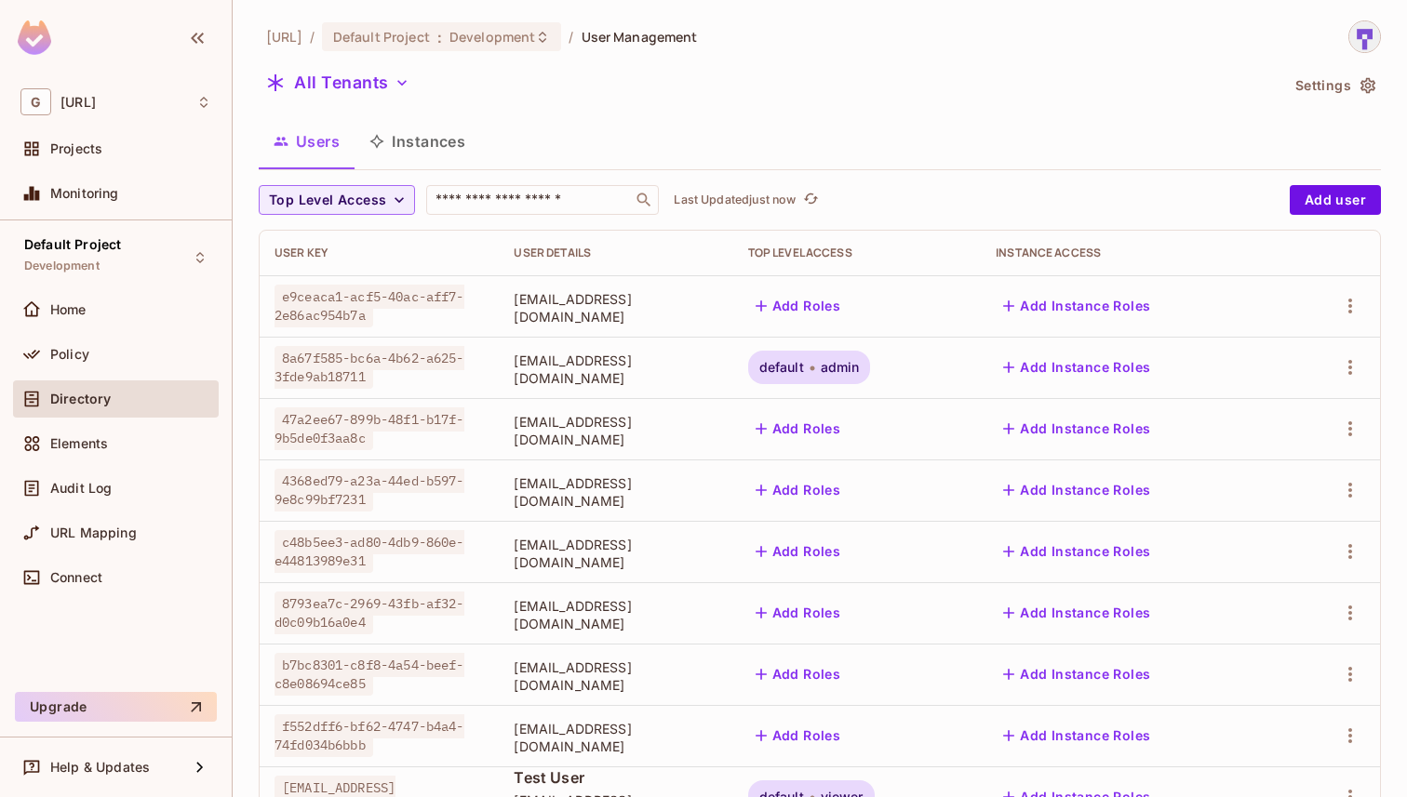
scroll to position [73, 0]
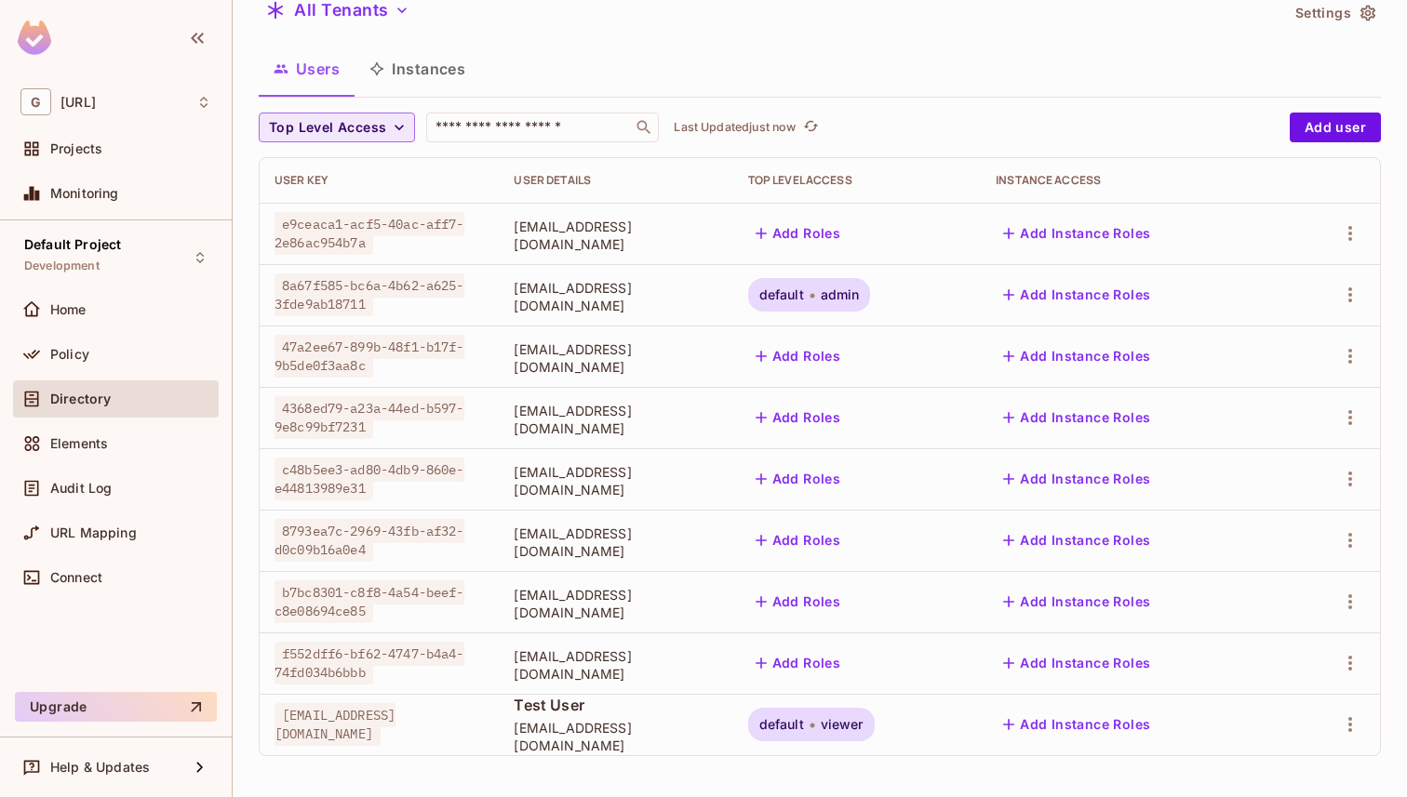
click at [351, 117] on span "Top Level Access" at bounding box center [327, 127] width 117 height 23
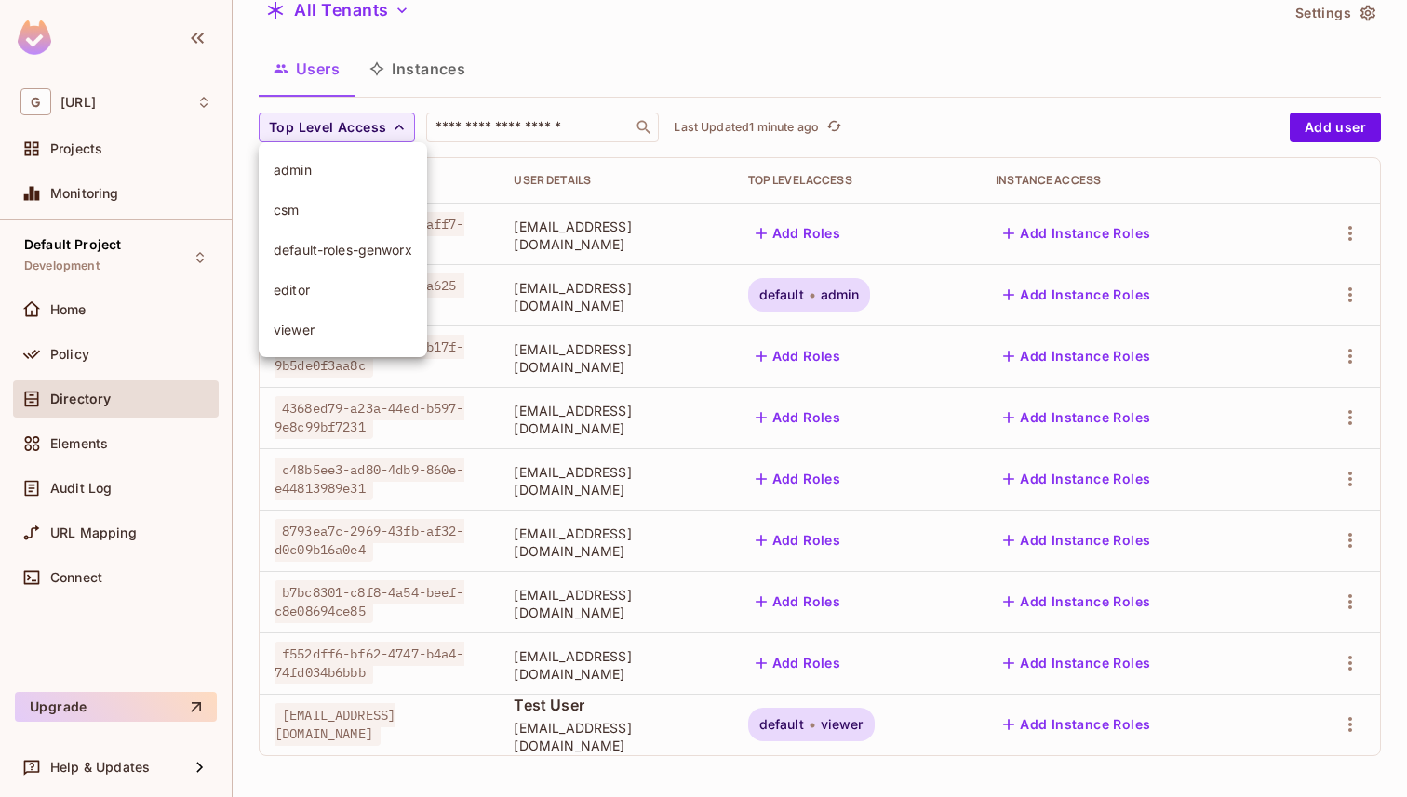
click at [393, 7] on div at bounding box center [703, 398] width 1407 height 797
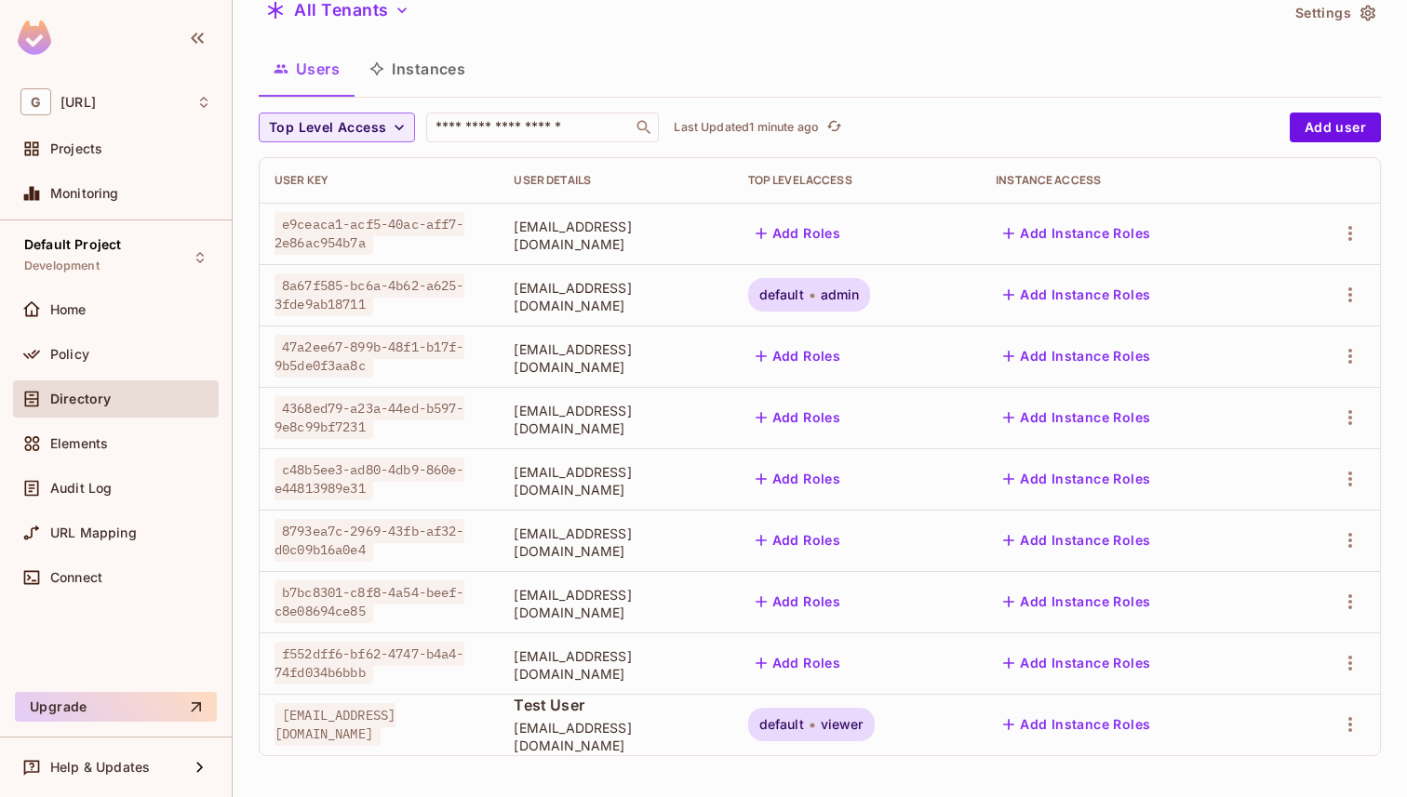
click at [393, 7] on icon "button" at bounding box center [402, 10] width 19 height 19
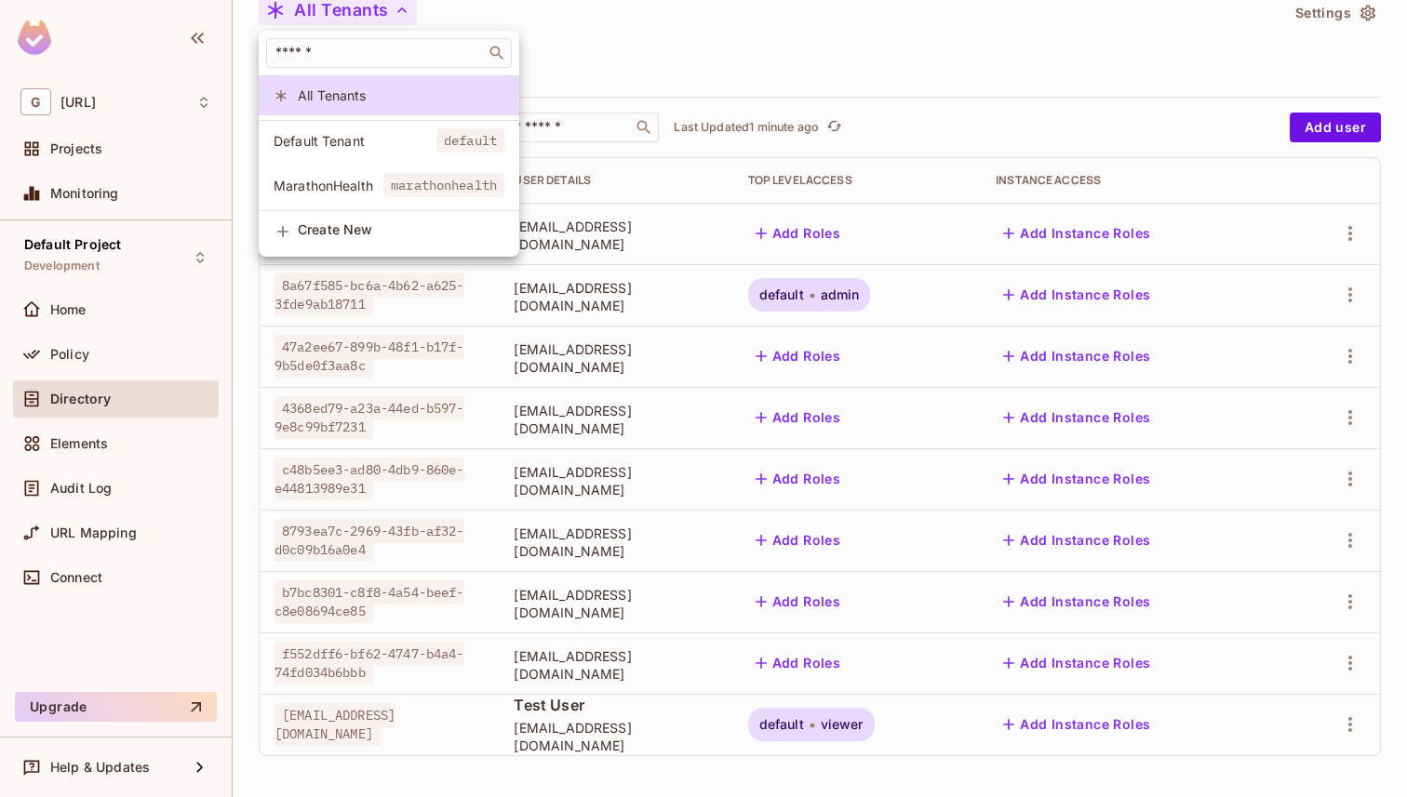
click at [636, 60] on div at bounding box center [703, 398] width 1407 height 797
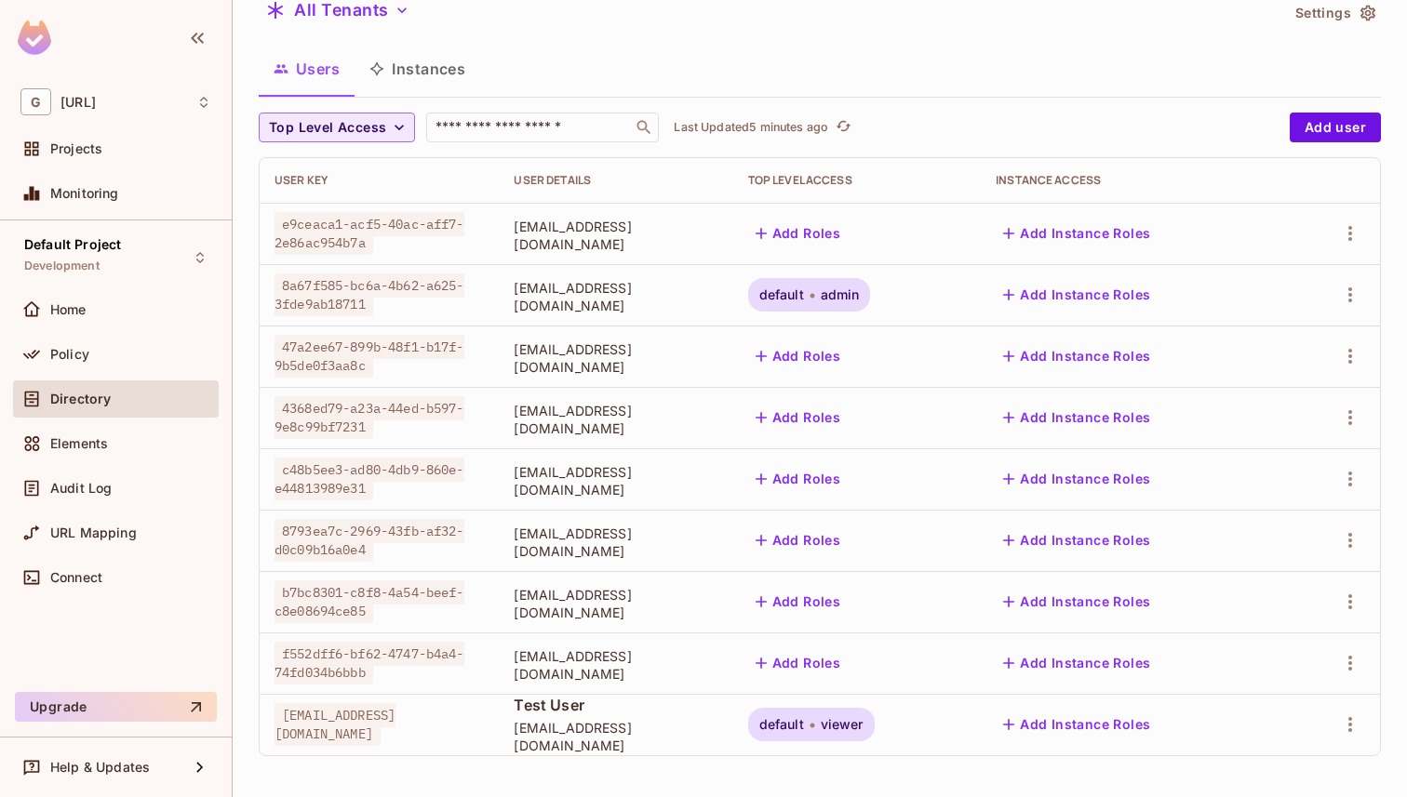
click at [401, 133] on icon "button" at bounding box center [399, 127] width 19 height 19
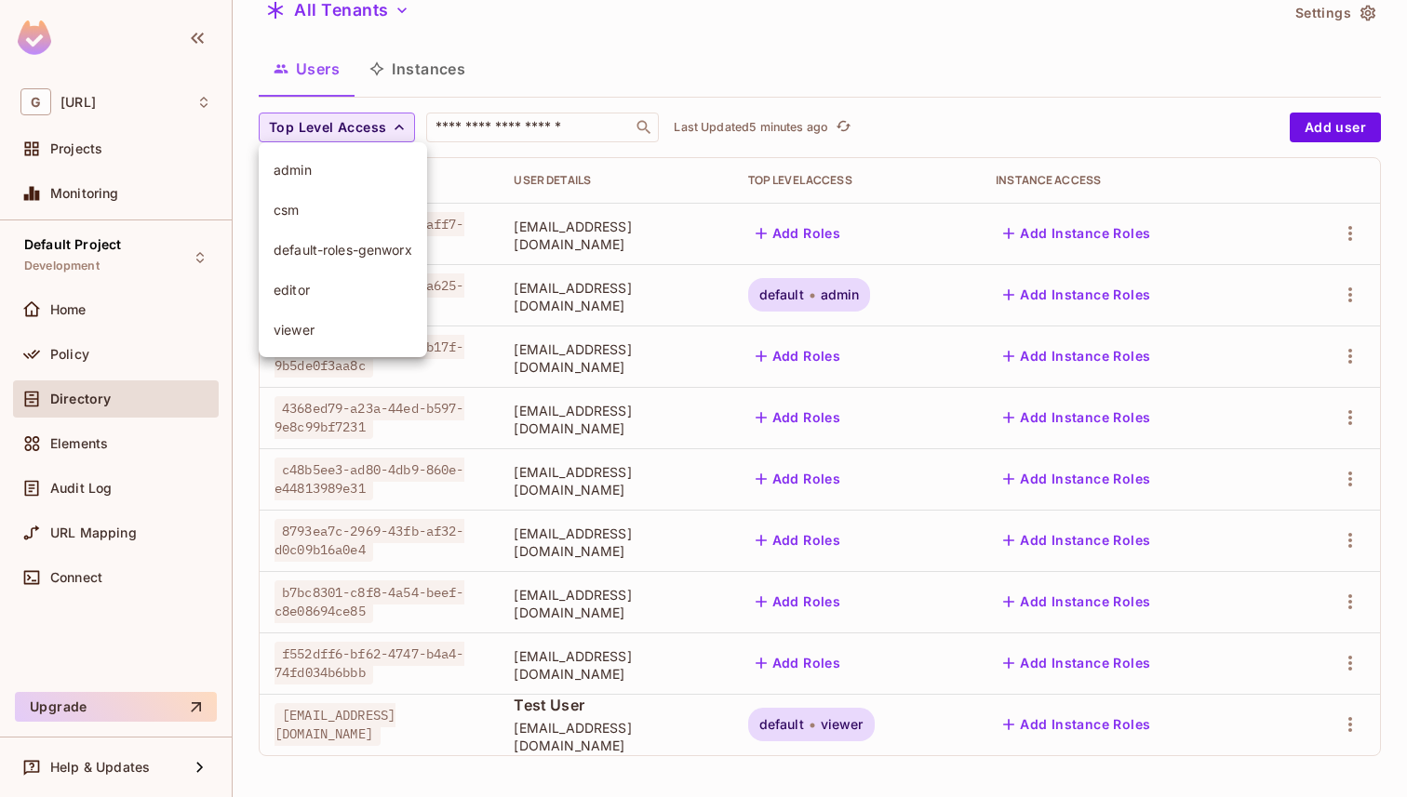
click at [358, 187] on li "admin" at bounding box center [343, 170] width 168 height 40
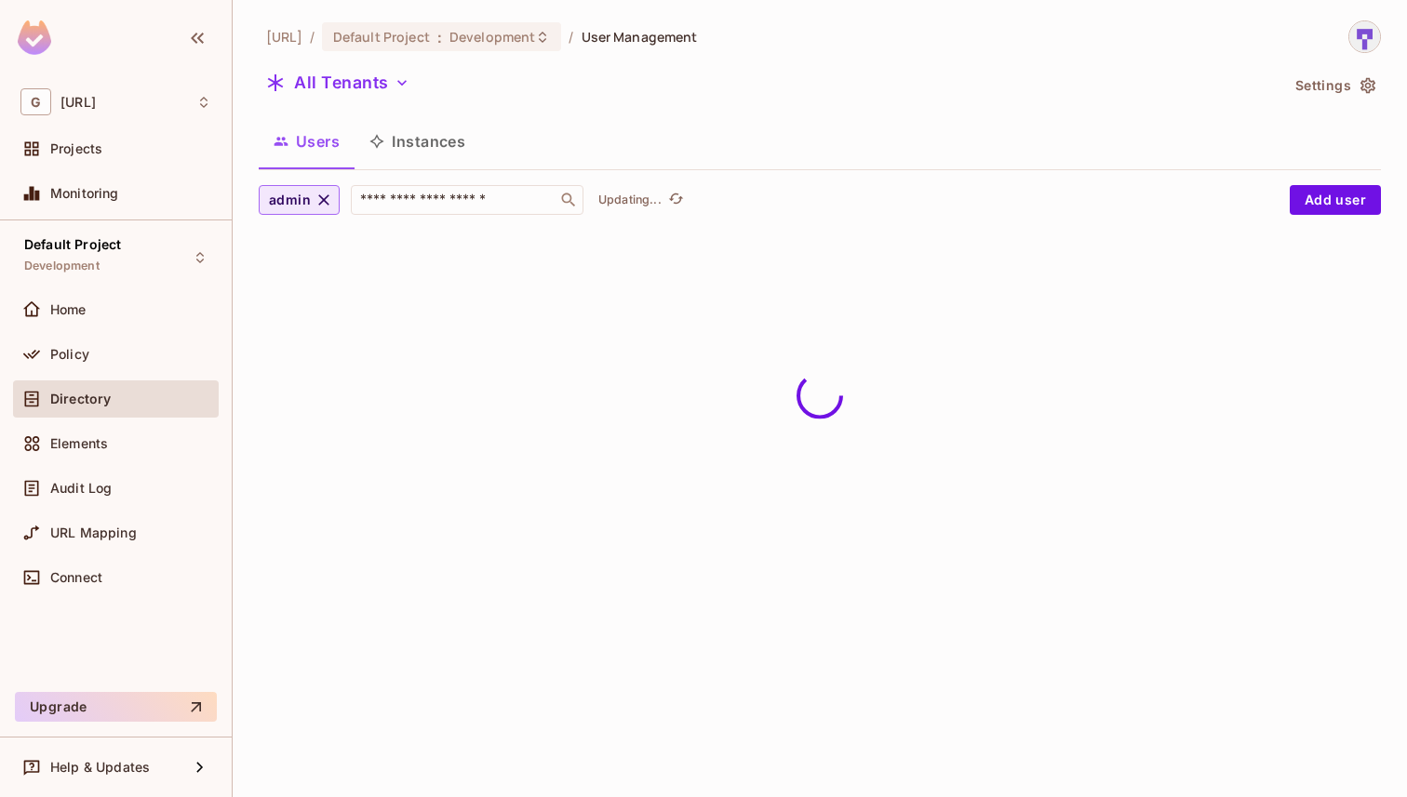
scroll to position [0, 0]
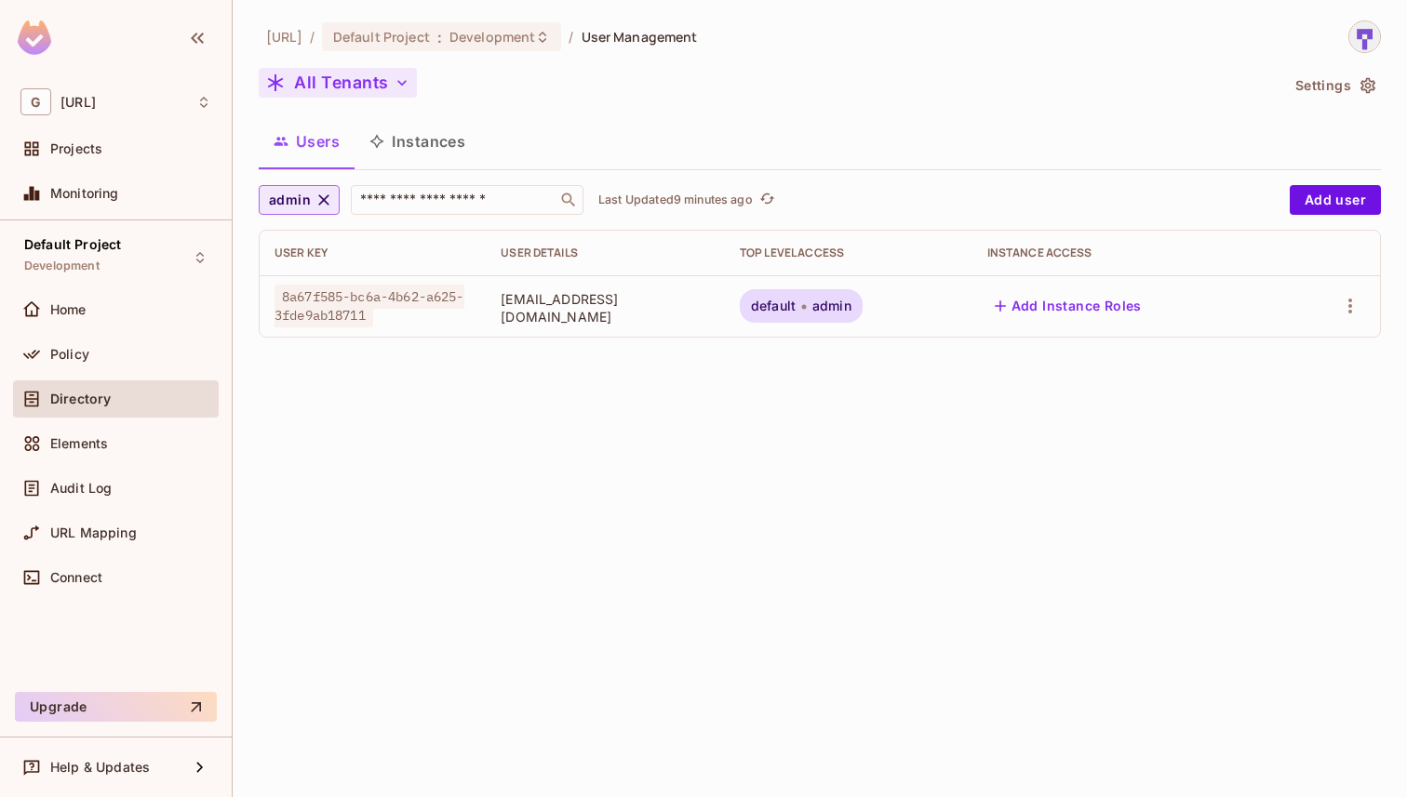
click at [375, 86] on button "All Tenants" at bounding box center [338, 83] width 158 height 30
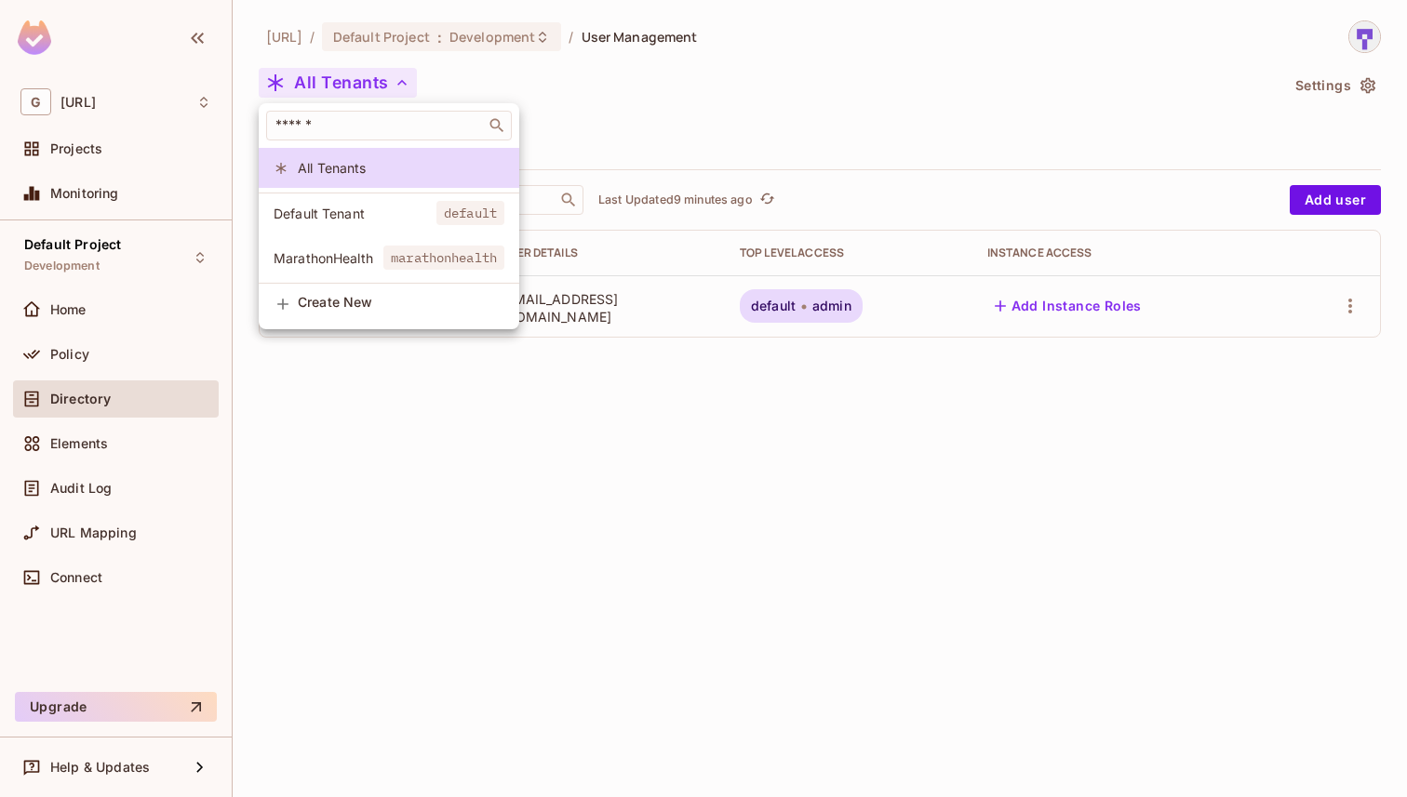
click at [375, 86] on div at bounding box center [703, 398] width 1407 height 797
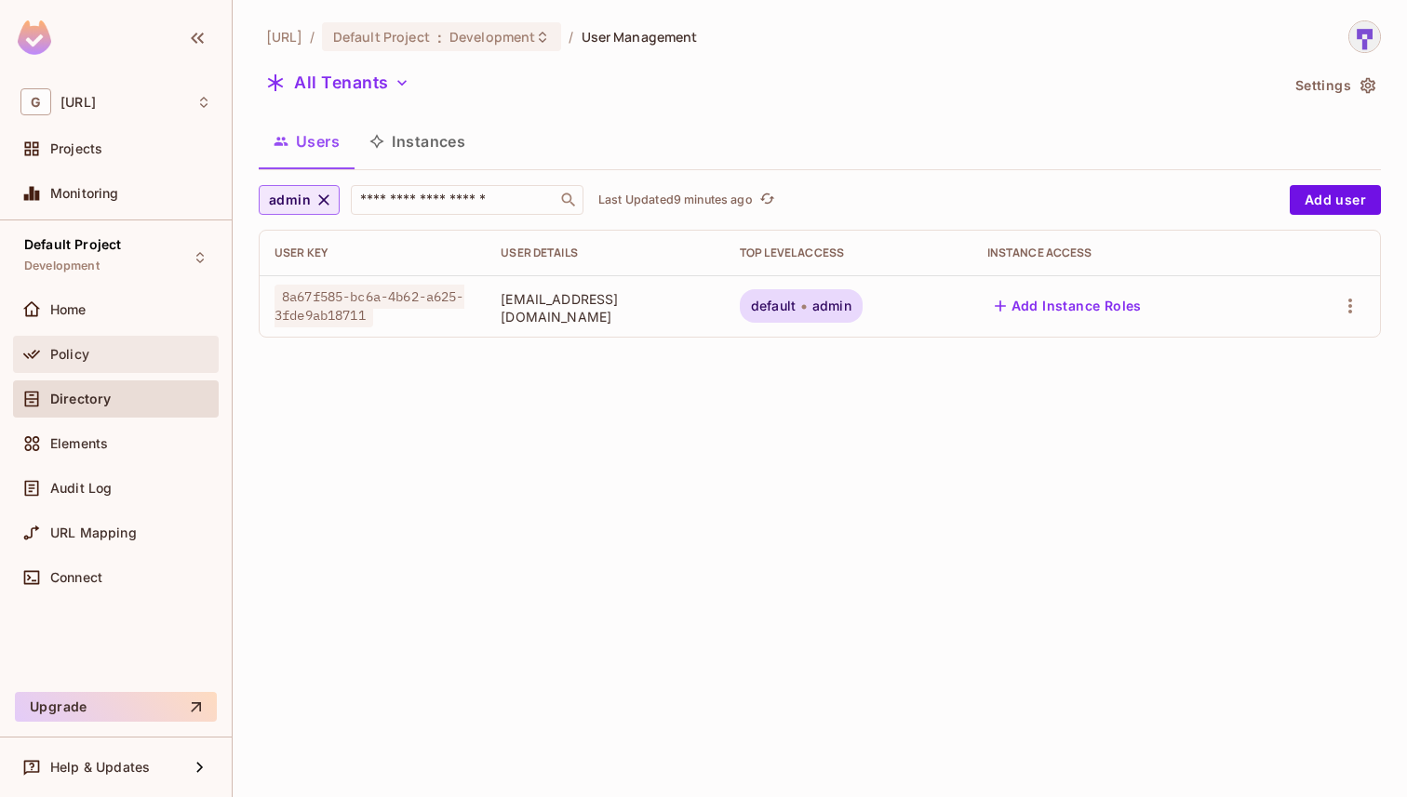
click at [87, 359] on span "Policy" at bounding box center [69, 354] width 39 height 15
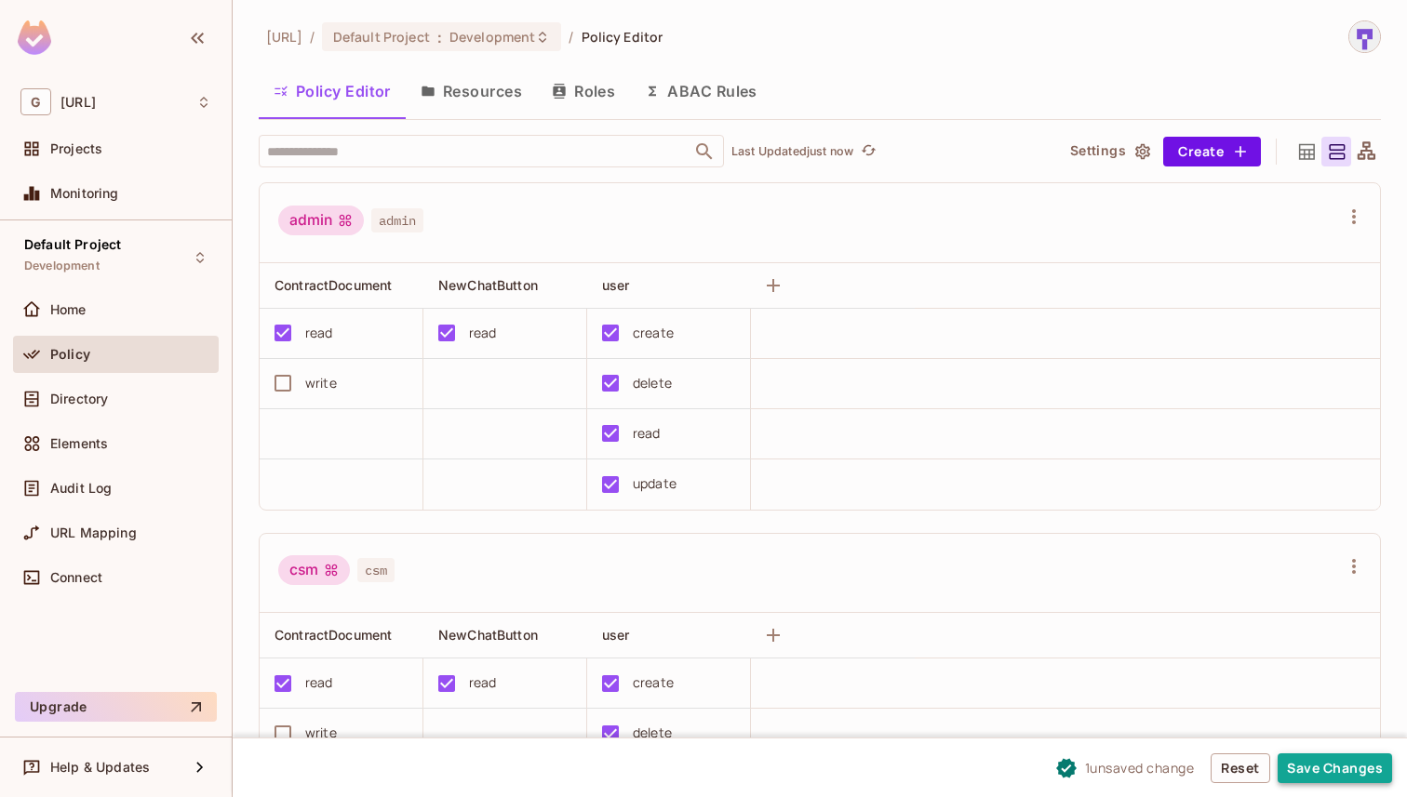
click at [1342, 769] on button "Save Changes" at bounding box center [1335, 769] width 114 height 30
